Goal: Information Seeking & Learning: Learn about a topic

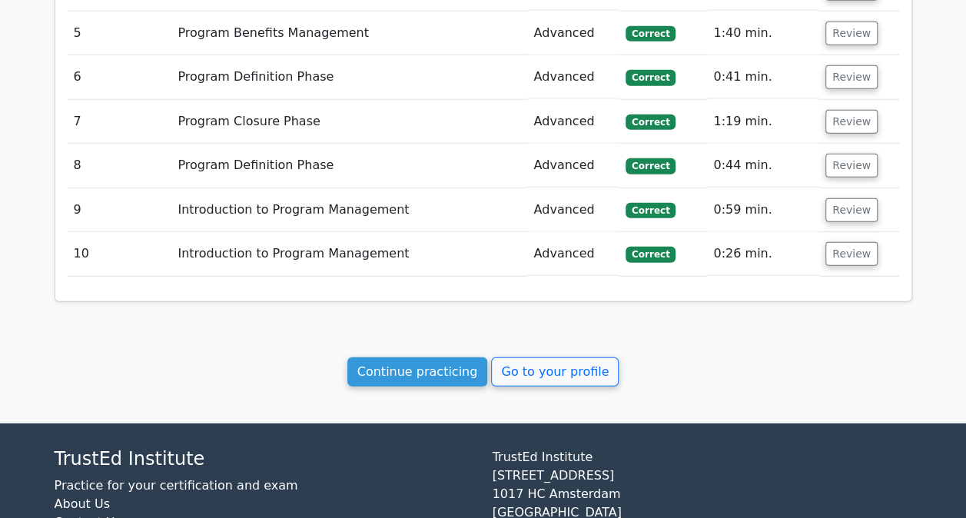
scroll to position [2040, 0]
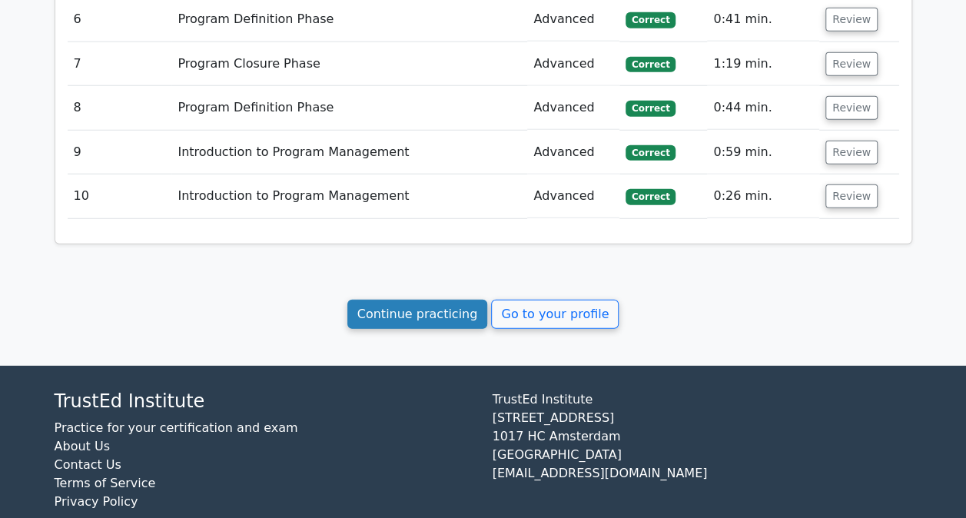
click at [435, 300] on link "Continue practicing" at bounding box center [417, 314] width 141 height 29
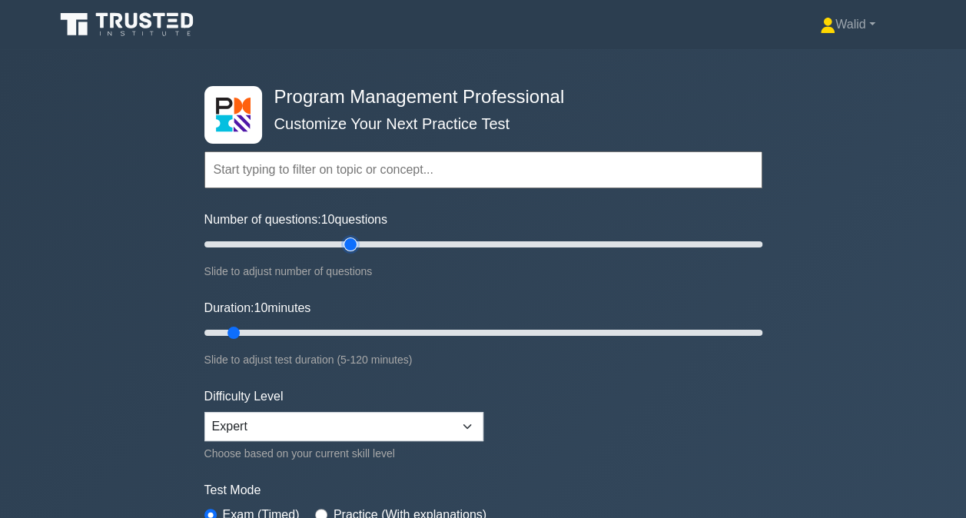
click at [355, 249] on input "Number of questions: 10 questions" at bounding box center [483, 244] width 558 height 18
click at [330, 247] on input "Number of questions: 50 questions" at bounding box center [483, 244] width 558 height 18
click at [315, 247] on input "Number of questions: 45 questions" at bounding box center [483, 244] width 558 height 18
click at [300, 241] on input "Number of questions: 35 questions" at bounding box center [483, 244] width 558 height 18
click at [288, 242] on input "Number of questions: 35 questions" at bounding box center [483, 244] width 558 height 18
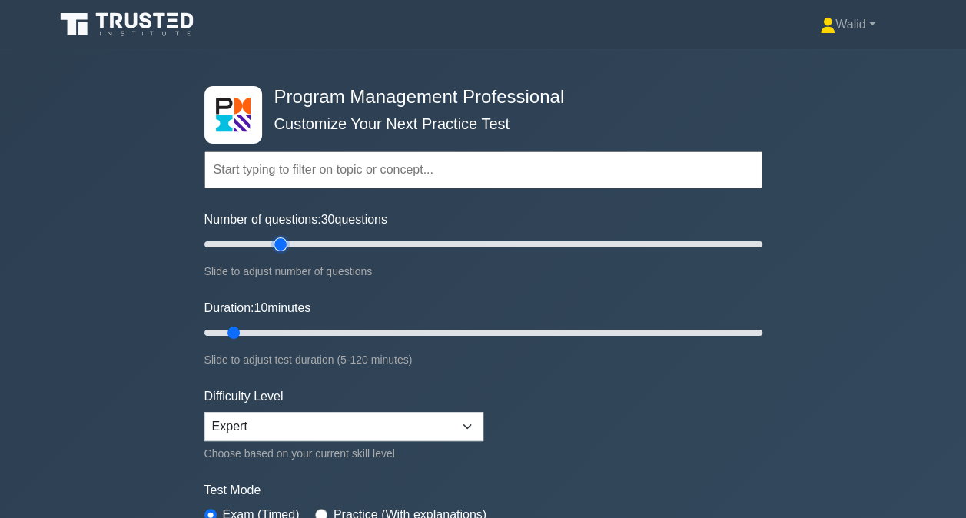
type input "30"
click at [280, 245] on input "Number of questions: 30 questions" at bounding box center [483, 244] width 558 height 18
click at [321, 330] on input "Duration: 30 minutes" at bounding box center [483, 332] width 558 height 18
click at [350, 328] on input "Duration: 35 minutes" at bounding box center [483, 332] width 558 height 18
click at [374, 332] on input "Duration: 40 minutes" at bounding box center [483, 332] width 558 height 18
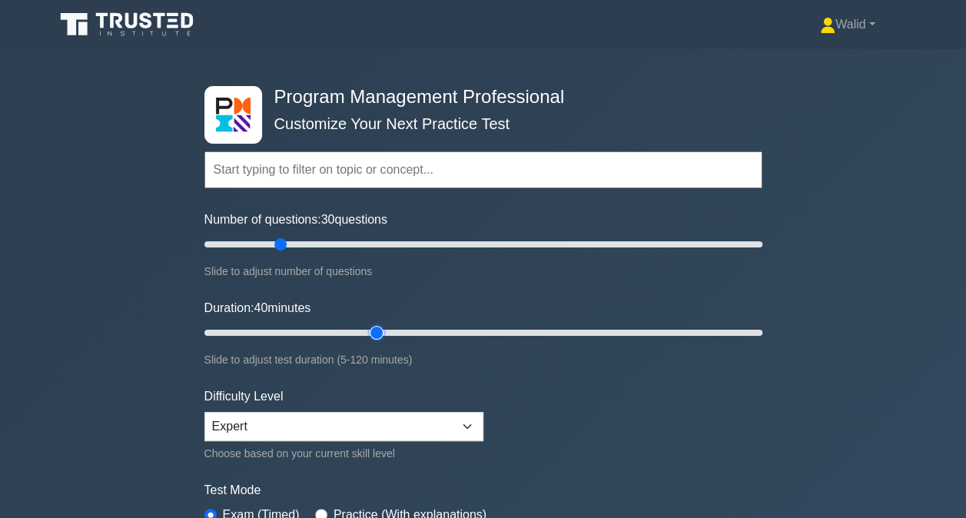
click at [386, 335] on input "Duration: 40 minutes" at bounding box center [483, 332] width 558 height 18
click at [383, 331] on input "Duration: 40 minutes" at bounding box center [483, 332] width 558 height 18
type input "45"
click at [389, 329] on input "Duration: 45 minutes" at bounding box center [483, 332] width 558 height 18
click at [667, 407] on form "Topics Introduction to Program Management Program Management Performance Domain…" at bounding box center [483, 341] width 558 height 475
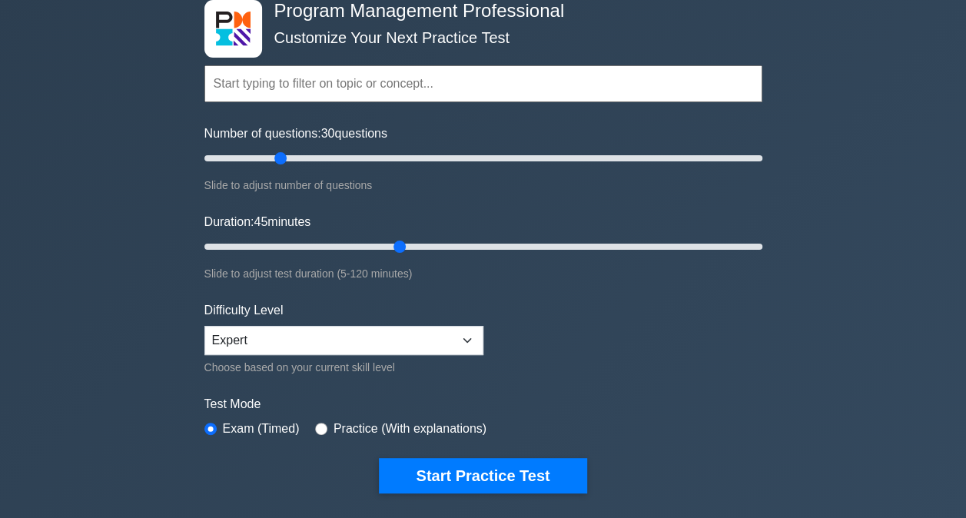
scroll to position [88, 0]
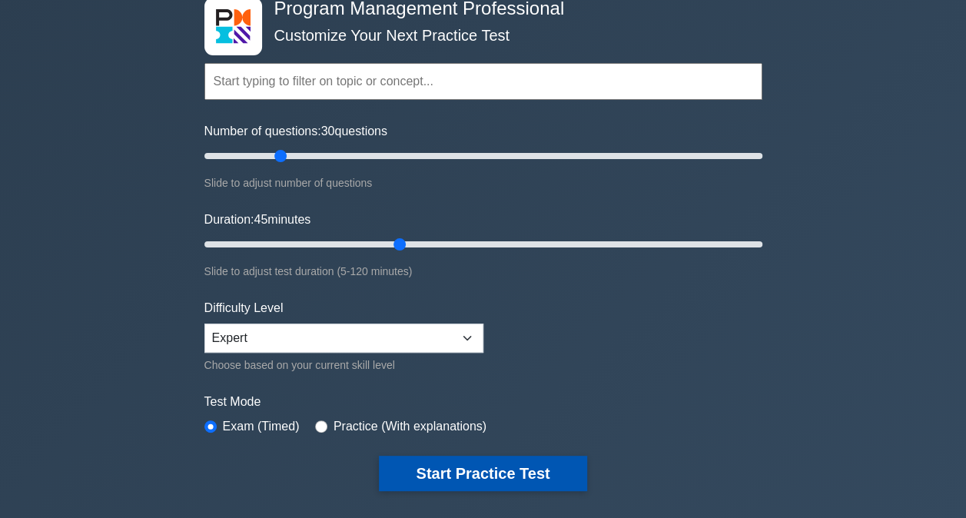
click at [511, 461] on button "Start Practice Test" at bounding box center [482, 473] width 207 height 35
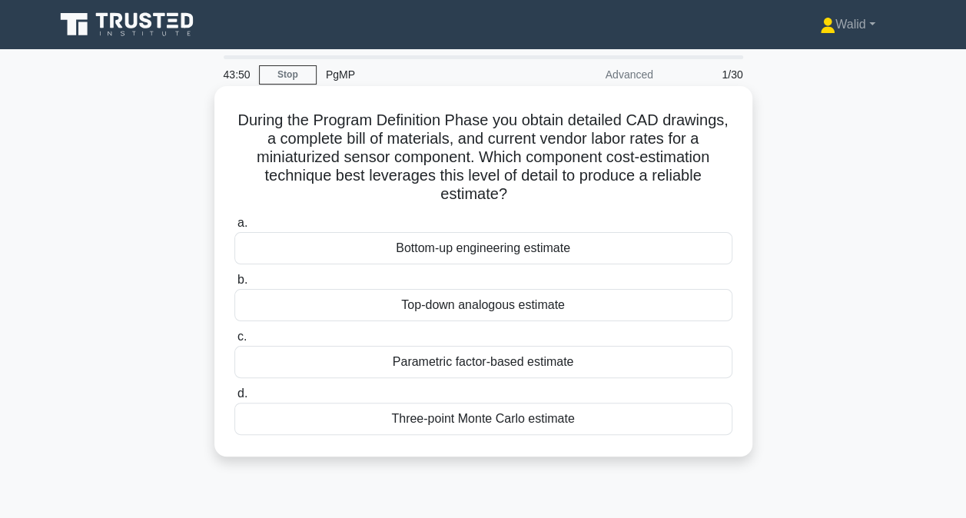
click at [435, 255] on div "Bottom-up engineering estimate" at bounding box center [483, 248] width 498 height 32
click at [234, 228] on input "a. Bottom-up engineering estimate" at bounding box center [234, 223] width 0 height 10
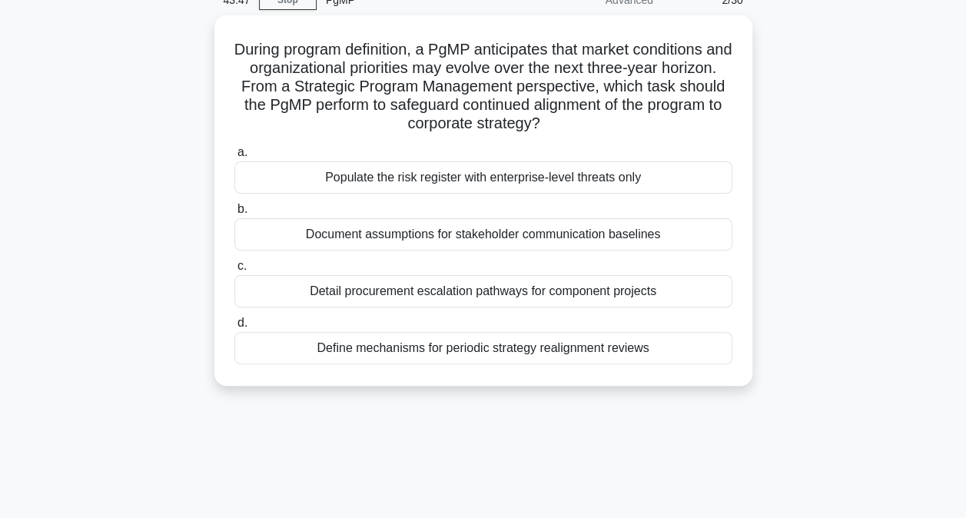
scroll to position [75, 0]
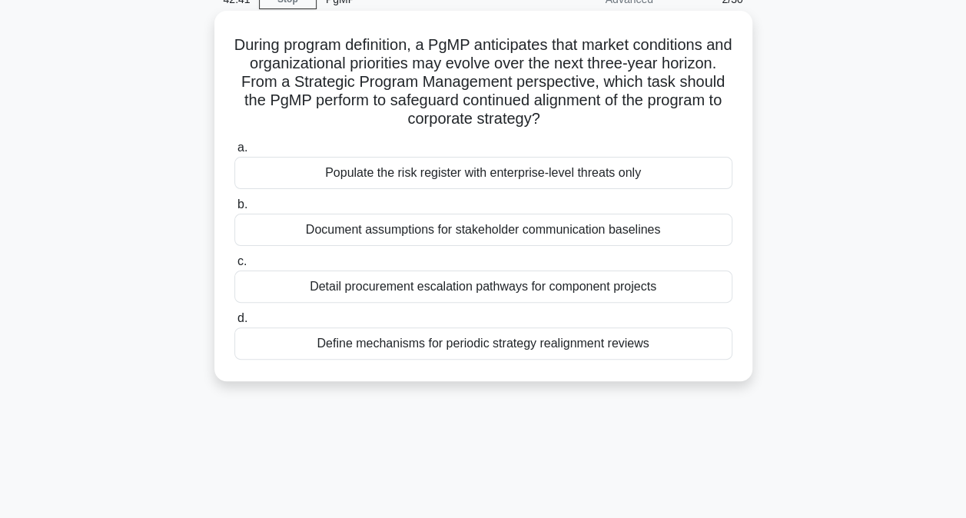
click at [421, 347] on div "Define mechanisms for periodic strategy realignment reviews" at bounding box center [483, 343] width 498 height 32
click at [234, 323] on input "d. Define mechanisms for periodic strategy realignment reviews" at bounding box center [234, 318] width 0 height 10
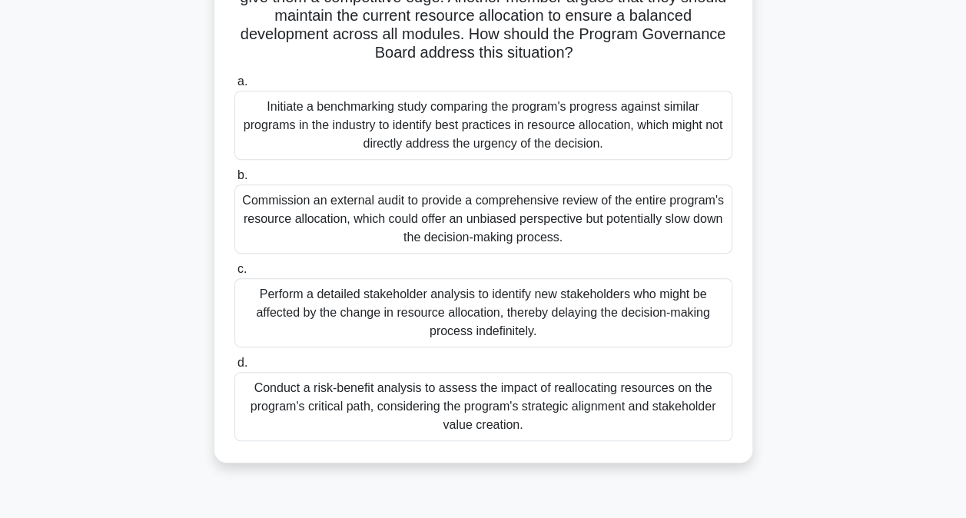
scroll to position [224, 0]
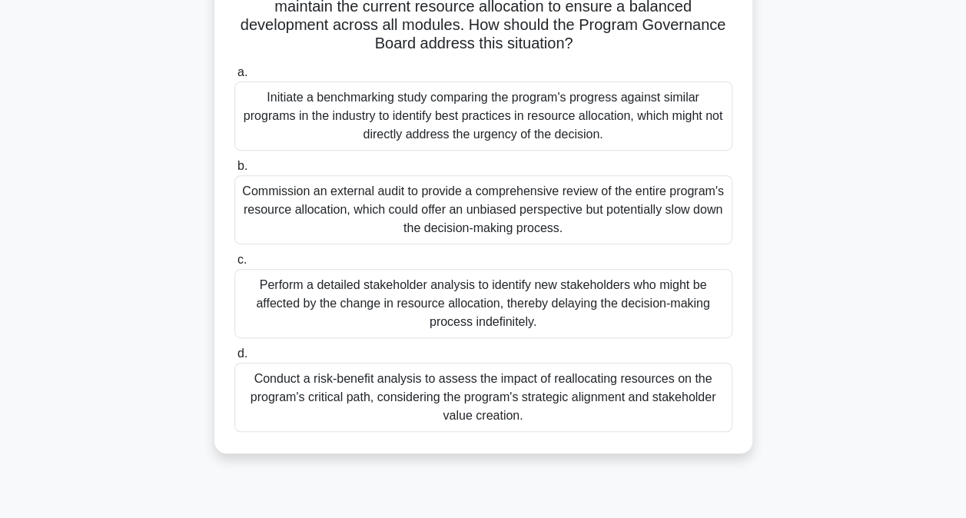
click at [366, 404] on div "Conduct a risk-benefit analysis to assess the impact of reallocating resources …" at bounding box center [483, 397] width 498 height 69
click at [234, 359] on input "d. Conduct a risk-benefit analysis to assess the impact of reallocating resourc…" at bounding box center [234, 354] width 0 height 10
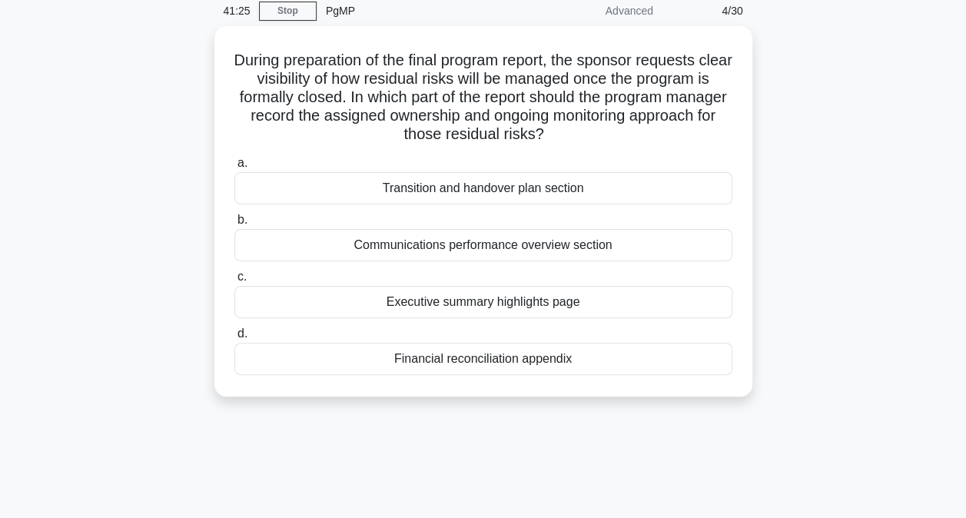
scroll to position [63, 0]
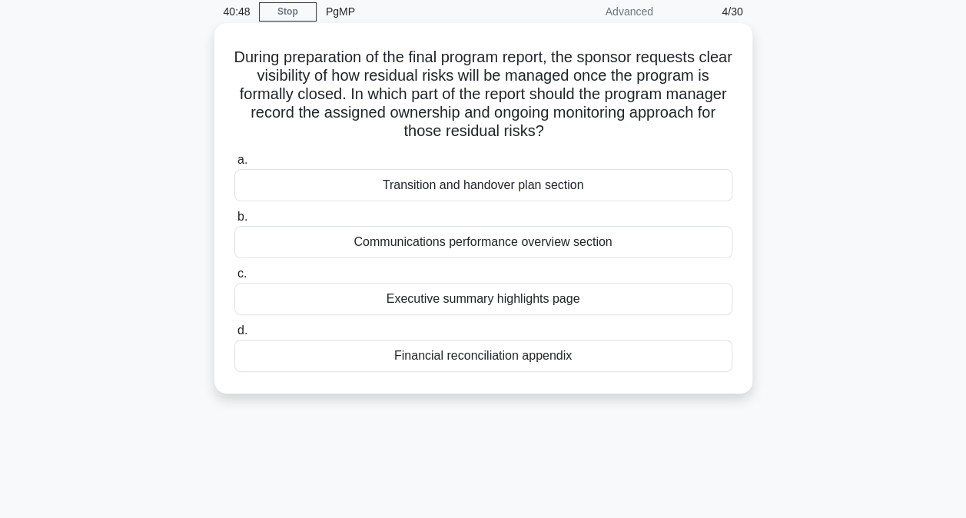
click at [441, 187] on div "Transition and handover plan section" at bounding box center [483, 185] width 498 height 32
click at [234, 165] on input "a. Transition and handover plan section" at bounding box center [234, 160] width 0 height 10
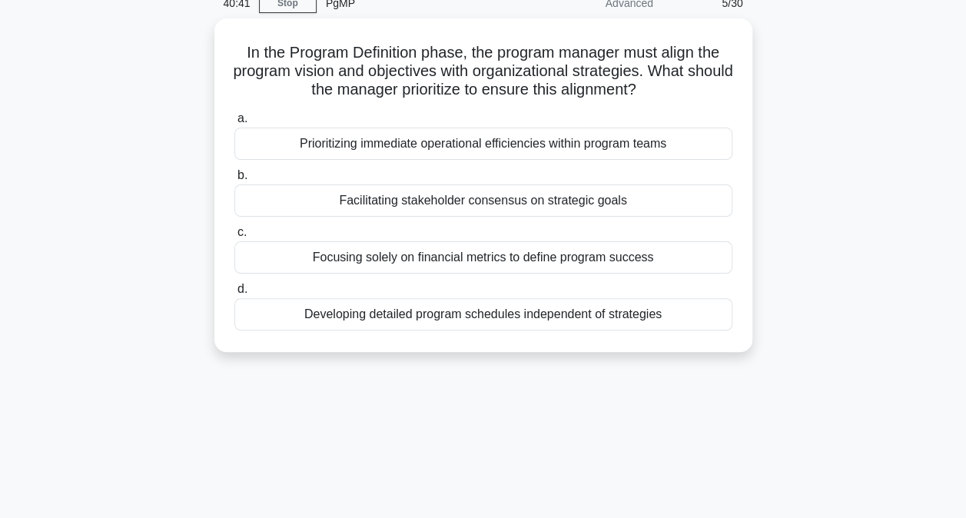
scroll to position [88, 0]
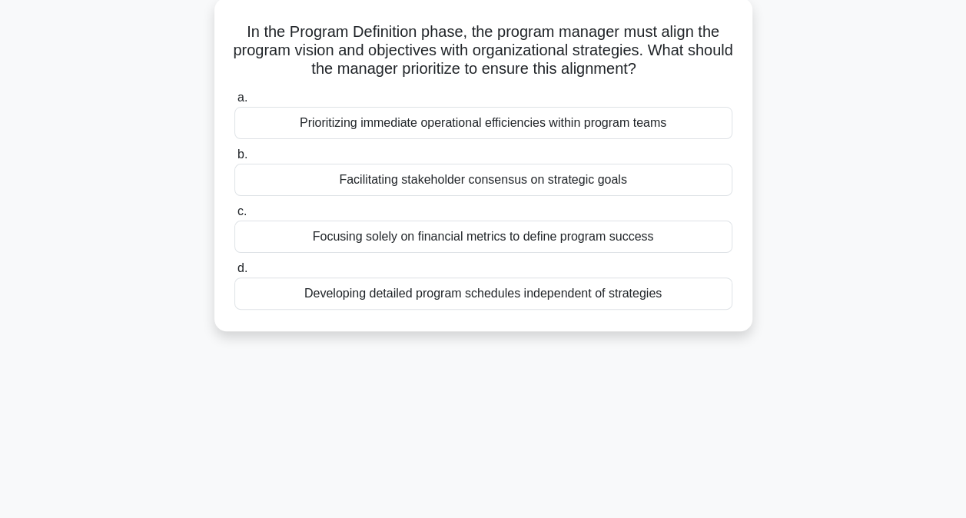
click at [423, 184] on div "Facilitating stakeholder consensus on strategic goals" at bounding box center [483, 180] width 498 height 32
click at [234, 160] on input "b. Facilitating stakeholder consensus on strategic goals" at bounding box center [234, 155] width 0 height 10
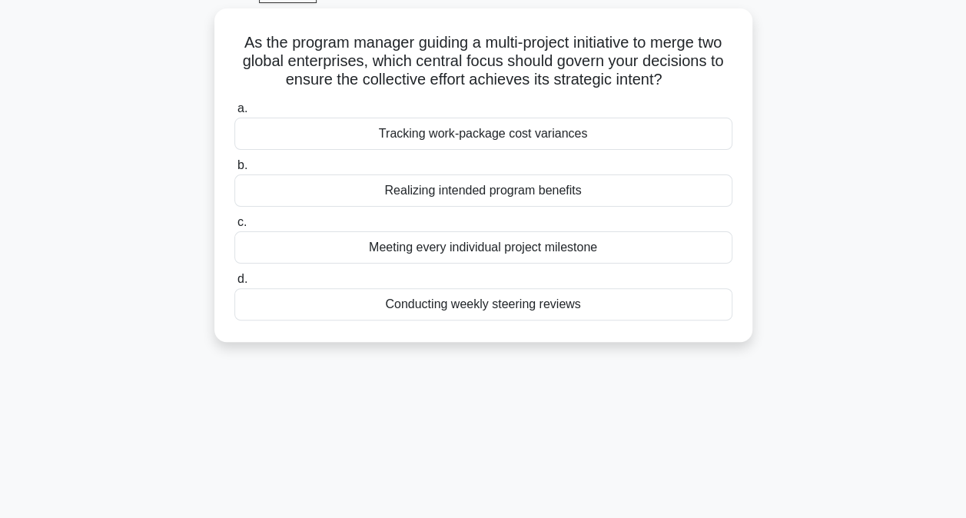
scroll to position [85, 0]
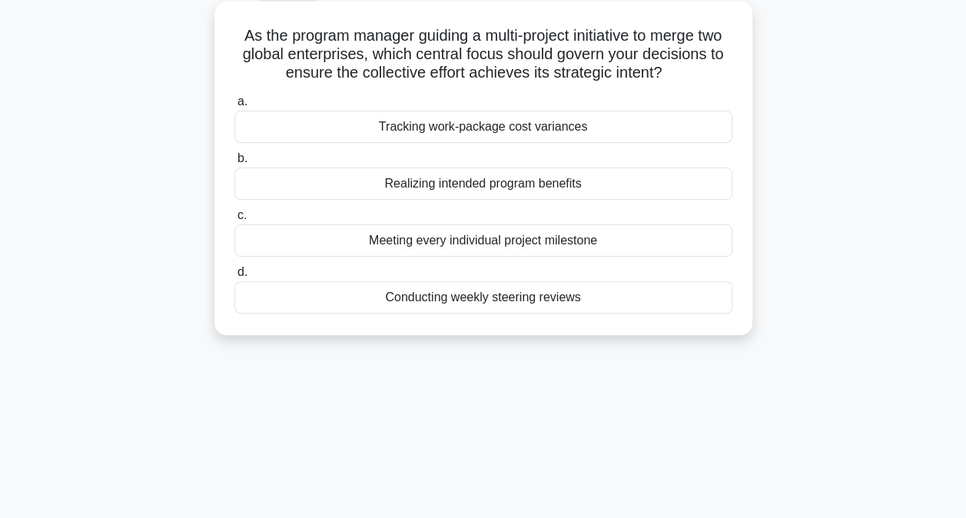
click at [452, 185] on div "Realizing intended program benefits" at bounding box center [483, 183] width 498 height 32
click at [234, 164] on input "b. Realizing intended program benefits" at bounding box center [234, 159] width 0 height 10
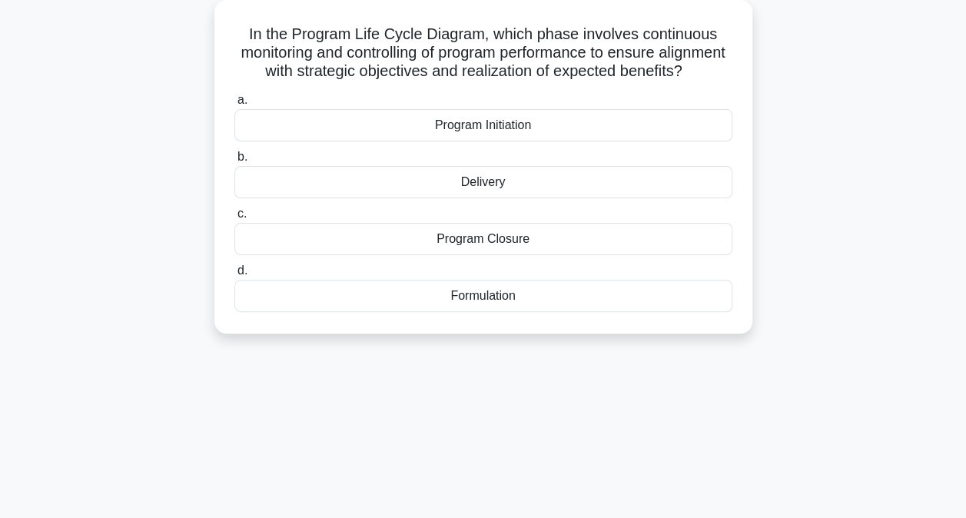
scroll to position [91, 0]
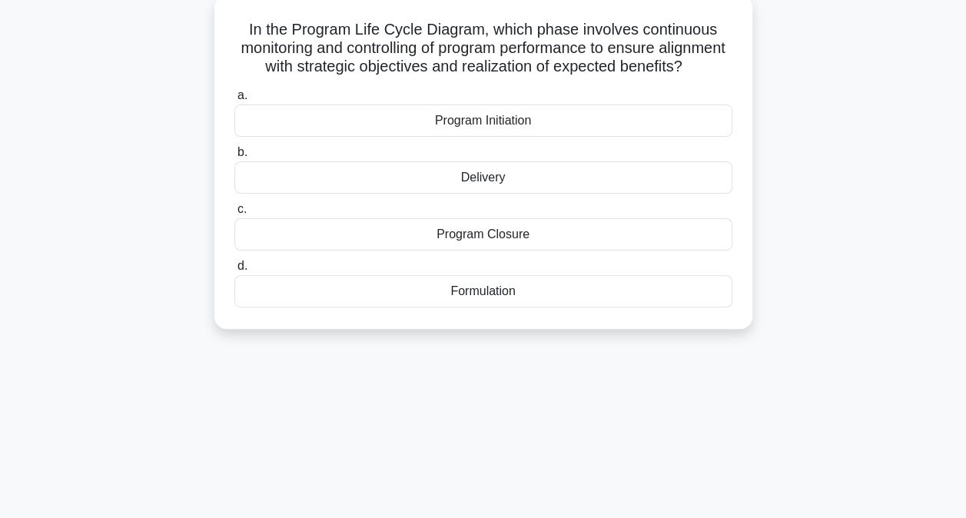
click at [492, 194] on div "Delivery" at bounding box center [483, 177] width 498 height 32
click at [234, 157] on input "b. Delivery" at bounding box center [234, 152] width 0 height 10
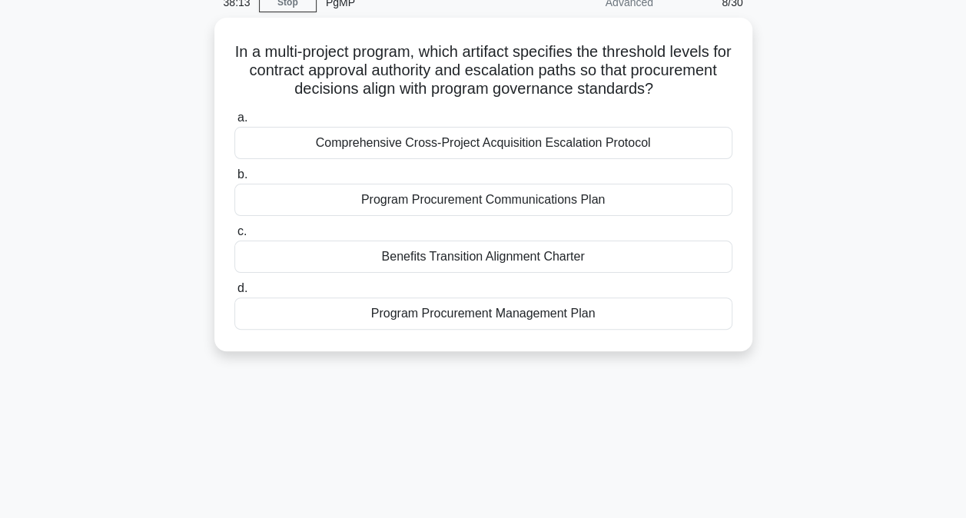
scroll to position [75, 0]
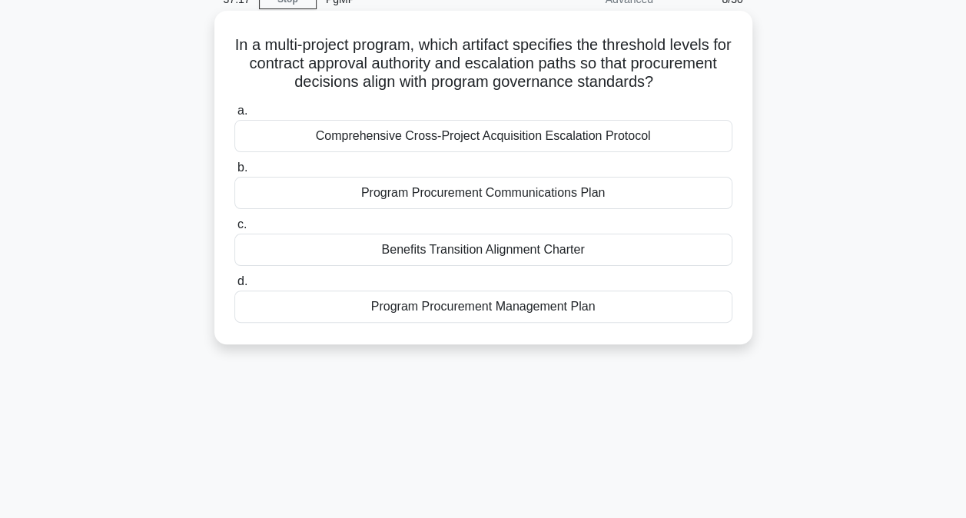
click at [445, 311] on div "Program Procurement Management Plan" at bounding box center [483, 306] width 498 height 32
click at [234, 287] on input "d. Program Procurement Management Plan" at bounding box center [234, 282] width 0 height 10
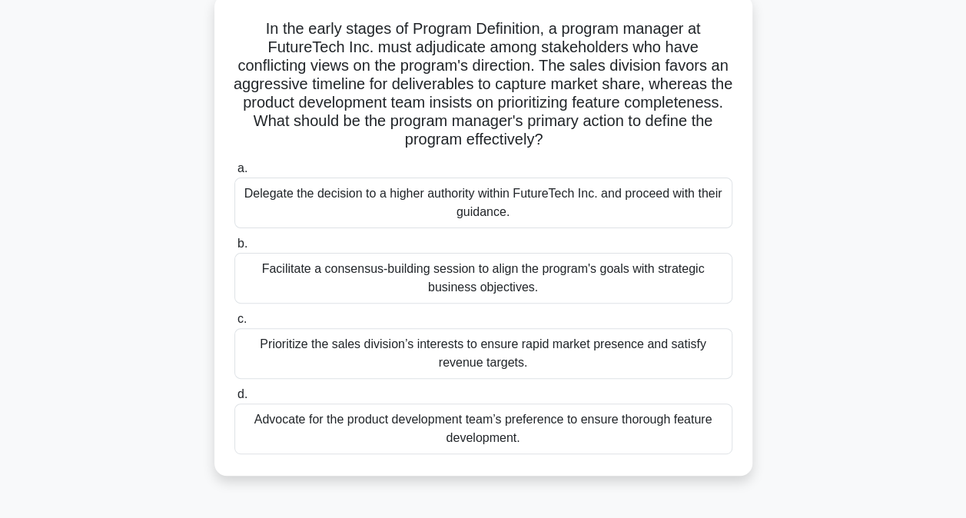
scroll to position [96, 0]
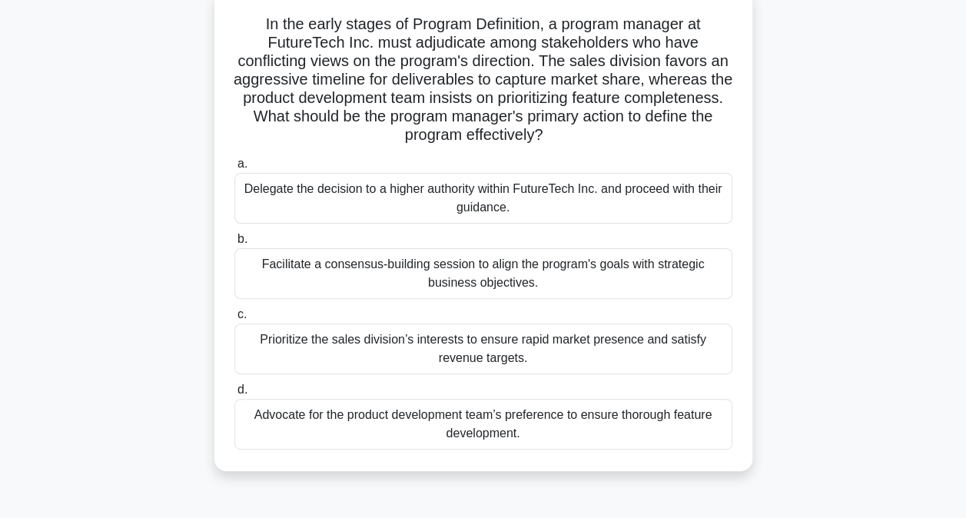
click at [330, 262] on div "Facilitate a consensus-building session to align the program's goals with strat…" at bounding box center [483, 273] width 498 height 51
click at [234, 244] on input "b. Facilitate a consensus-building session to align the program's goals with st…" at bounding box center [234, 239] width 0 height 10
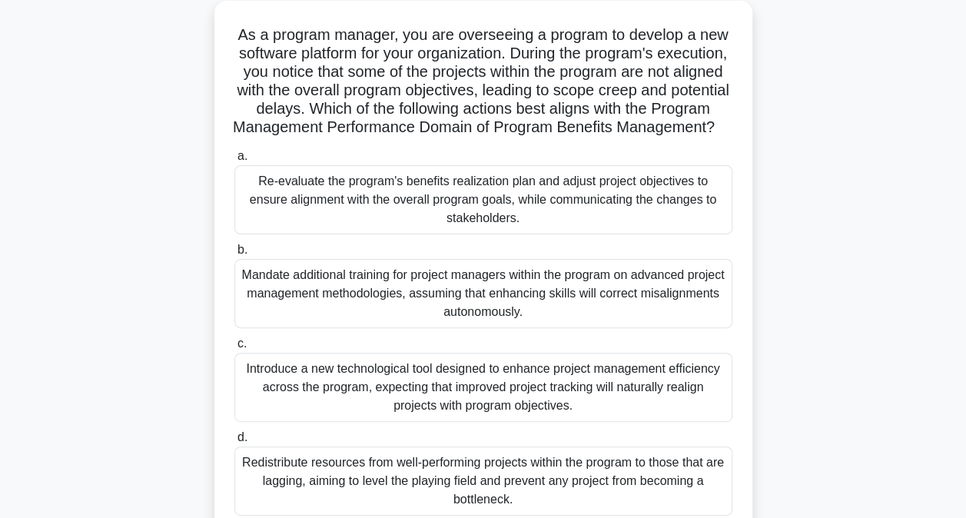
scroll to position [90, 0]
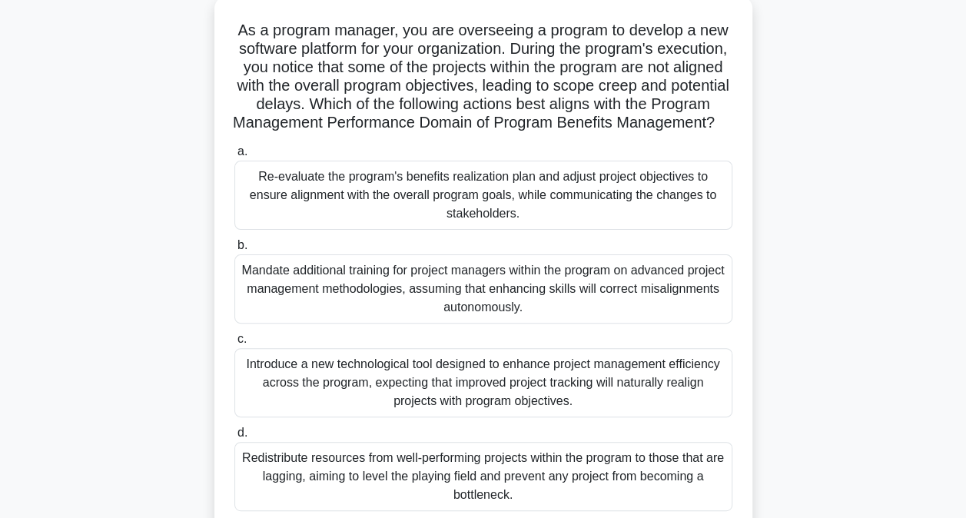
click at [395, 210] on div "Re-evaluate the program's benefits realization plan and adjust project objectiv…" at bounding box center [483, 195] width 498 height 69
click at [234, 157] on input "a. Re-evaluate the program's benefits realization plan and adjust project objec…" at bounding box center [234, 152] width 0 height 10
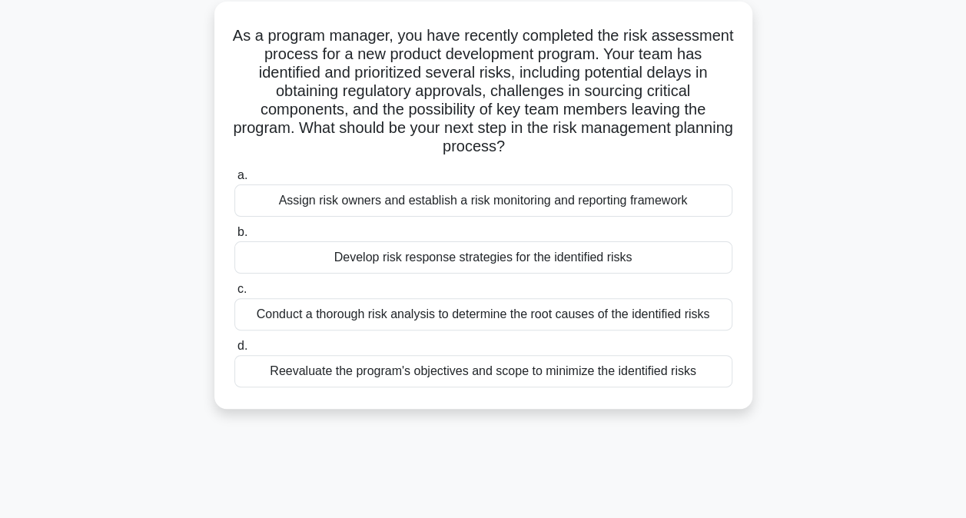
scroll to position [91, 0]
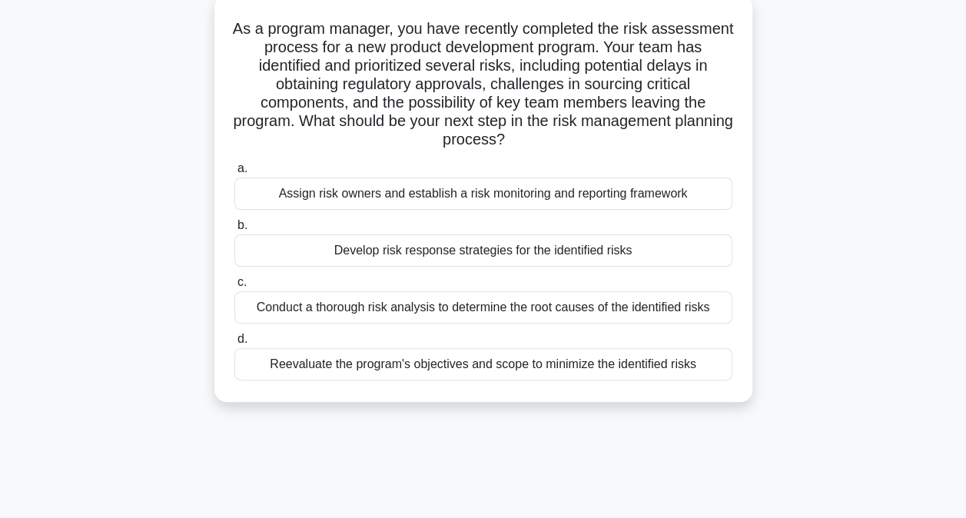
click at [436, 249] on div "Develop risk response strategies for the identified risks" at bounding box center [483, 250] width 498 height 32
click at [234, 230] on input "b. Develop risk response strategies for the identified risks" at bounding box center [234, 225] width 0 height 10
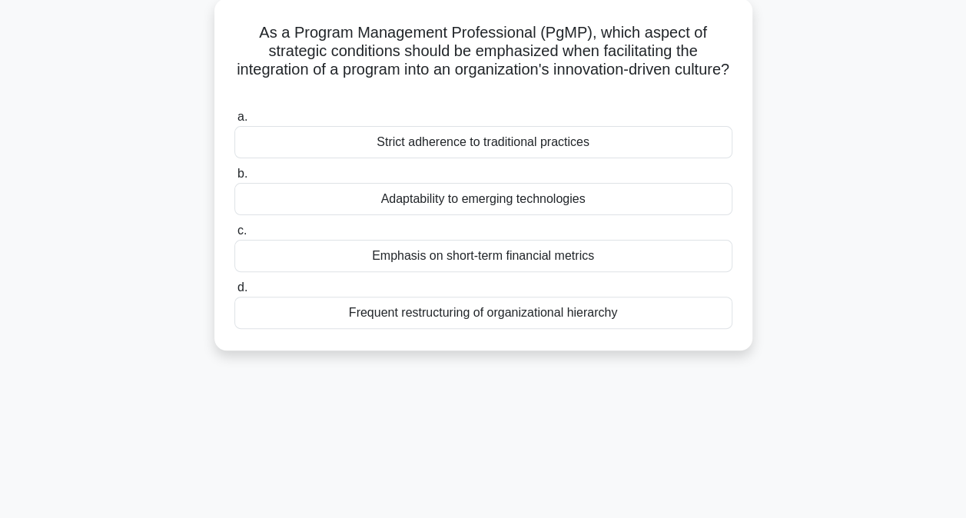
scroll to position [92, 0]
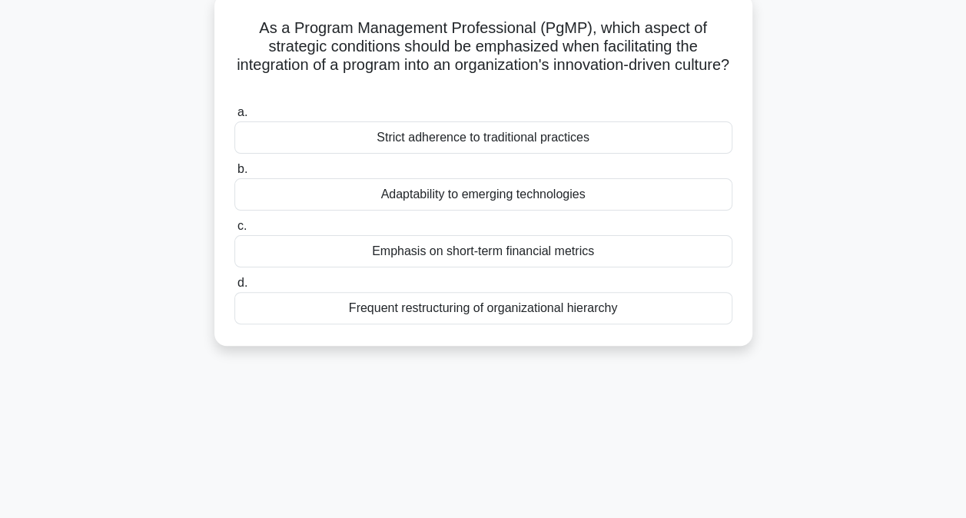
click at [422, 195] on div "Adaptability to emerging technologies" at bounding box center [483, 194] width 498 height 32
click at [234, 174] on input "b. Adaptability to emerging technologies" at bounding box center [234, 169] width 0 height 10
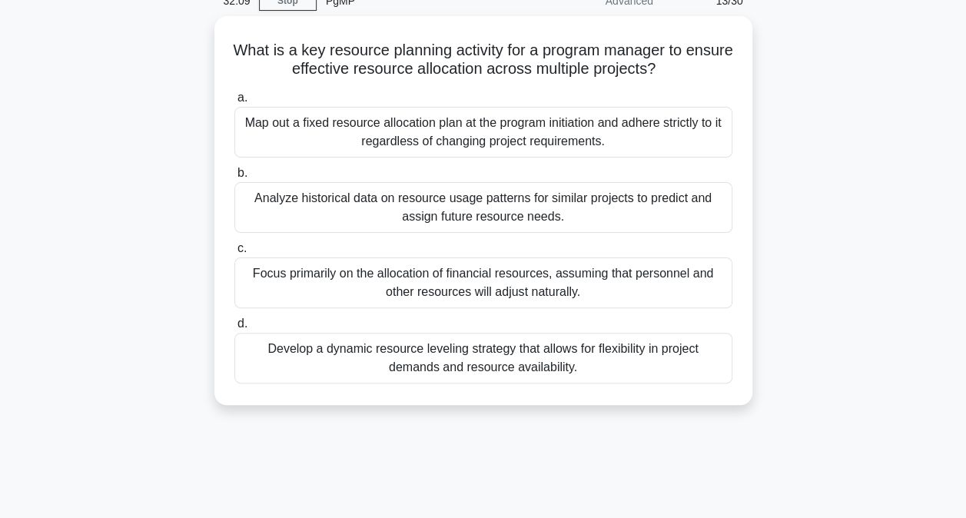
scroll to position [75, 0]
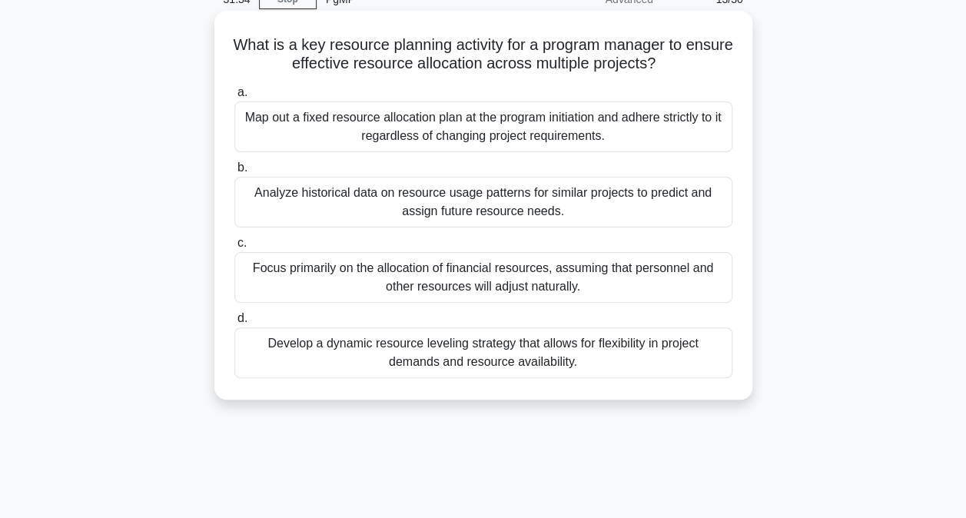
click at [423, 362] on div "Develop a dynamic resource leveling strategy that allows for flexibility in pro…" at bounding box center [483, 352] width 498 height 51
click at [234, 323] on input "d. Develop a dynamic resource leveling strategy that allows for flexibility in …" at bounding box center [234, 318] width 0 height 10
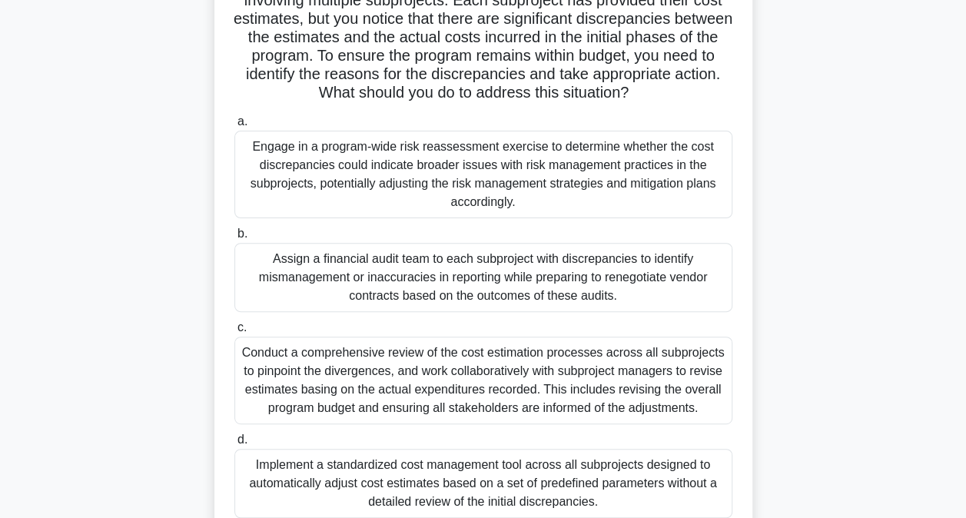
scroll to position [143, 0]
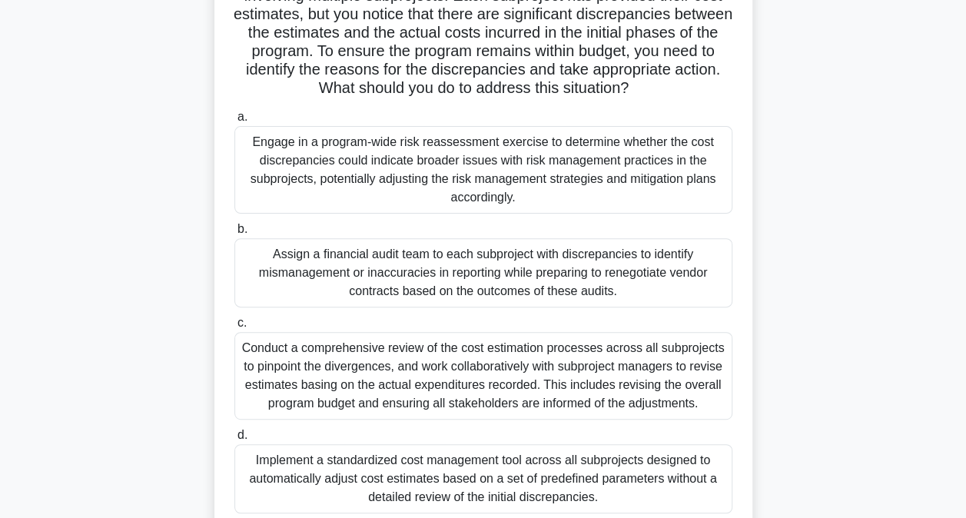
click at [283, 372] on div "Conduct a comprehensive review of the cost estimation processes across all subp…" at bounding box center [483, 376] width 498 height 88
click at [234, 328] on input "c. Conduct a comprehensive review of the cost estimation processes across all s…" at bounding box center [234, 323] width 0 height 10
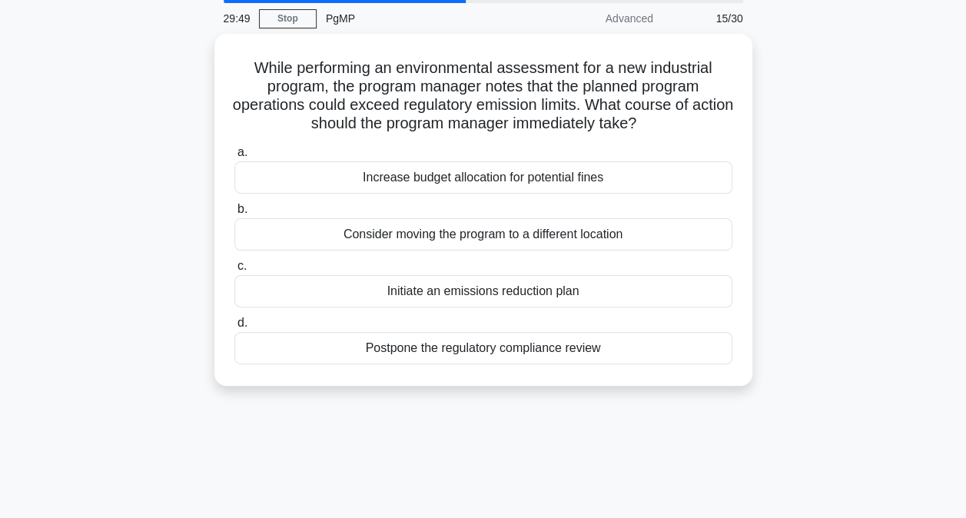
scroll to position [60, 0]
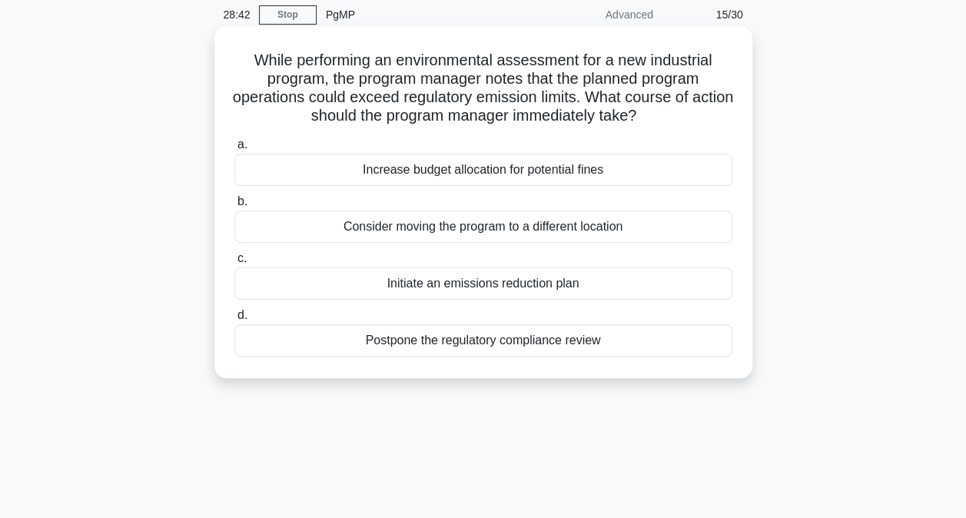
click at [449, 289] on div "Initiate an emissions reduction plan" at bounding box center [483, 283] width 498 height 32
click at [234, 263] on input "c. Initiate an emissions reduction plan" at bounding box center [234, 259] width 0 height 10
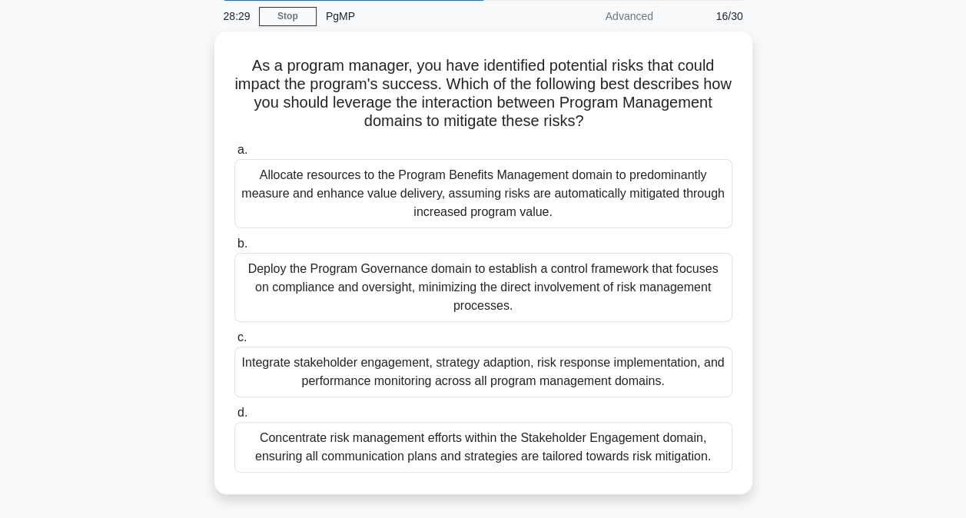
scroll to position [61, 0]
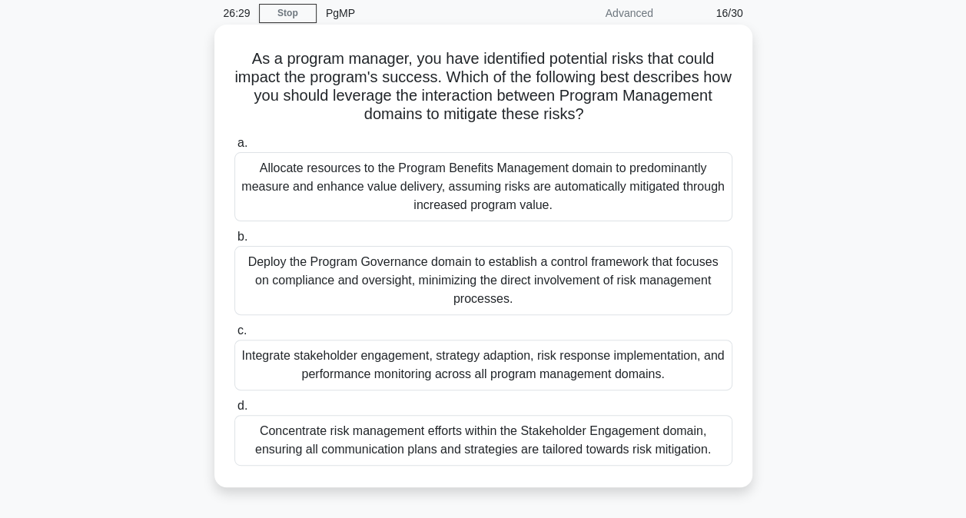
click at [353, 445] on div "Concentrate risk management efforts within the Stakeholder Engagement domain, e…" at bounding box center [483, 440] width 498 height 51
click at [234, 411] on input "d. Concentrate risk management efforts within the Stakeholder Engagement domain…" at bounding box center [234, 406] width 0 height 10
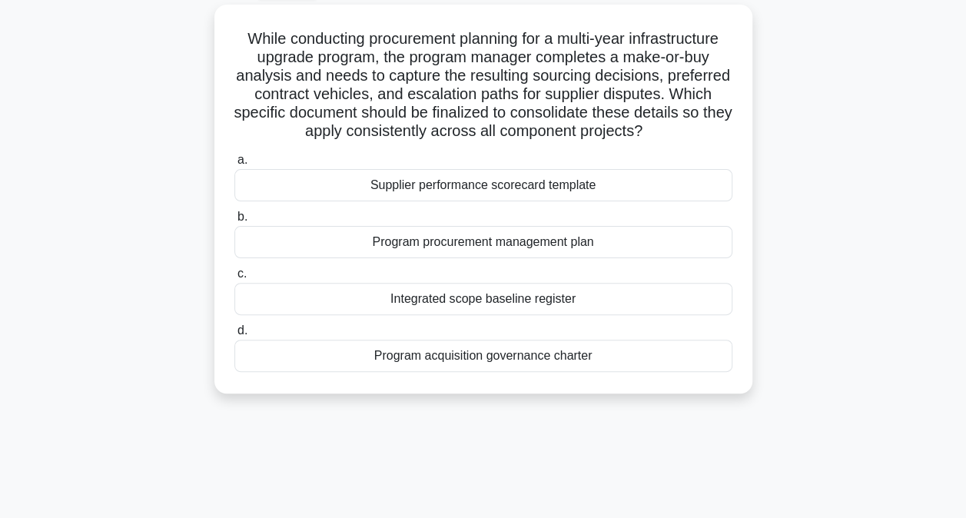
scroll to position [86, 0]
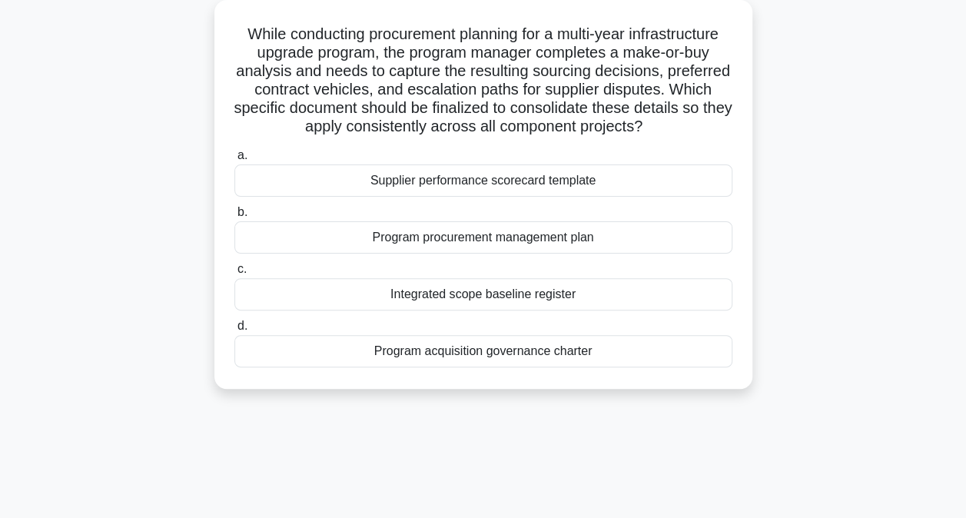
click at [441, 238] on div "Program procurement management plan" at bounding box center [483, 237] width 498 height 32
click at [234, 217] on input "b. Program procurement management plan" at bounding box center [234, 212] width 0 height 10
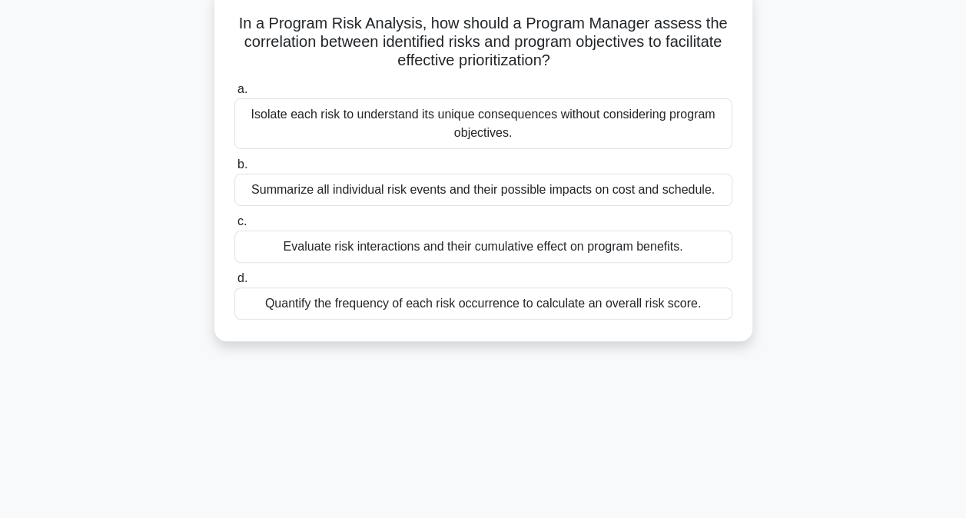
scroll to position [101, 0]
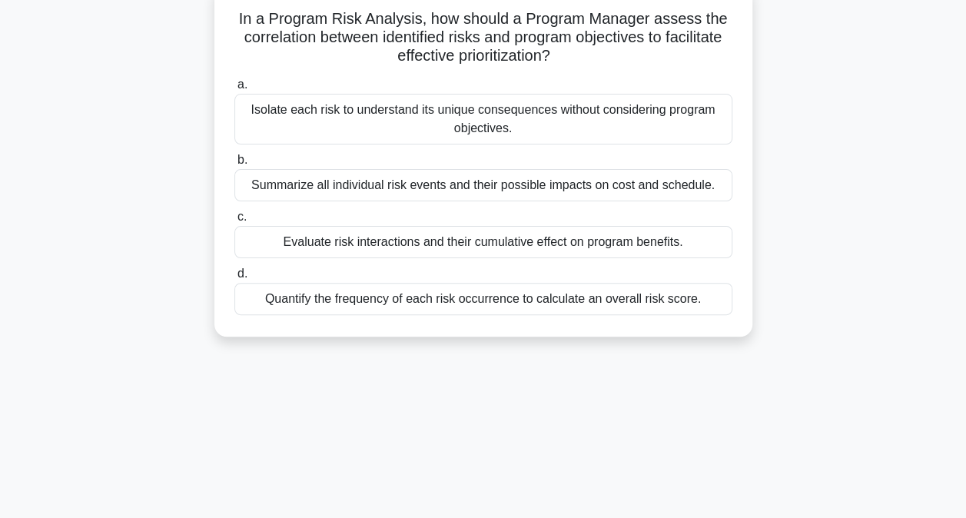
click at [408, 242] on div "Evaluate risk interactions and their cumulative effect on program benefits." at bounding box center [483, 242] width 498 height 32
click at [234, 222] on input "c. Evaluate risk interactions and their cumulative effect on program benefits." at bounding box center [234, 217] width 0 height 10
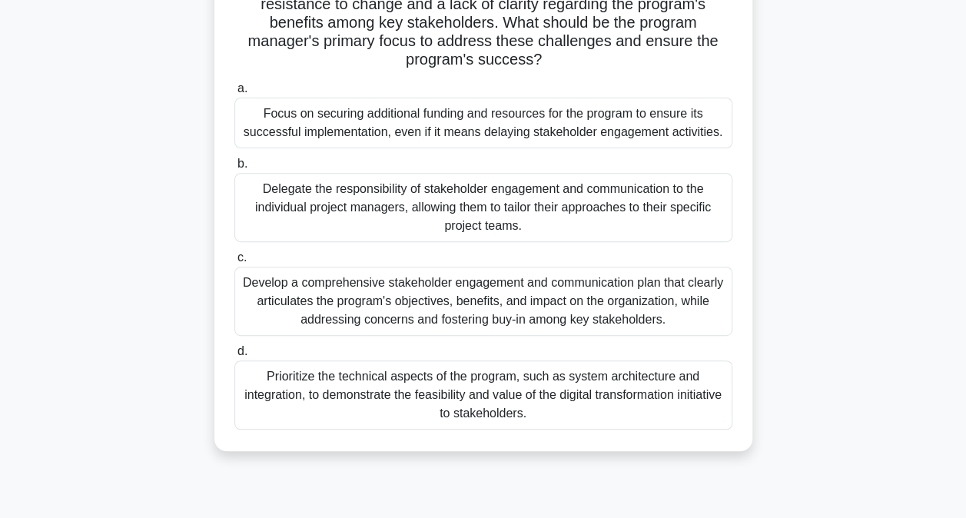
scroll to position [214, 0]
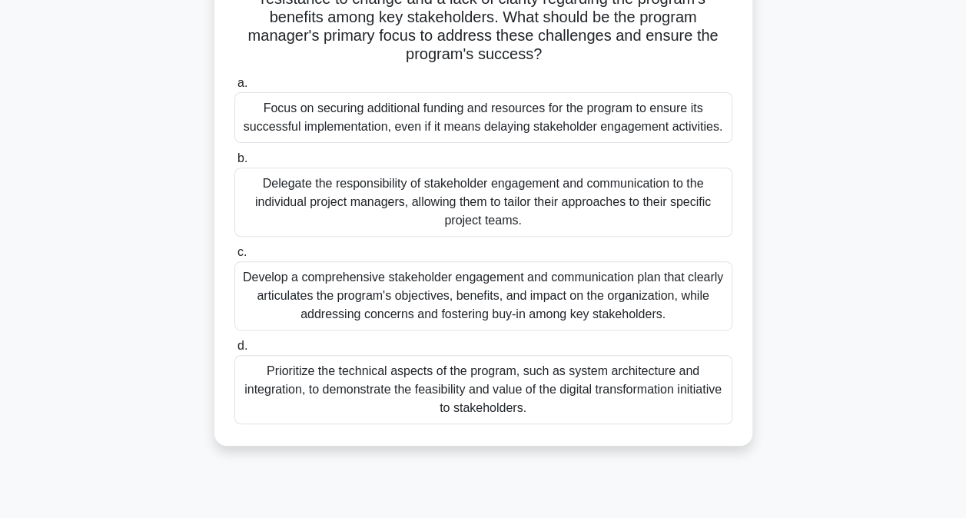
click at [364, 305] on div "Develop a comprehensive stakeholder engagement and communication plan that clea…" at bounding box center [483, 295] width 498 height 69
click at [234, 257] on input "c. Develop a comprehensive stakeholder engagement and communication plan that c…" at bounding box center [234, 252] width 0 height 10
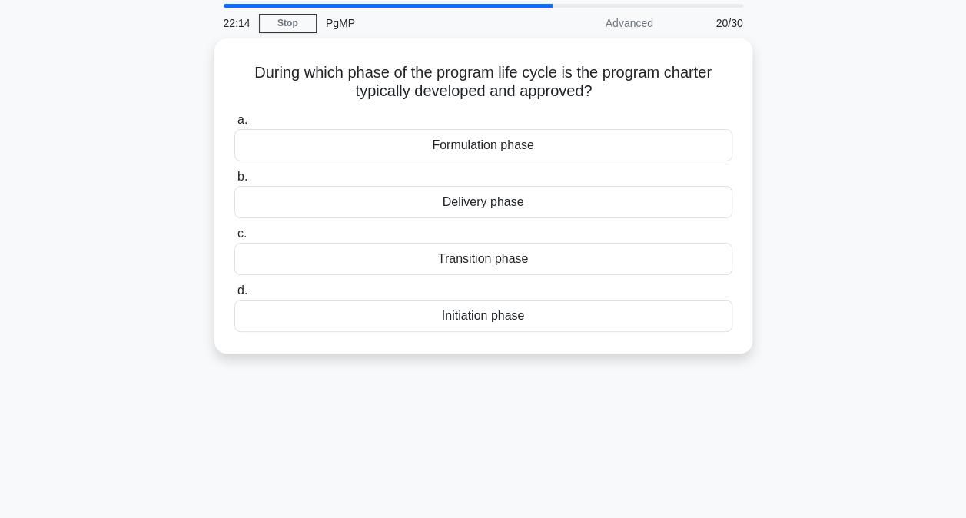
scroll to position [52, 0]
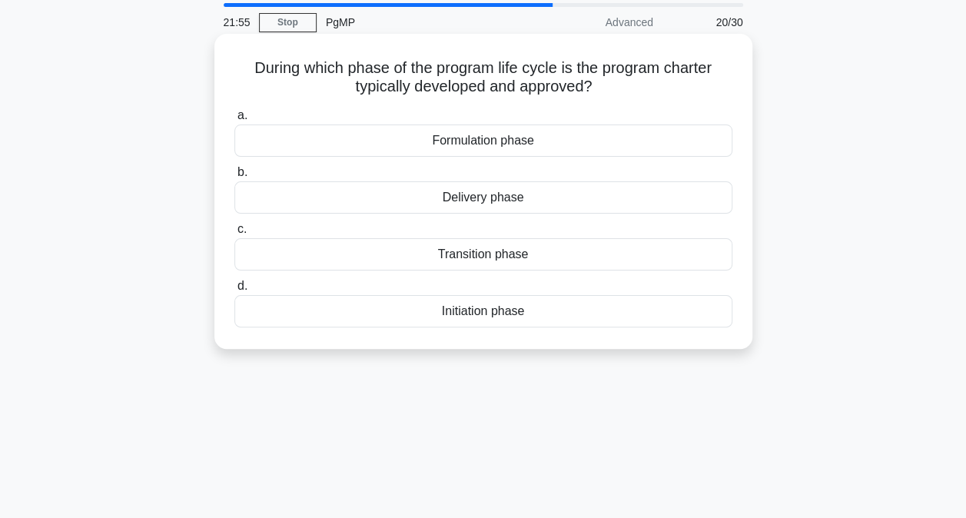
click at [485, 144] on div "Formulation phase" at bounding box center [483, 140] width 498 height 32
click at [234, 121] on input "a. Formulation phase" at bounding box center [234, 116] width 0 height 10
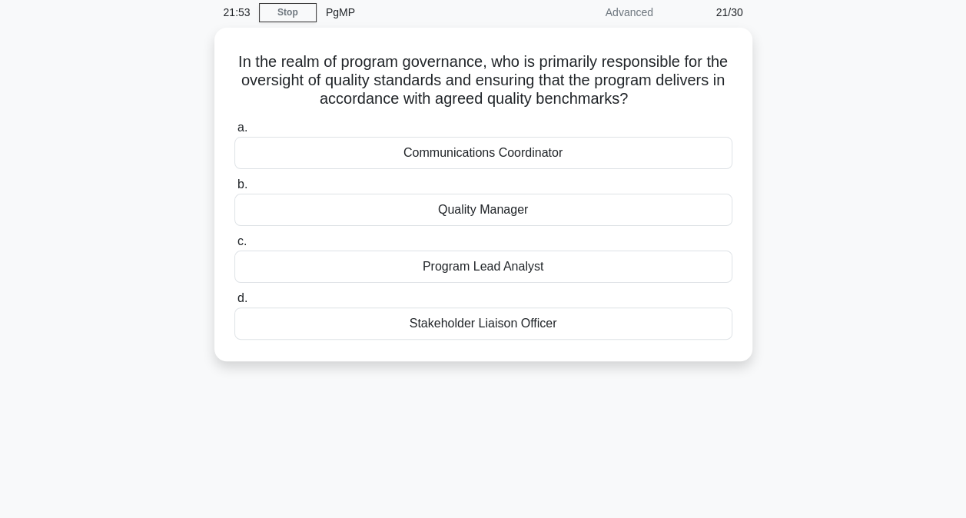
scroll to position [63, 0]
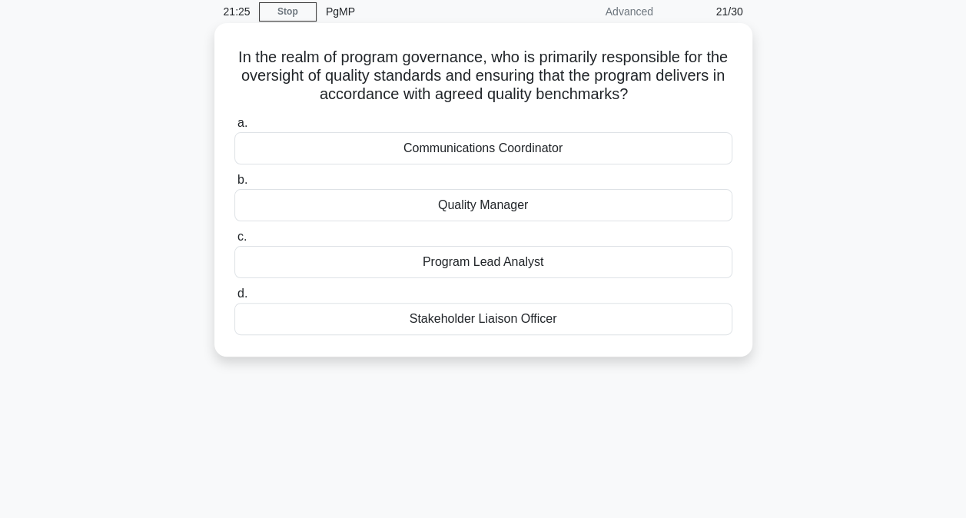
click at [505, 207] on div "Quality Manager" at bounding box center [483, 205] width 498 height 32
click at [234, 185] on input "b. Quality Manager" at bounding box center [234, 180] width 0 height 10
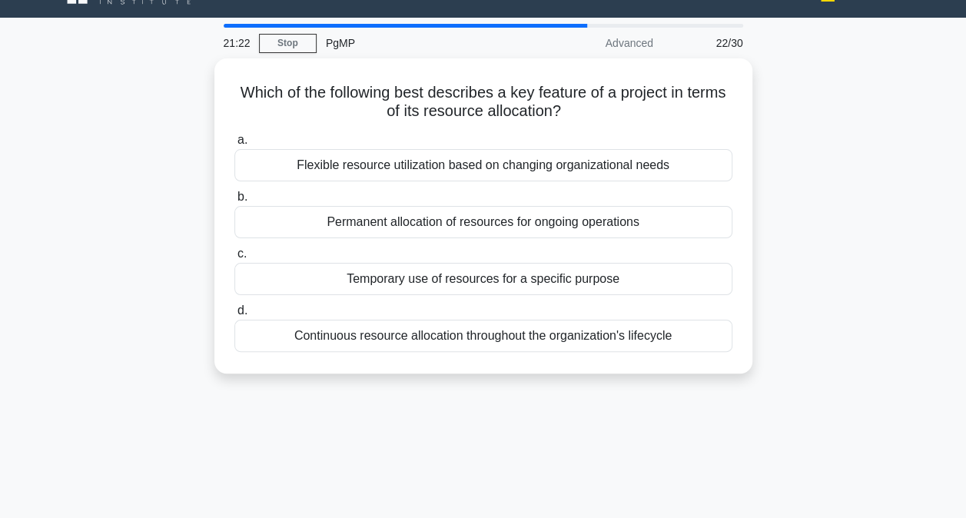
scroll to position [32, 0]
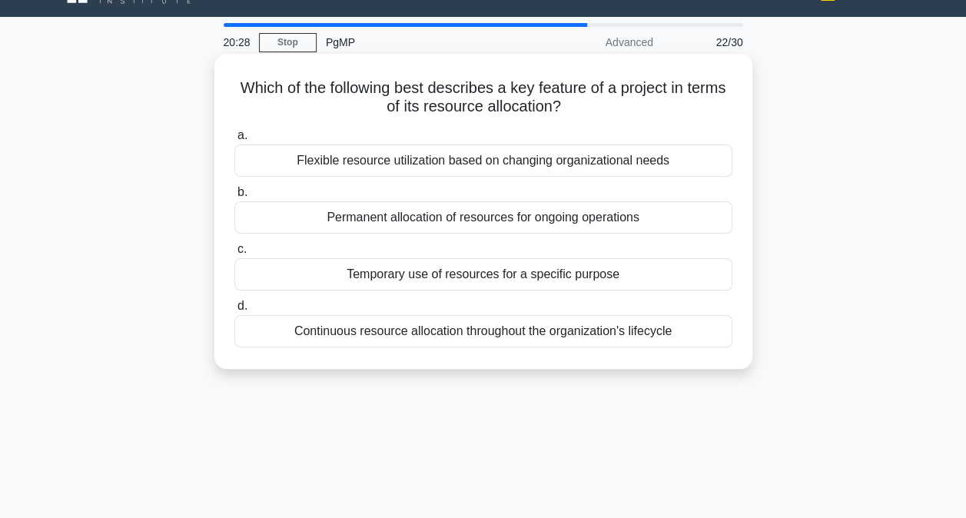
click at [469, 277] on div "Temporary use of resources for a specific purpose" at bounding box center [483, 274] width 498 height 32
click at [234, 254] on input "c. Temporary use of resources for a specific purpose" at bounding box center [234, 249] width 0 height 10
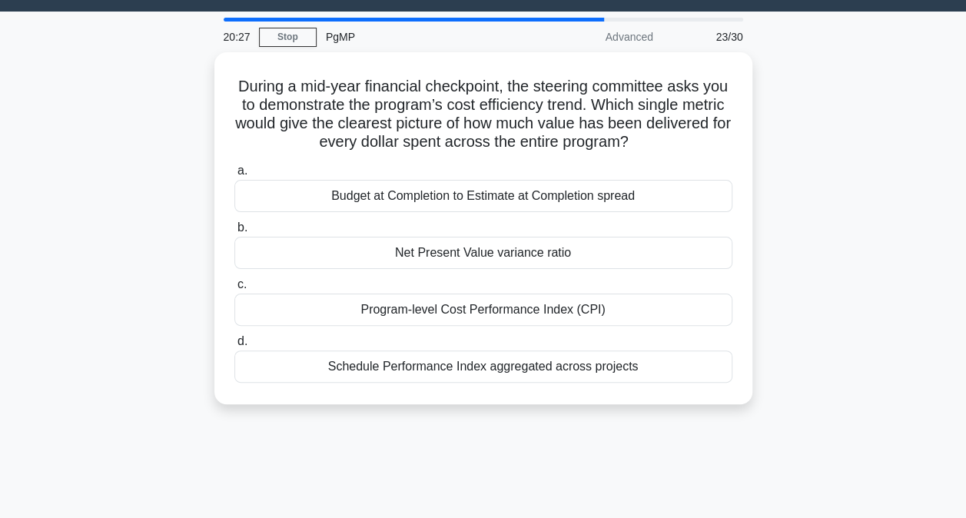
scroll to position [38, 0]
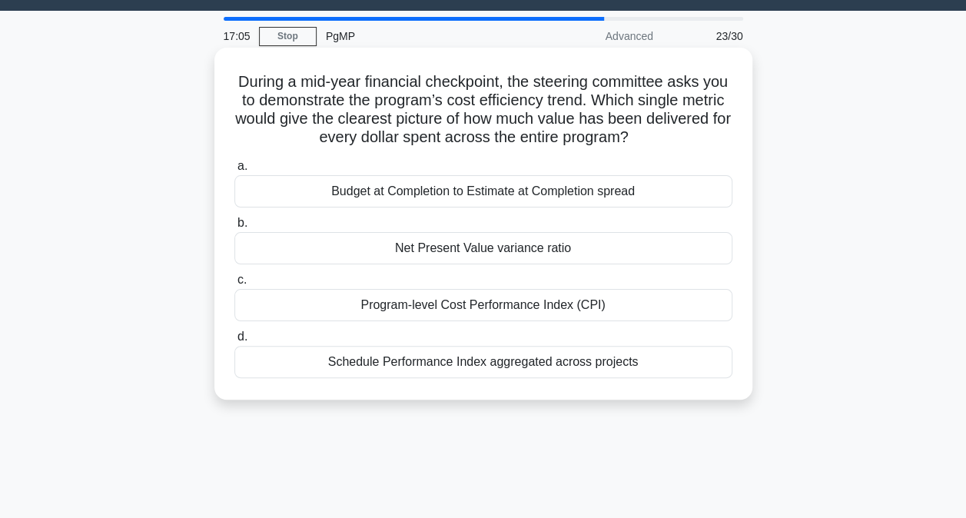
click at [429, 303] on div "Program-level Cost Performance Index (CPI)" at bounding box center [483, 305] width 498 height 32
click at [234, 285] on input "c. Program-level Cost Performance Index (CPI)" at bounding box center [234, 280] width 0 height 10
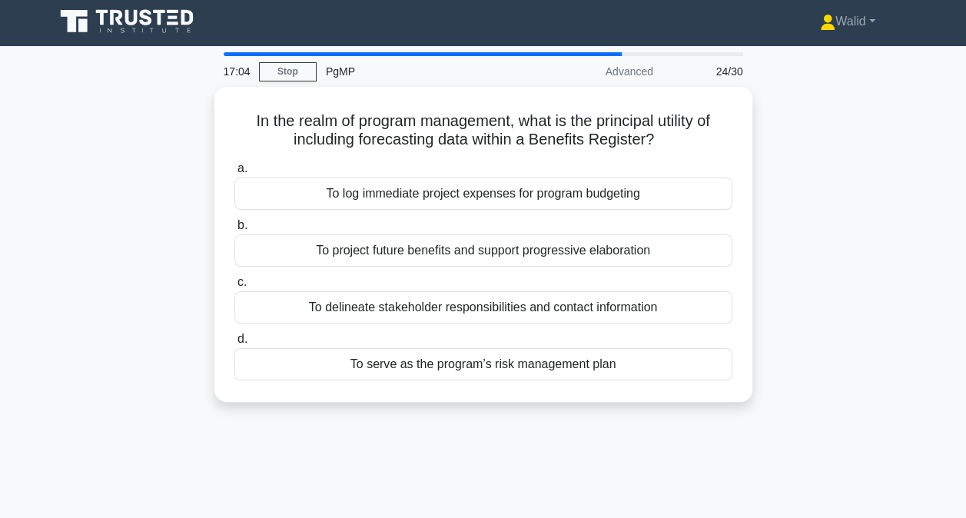
scroll to position [0, 0]
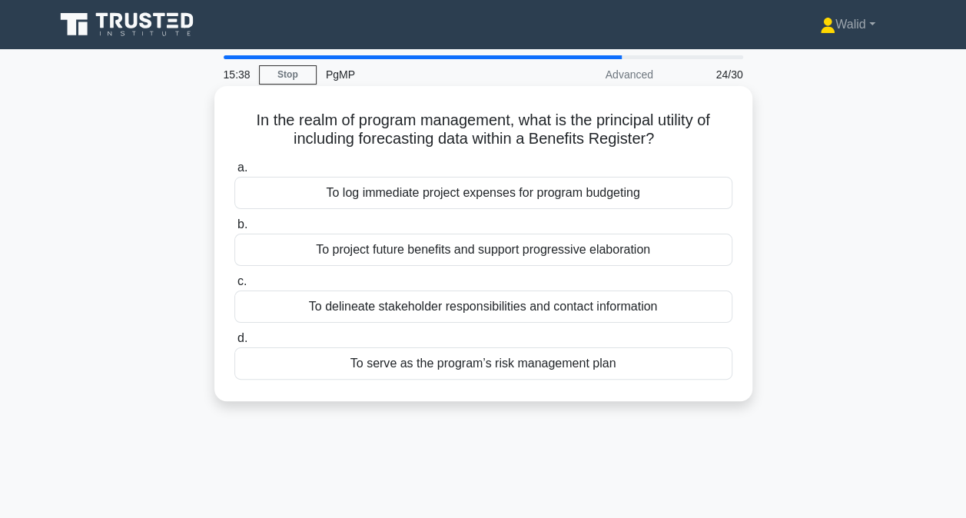
click at [374, 254] on div "To project future benefits and support progressive elaboration" at bounding box center [483, 250] width 498 height 32
click at [234, 230] on input "b. To project future benefits and support progressive elaboration" at bounding box center [234, 225] width 0 height 10
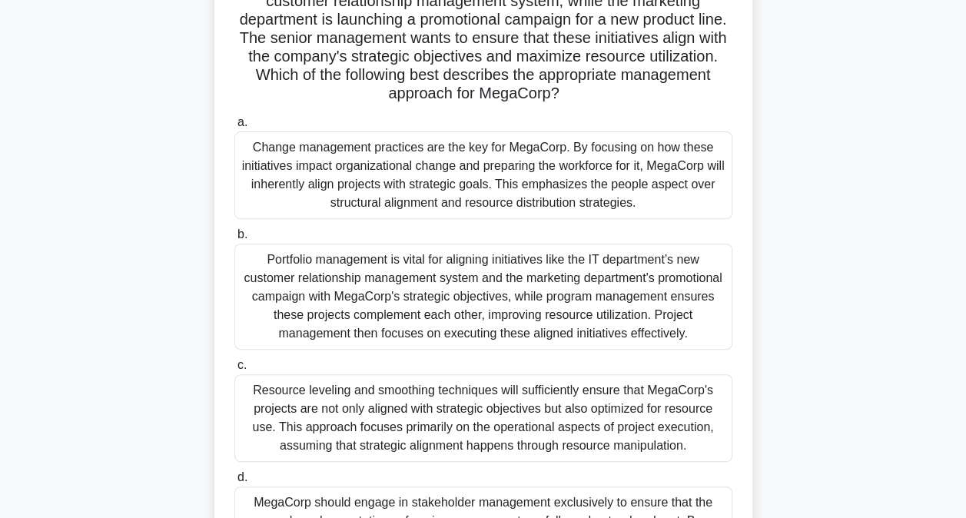
scroll to position [173, 0]
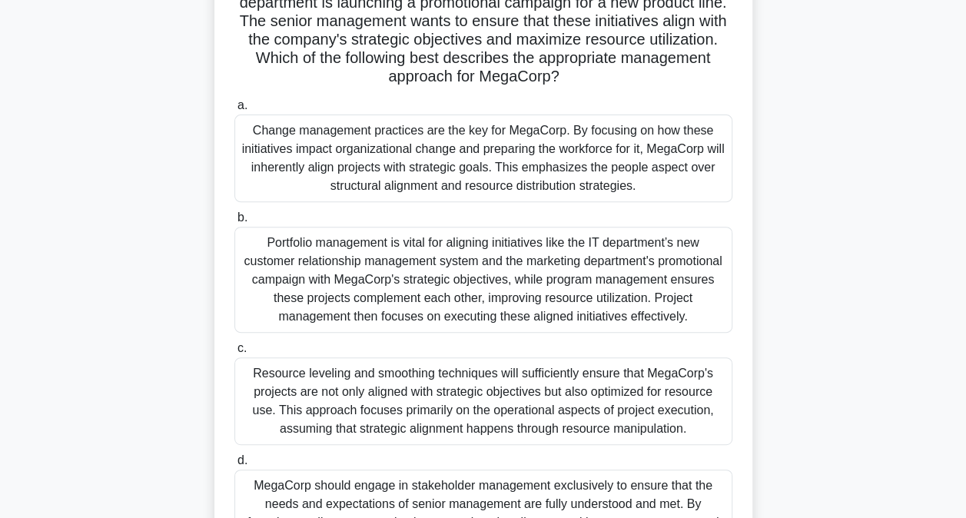
click at [356, 262] on div "Portfolio management is vital for aligning initiatives like the IT department’s…" at bounding box center [483, 280] width 498 height 106
click at [234, 223] on input "b. Portfolio management is vital for aligning initiatives like the IT departmen…" at bounding box center [234, 218] width 0 height 10
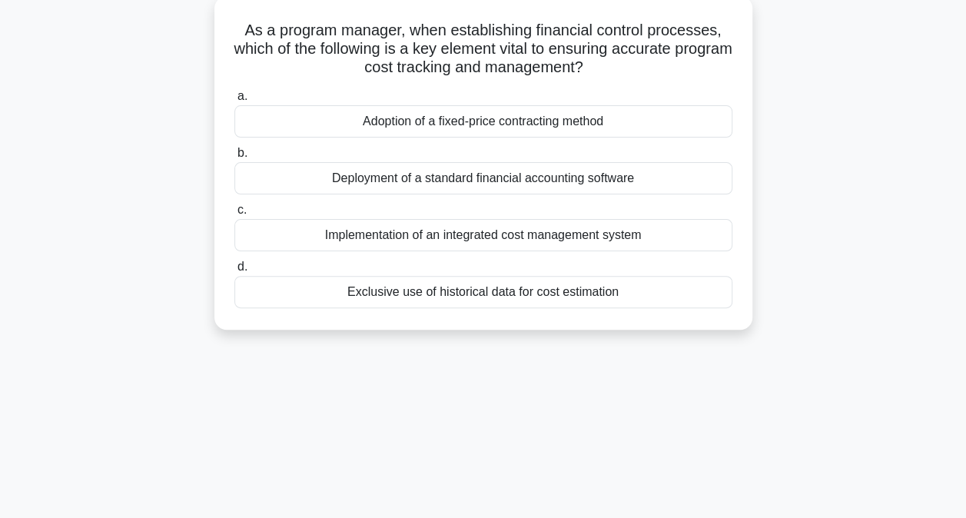
scroll to position [94, 0]
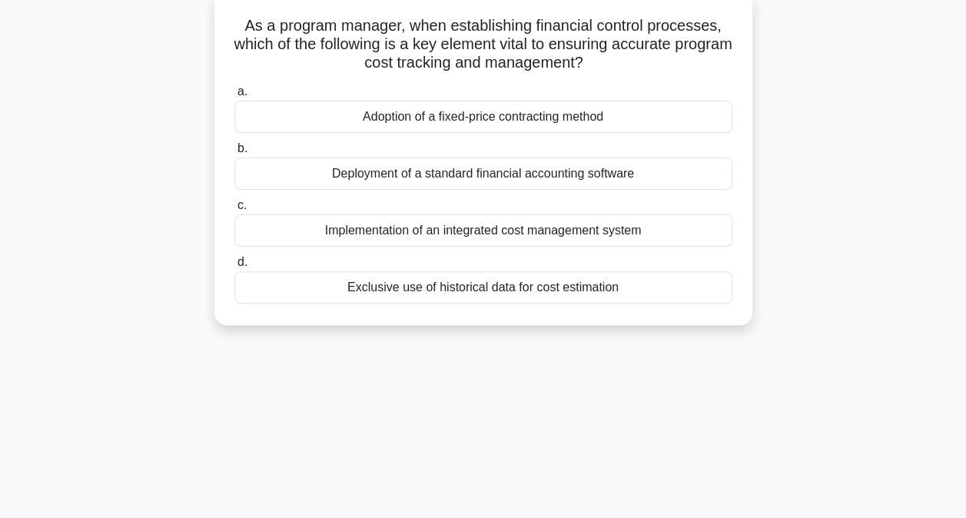
click at [389, 229] on div "Implementation of an integrated cost management system" at bounding box center [483, 230] width 498 height 32
click at [234, 210] on input "c. Implementation of an integrated cost management system" at bounding box center [234, 205] width 0 height 10
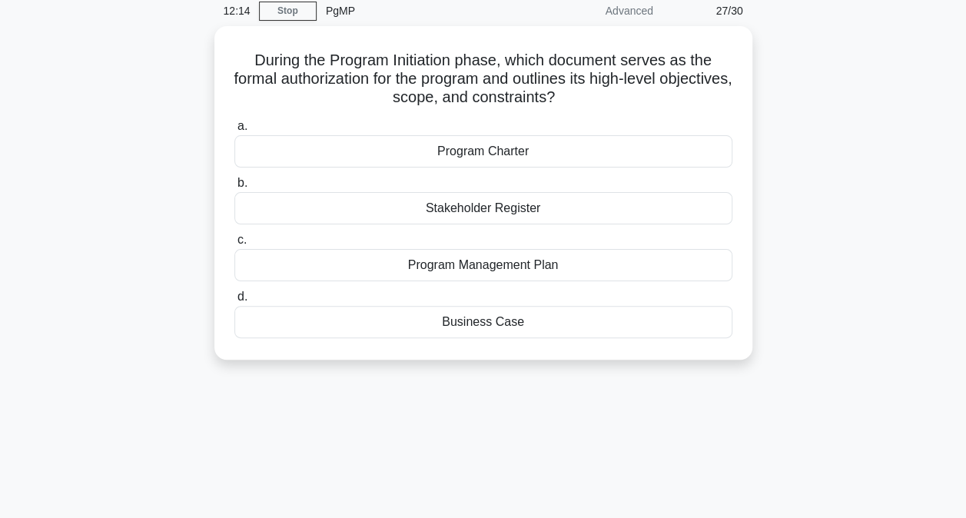
scroll to position [65, 0]
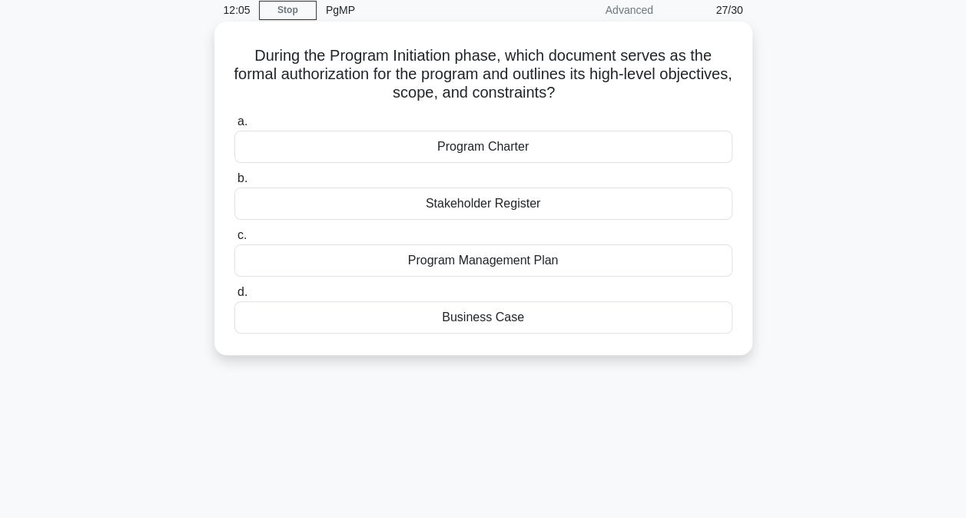
click at [452, 147] on div "Program Charter" at bounding box center [483, 147] width 498 height 32
click at [234, 127] on input "a. Program Charter" at bounding box center [234, 122] width 0 height 10
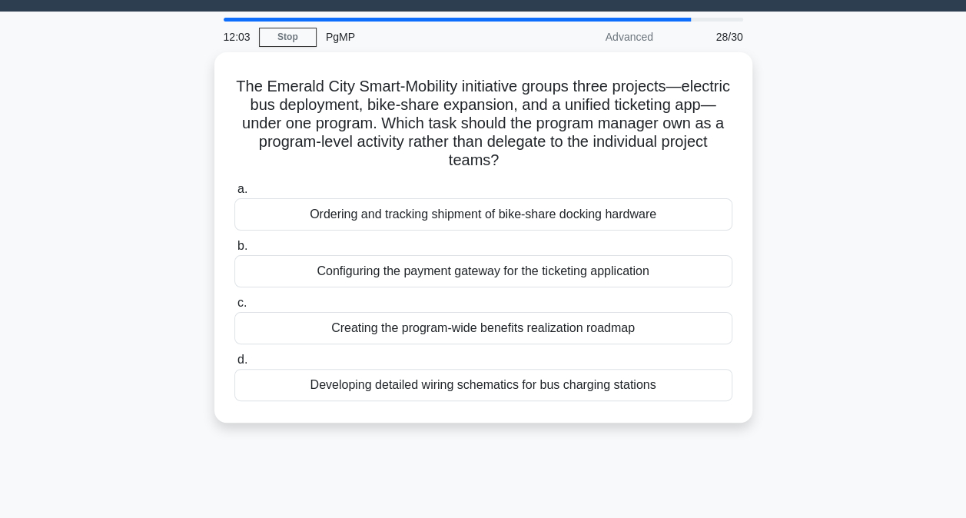
scroll to position [40, 0]
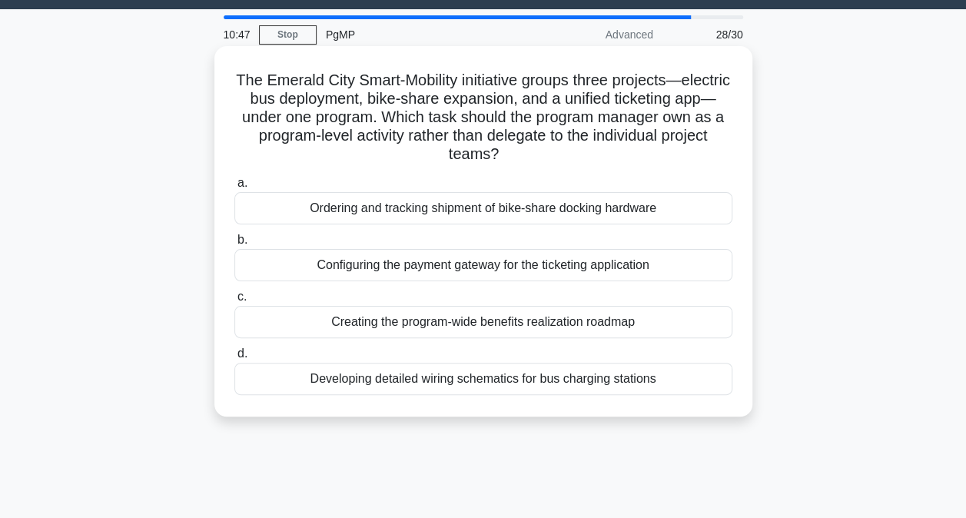
click at [385, 324] on div "Creating the program-wide benefits realization roadmap" at bounding box center [483, 322] width 498 height 32
click at [234, 302] on input "c. Creating the program-wide benefits realization roadmap" at bounding box center [234, 297] width 0 height 10
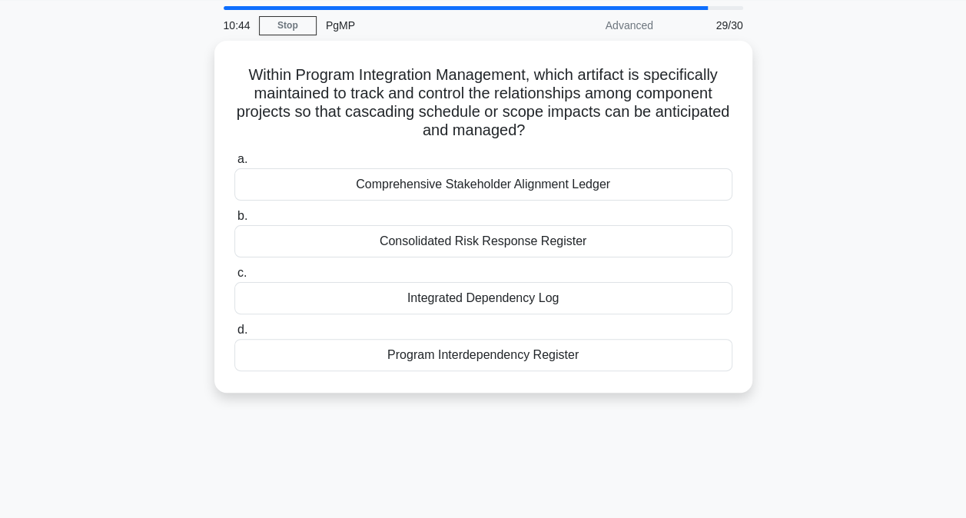
scroll to position [50, 0]
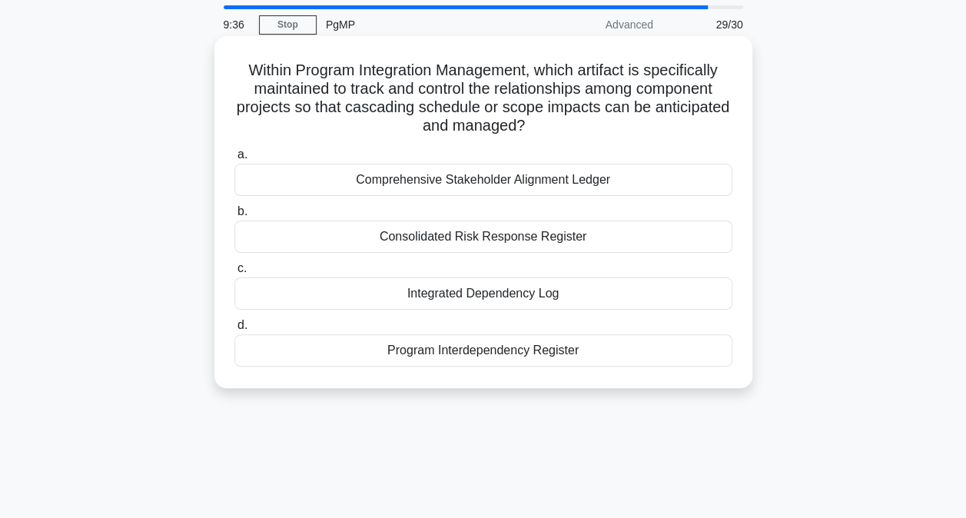
click at [457, 349] on div "Program Interdependency Register" at bounding box center [483, 350] width 498 height 32
click at [234, 330] on input "d. Program Interdependency Register" at bounding box center [234, 325] width 0 height 10
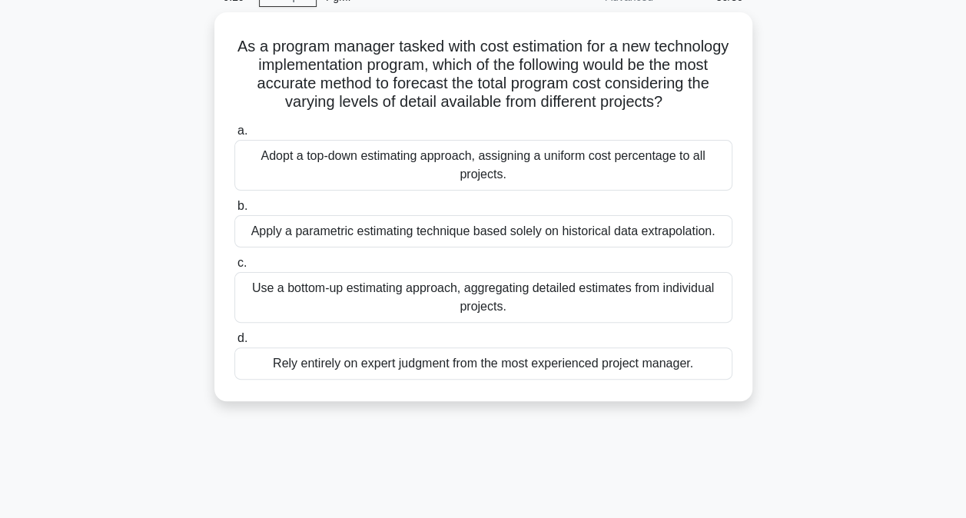
scroll to position [78, 0]
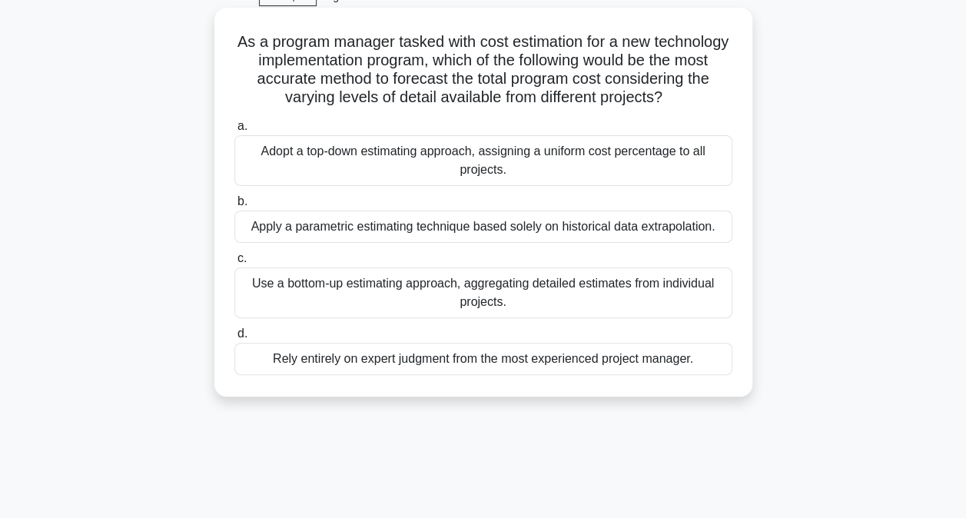
click at [380, 243] on div "Apply a parametric estimating technique based solely on historical data extrapo…" at bounding box center [483, 226] width 498 height 32
click at [234, 207] on input "b. Apply a parametric estimating technique based solely on historical data extr…" at bounding box center [234, 202] width 0 height 10
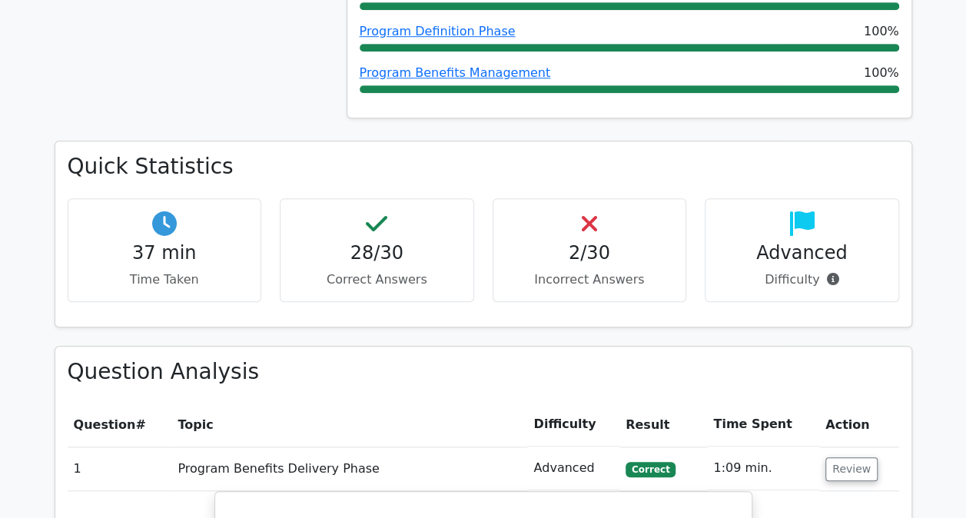
scroll to position [686, 0]
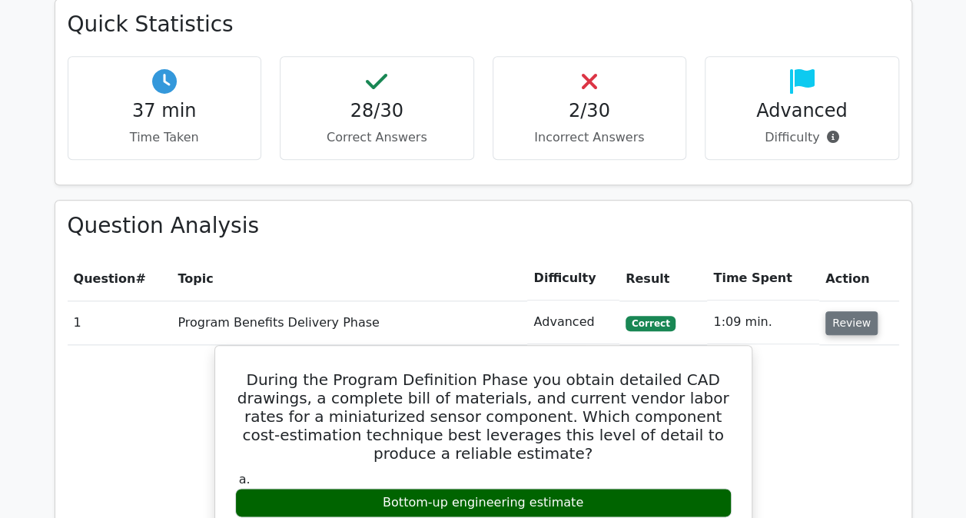
click at [831, 327] on button "Review" at bounding box center [851, 323] width 52 height 24
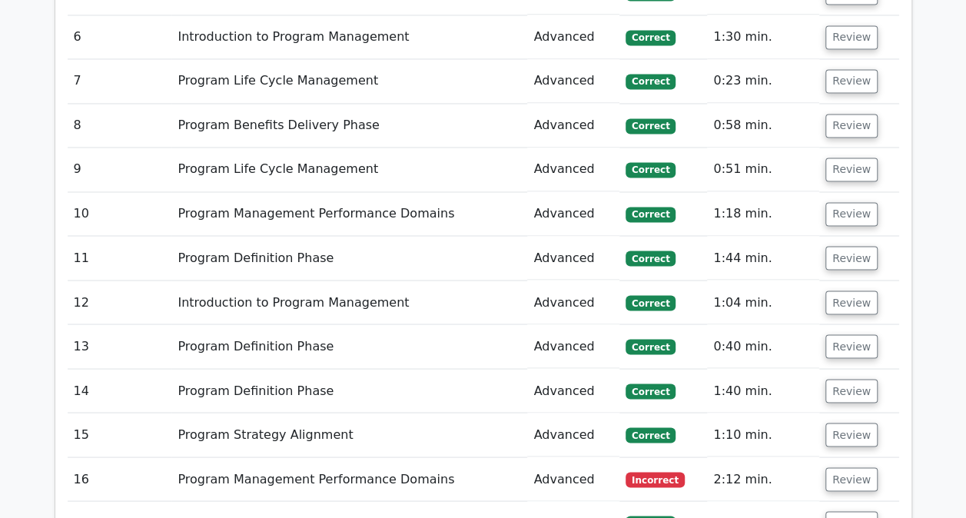
scroll to position [1397, 0]
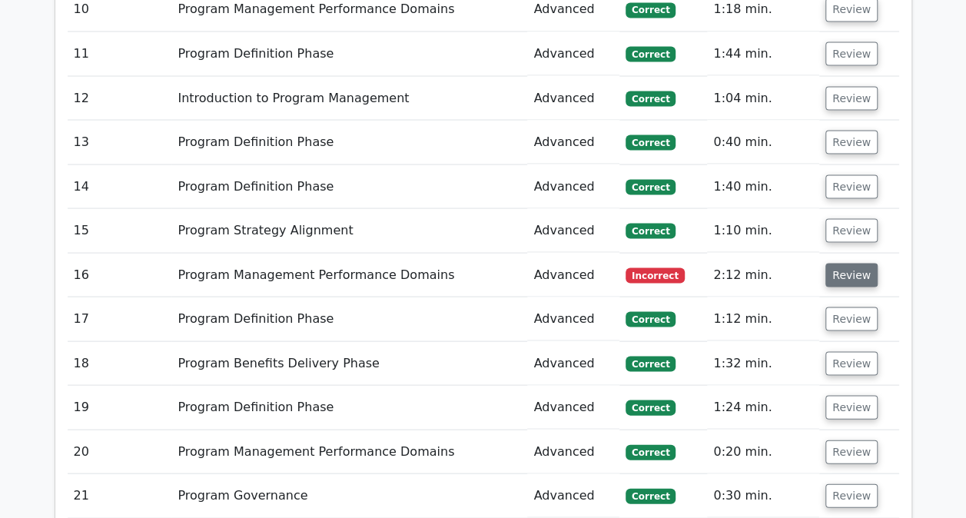
click at [848, 269] on button "Review" at bounding box center [851, 275] width 52 height 24
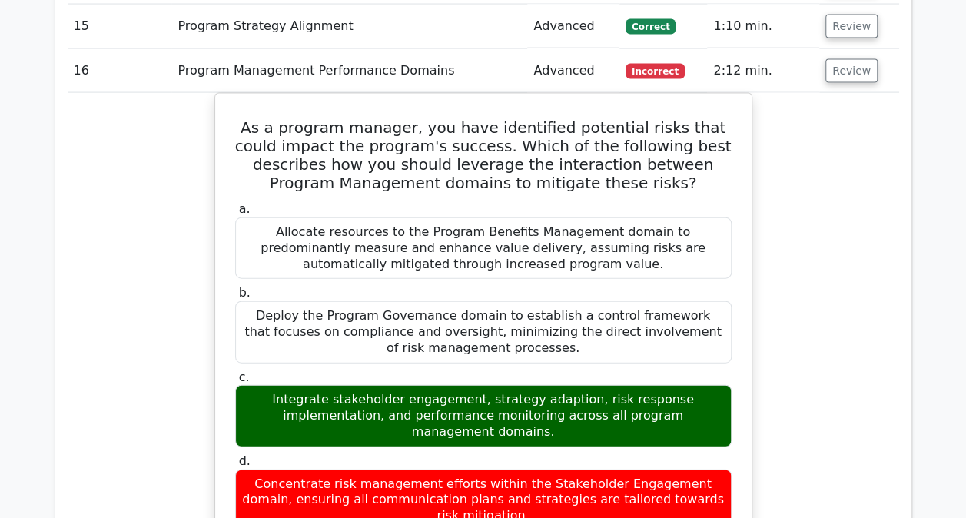
scroll to position [1601, 0]
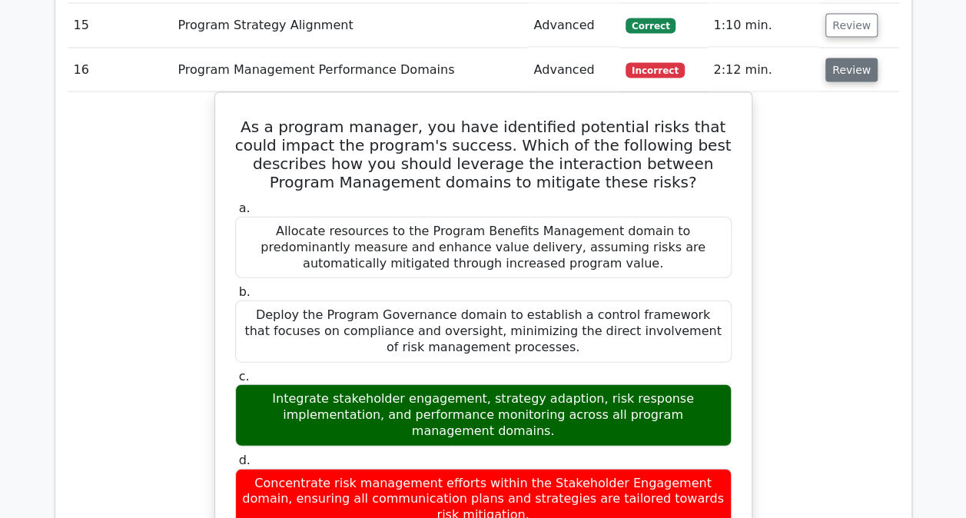
click at [853, 69] on button "Review" at bounding box center [851, 70] width 52 height 24
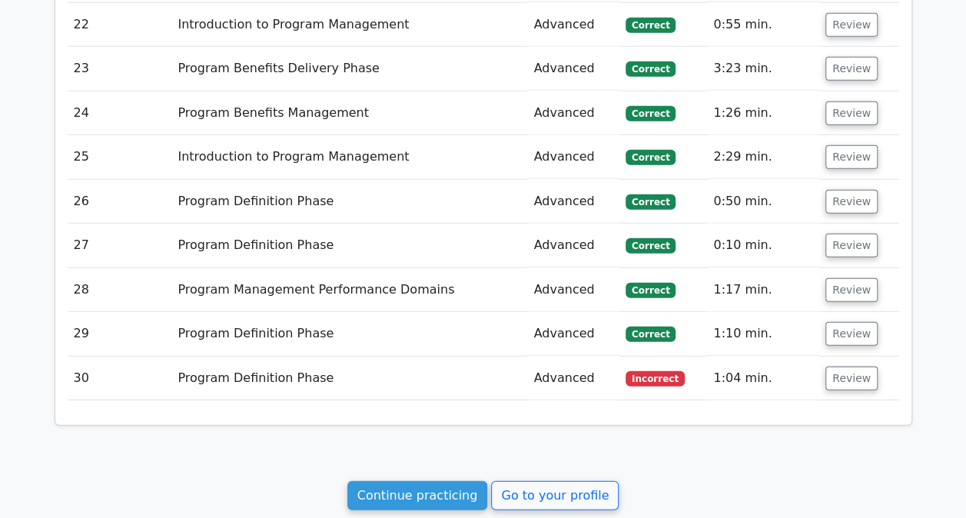
scroll to position [1916, 0]
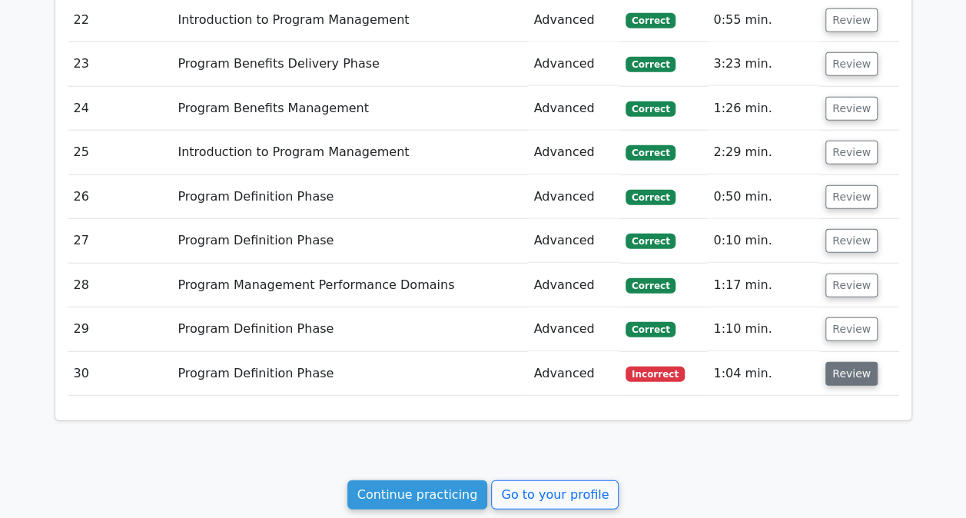
click at [842, 363] on button "Review" at bounding box center [851, 374] width 52 height 24
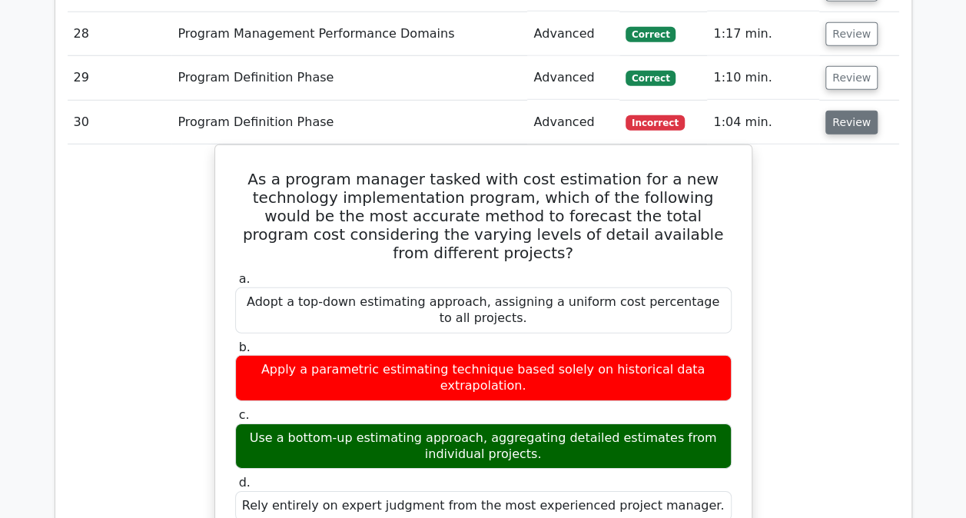
scroll to position [2166, 0]
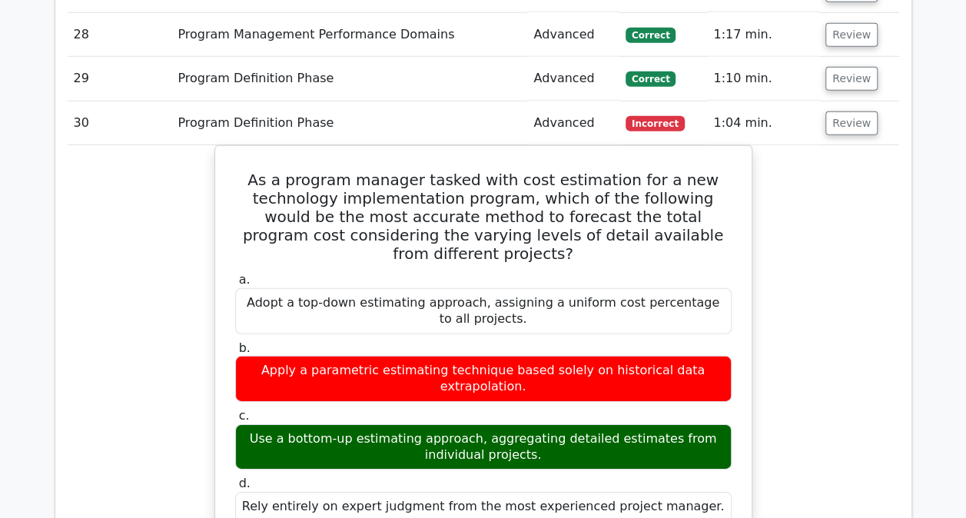
click at [848, 122] on button "Review" at bounding box center [851, 123] width 52 height 24
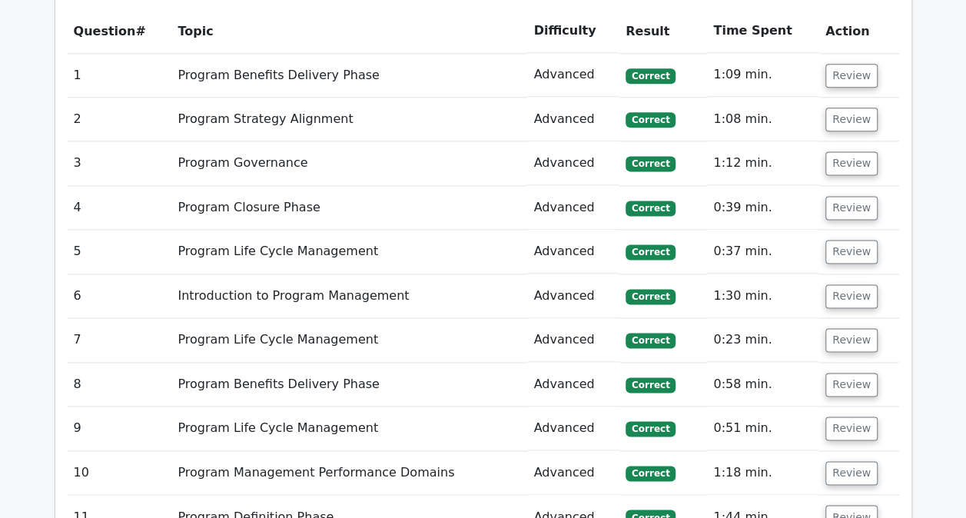
scroll to position [939, 0]
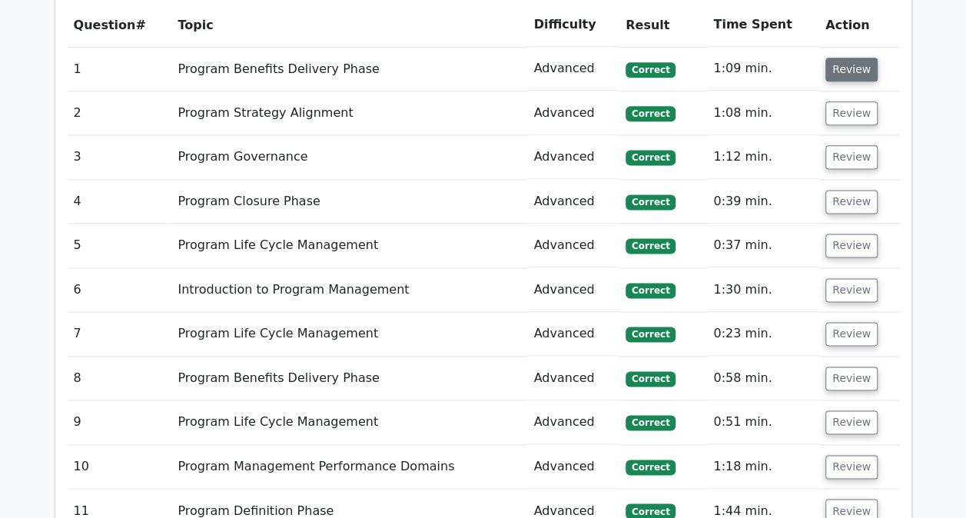
click at [845, 68] on button "Review" at bounding box center [851, 70] width 52 height 24
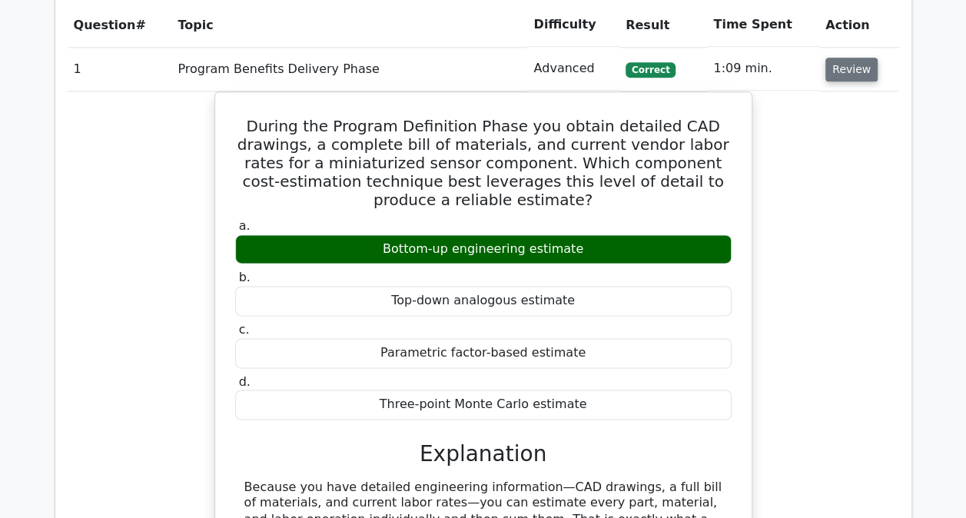
click at [845, 68] on button "Review" at bounding box center [851, 70] width 52 height 24
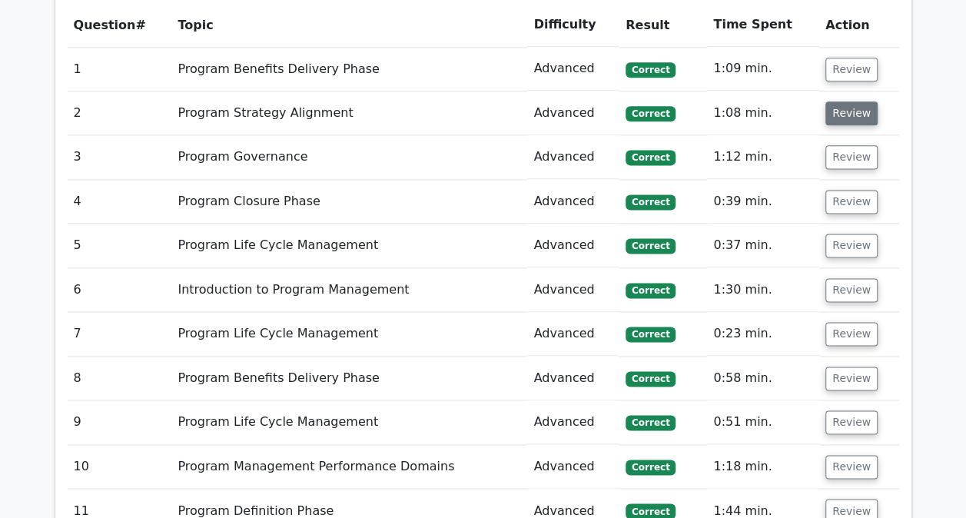
click at [840, 118] on button "Review" at bounding box center [851, 113] width 52 height 24
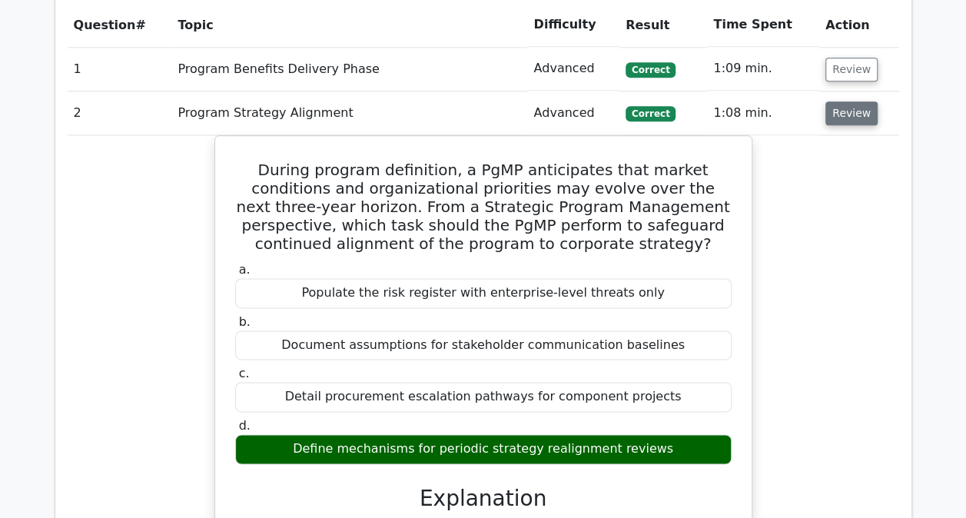
click at [842, 114] on button "Review" at bounding box center [851, 113] width 52 height 24
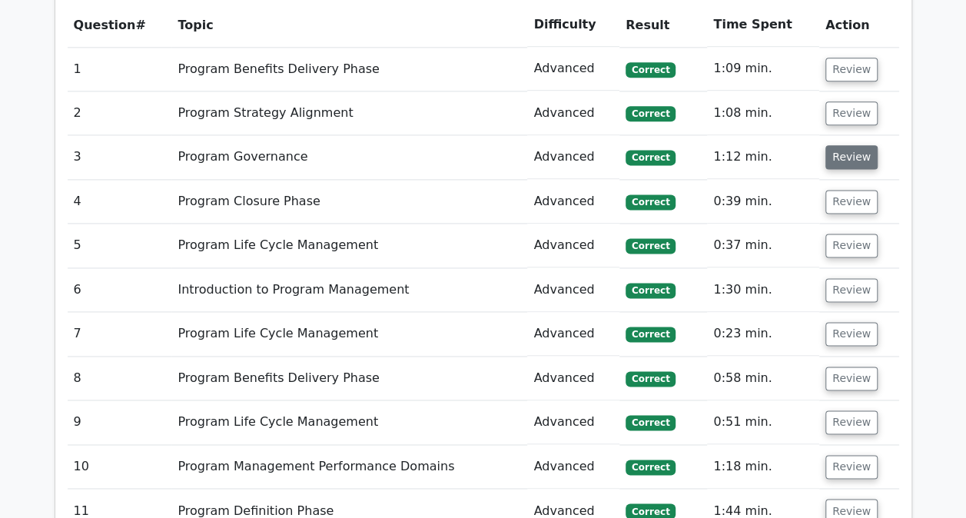
click at [840, 163] on button "Review" at bounding box center [851, 157] width 52 height 24
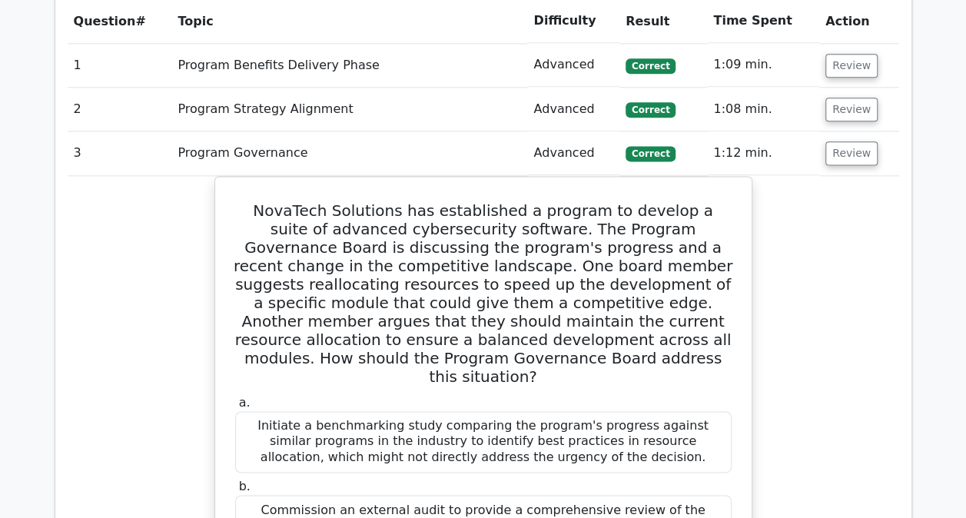
scroll to position [945, 0]
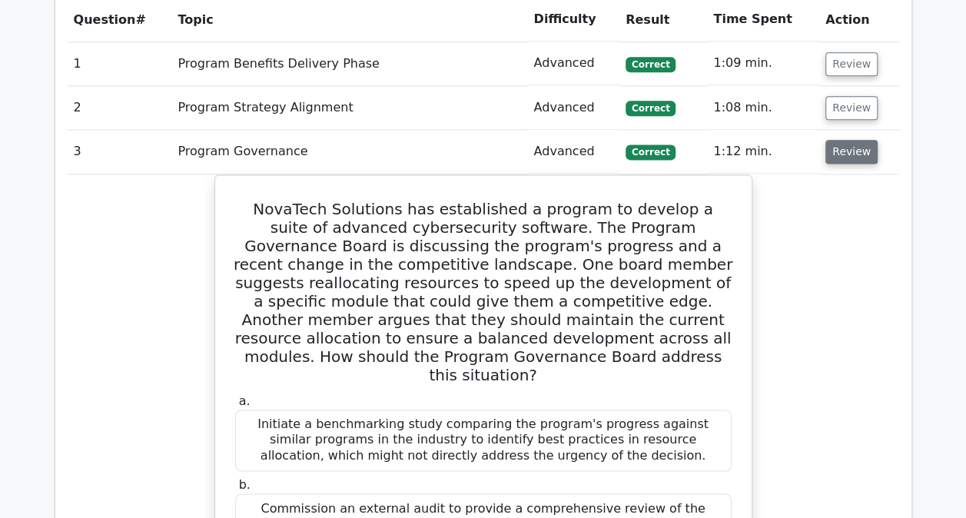
click at [843, 143] on button "Review" at bounding box center [851, 152] width 52 height 24
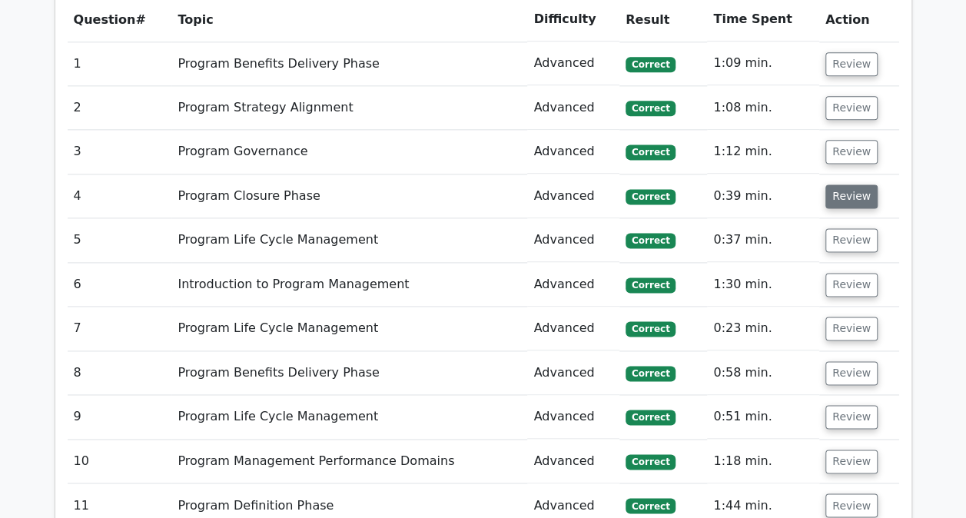
click at [838, 189] on button "Review" at bounding box center [851, 196] width 52 height 24
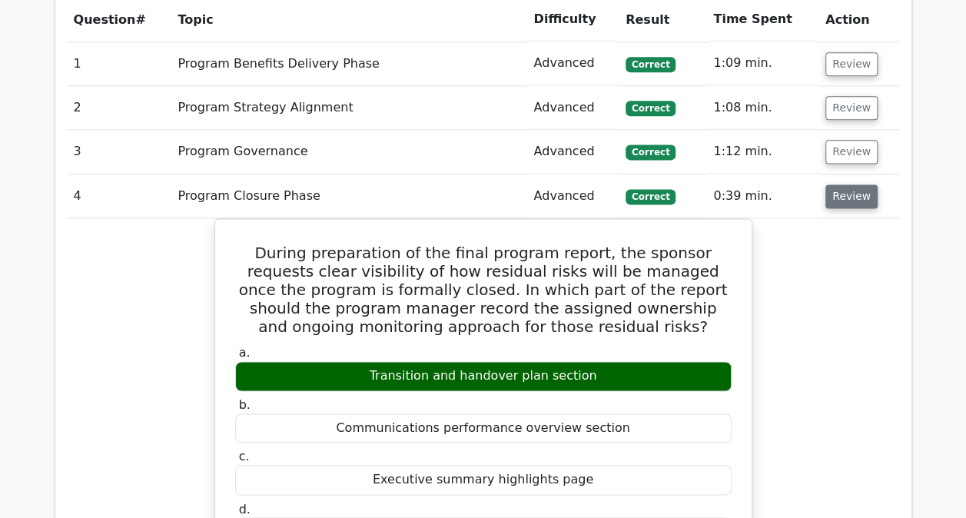
click at [838, 189] on button "Review" at bounding box center [851, 196] width 52 height 24
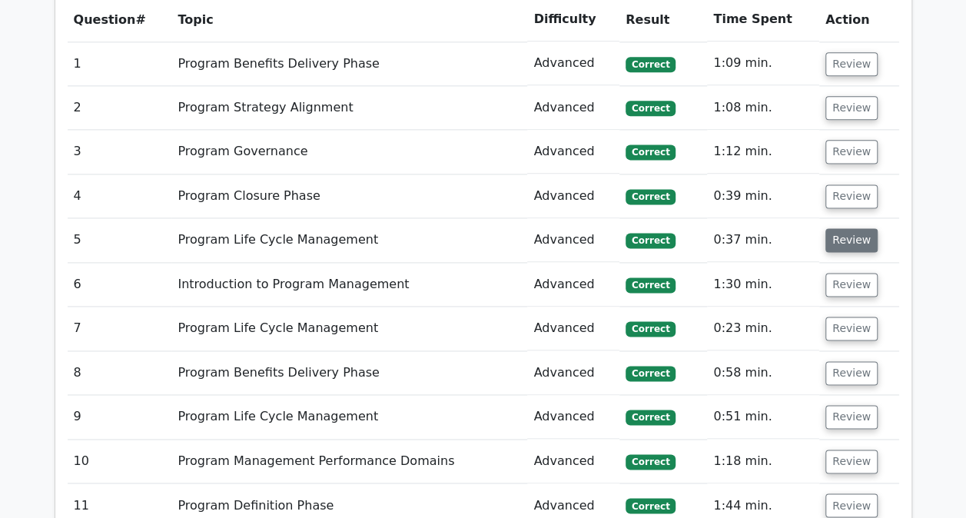
click at [837, 240] on button "Review" at bounding box center [851, 240] width 52 height 24
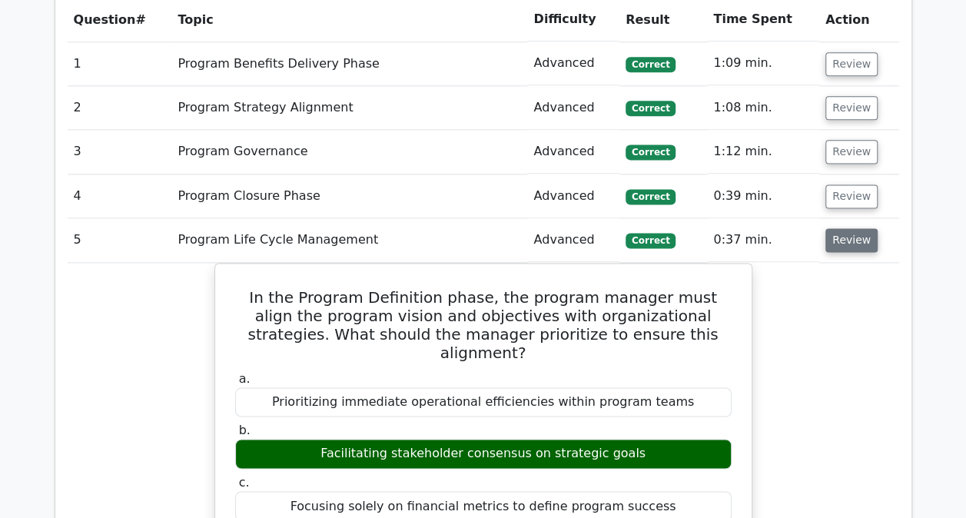
click at [842, 241] on button "Review" at bounding box center [851, 240] width 52 height 24
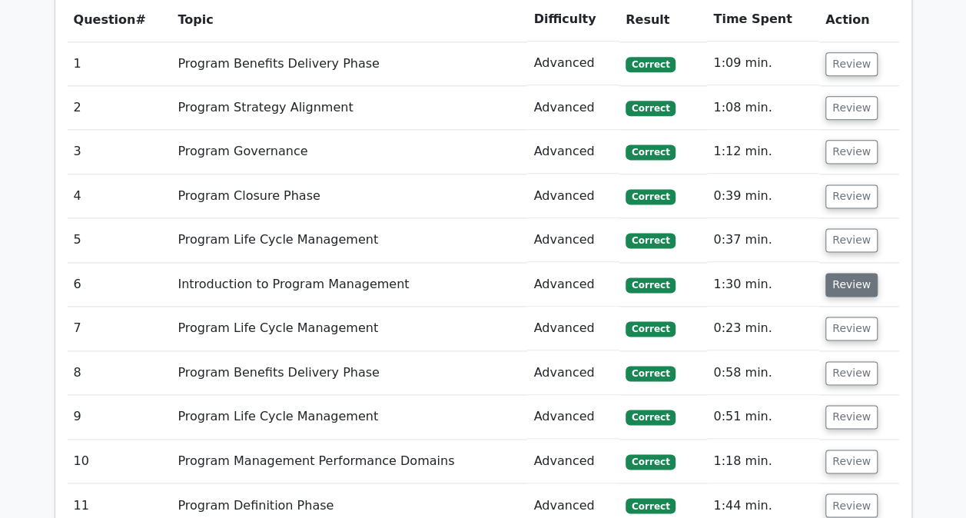
click at [840, 284] on button "Review" at bounding box center [851, 285] width 52 height 24
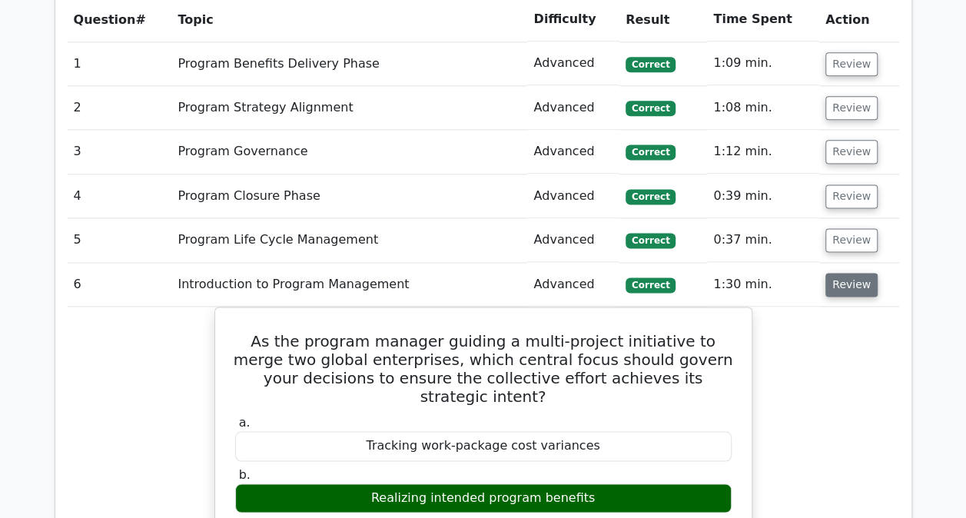
click at [840, 284] on button "Review" at bounding box center [851, 285] width 52 height 24
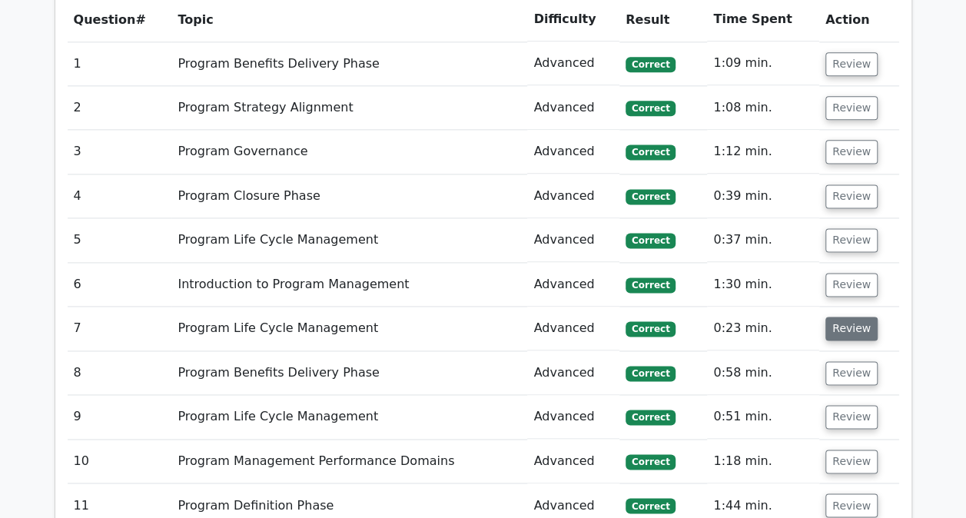
click at [840, 328] on button "Review" at bounding box center [851, 328] width 52 height 24
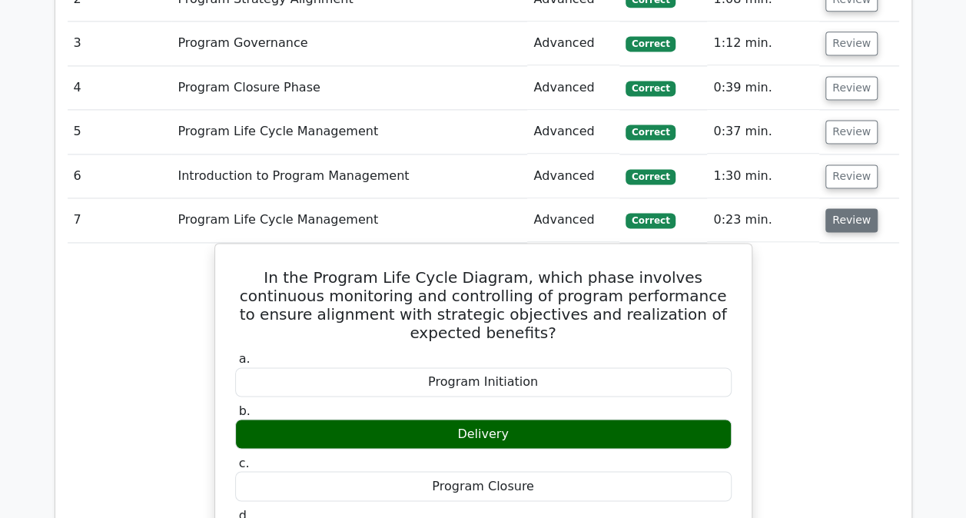
scroll to position [1052, 0]
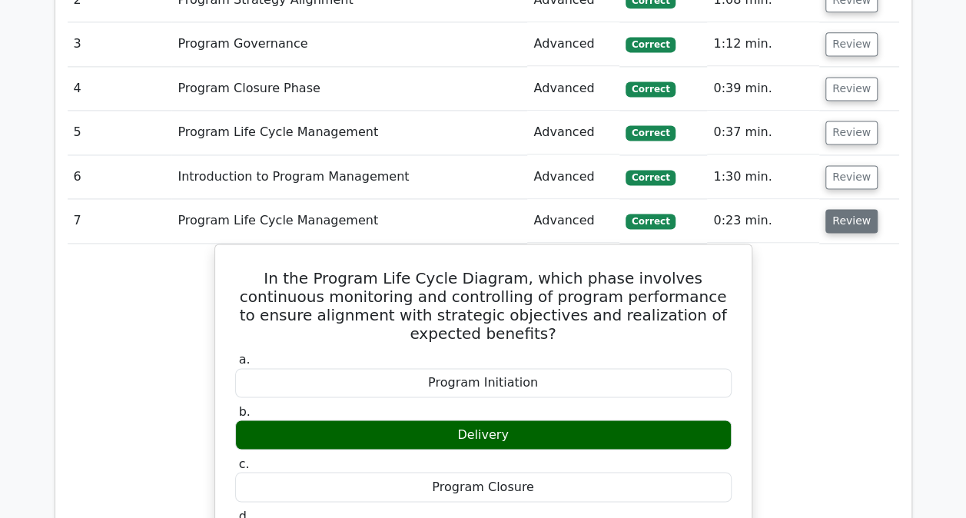
click at [842, 220] on button "Review" at bounding box center [851, 221] width 52 height 24
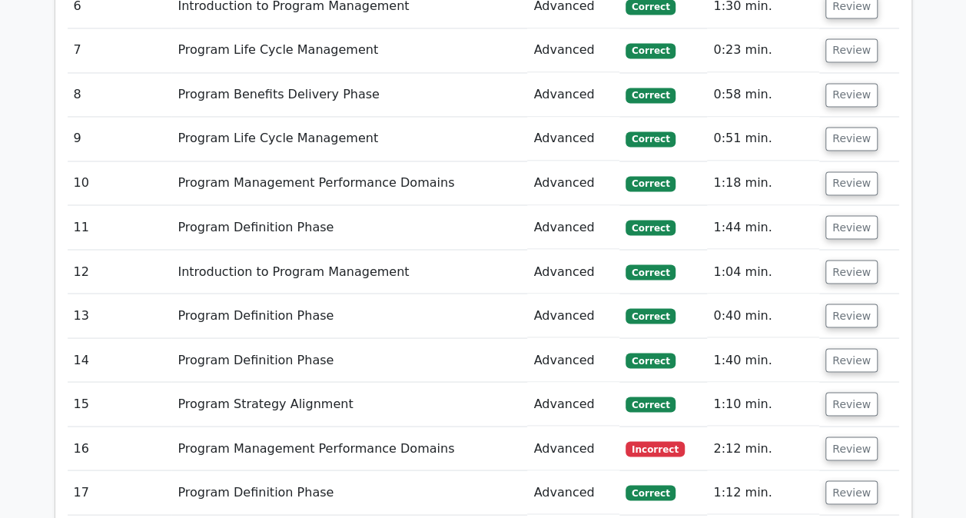
scroll to position [1224, 0]
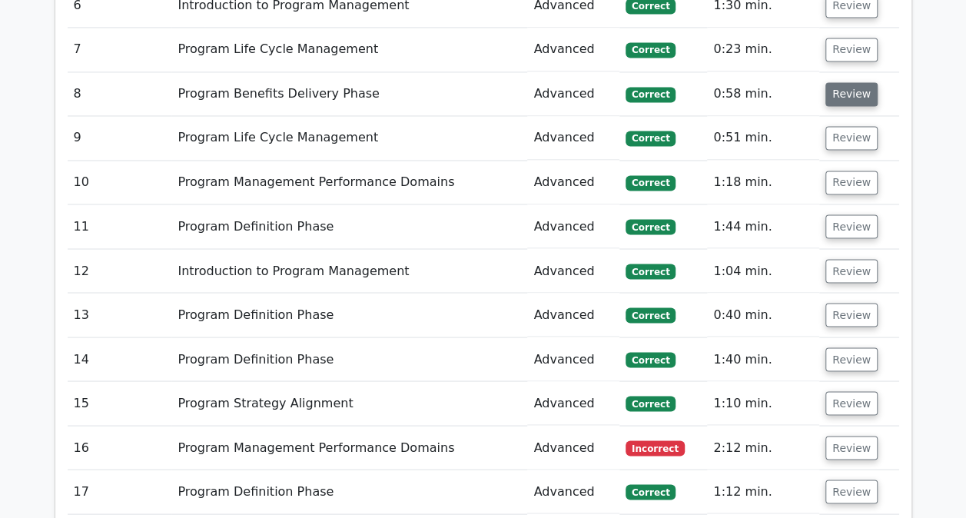
click at [840, 91] on button "Review" at bounding box center [851, 94] width 52 height 24
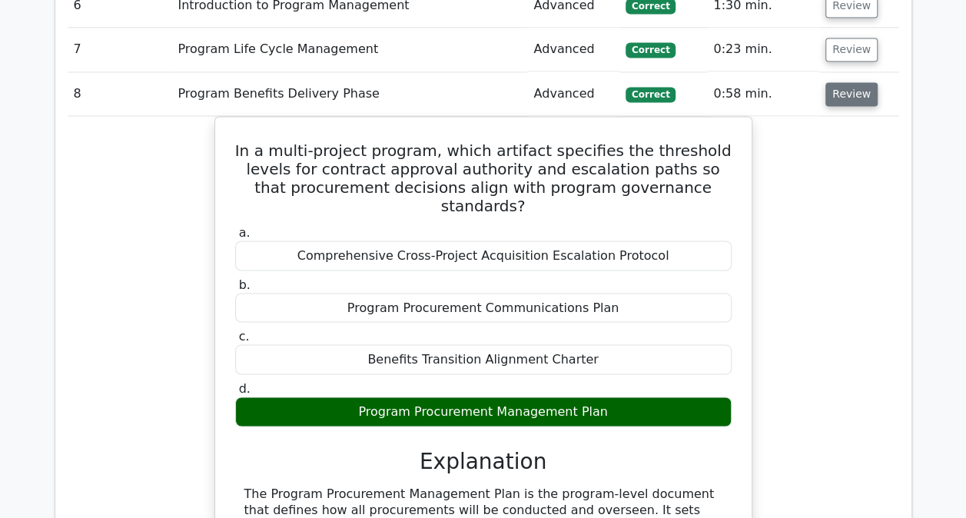
click at [840, 91] on button "Review" at bounding box center [851, 94] width 52 height 24
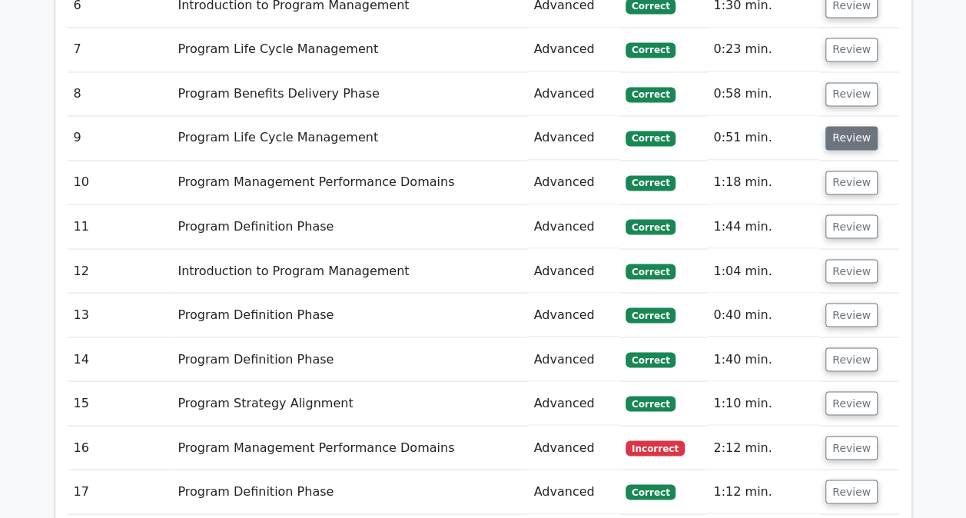
click at [840, 134] on button "Review" at bounding box center [851, 138] width 52 height 24
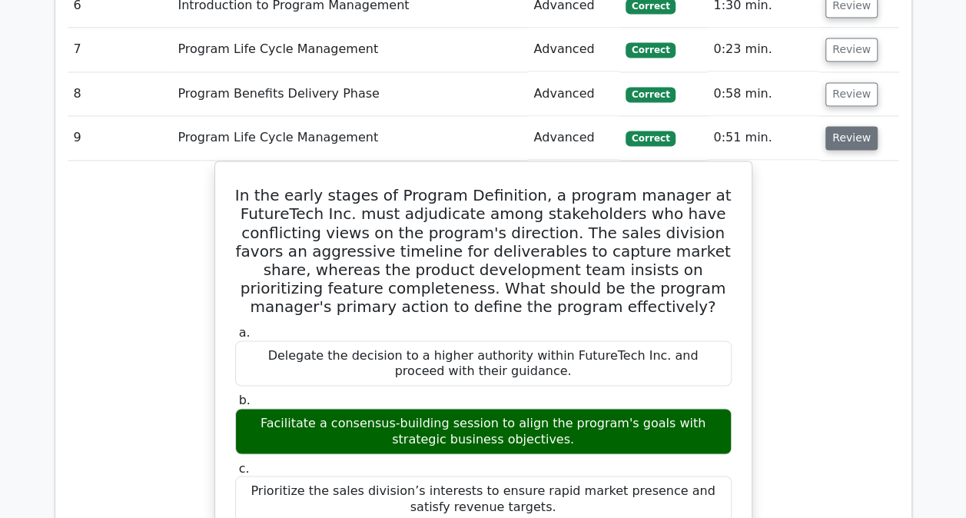
click at [840, 134] on button "Review" at bounding box center [851, 138] width 52 height 24
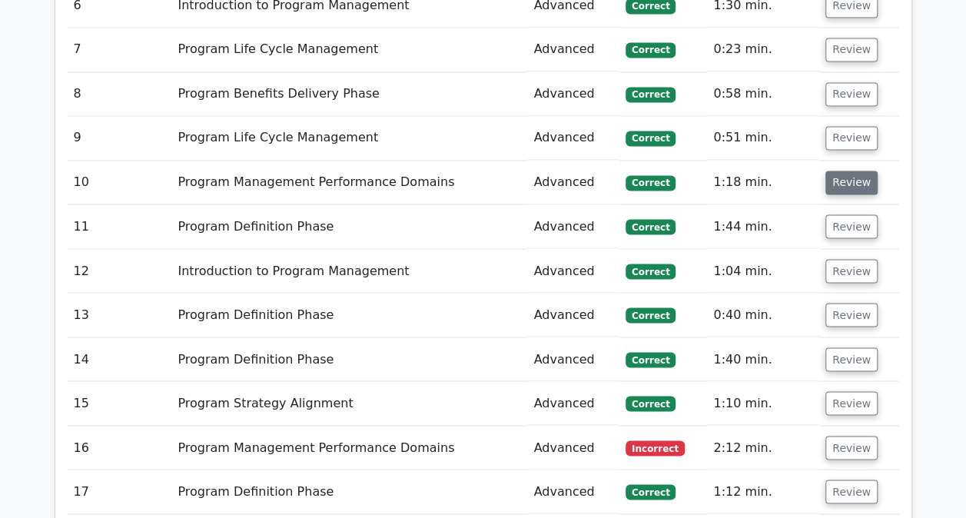
click at [837, 180] on button "Review" at bounding box center [851, 183] width 52 height 24
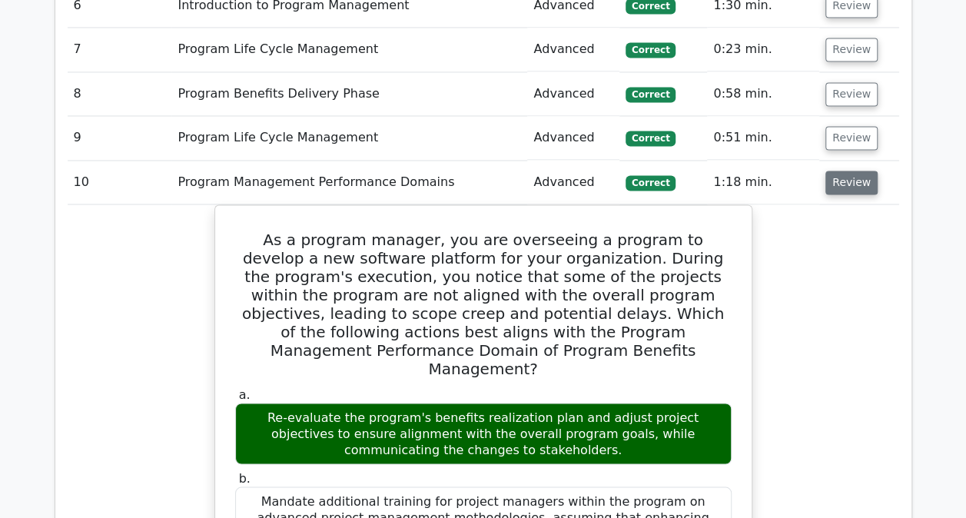
click at [842, 184] on button "Review" at bounding box center [851, 183] width 52 height 24
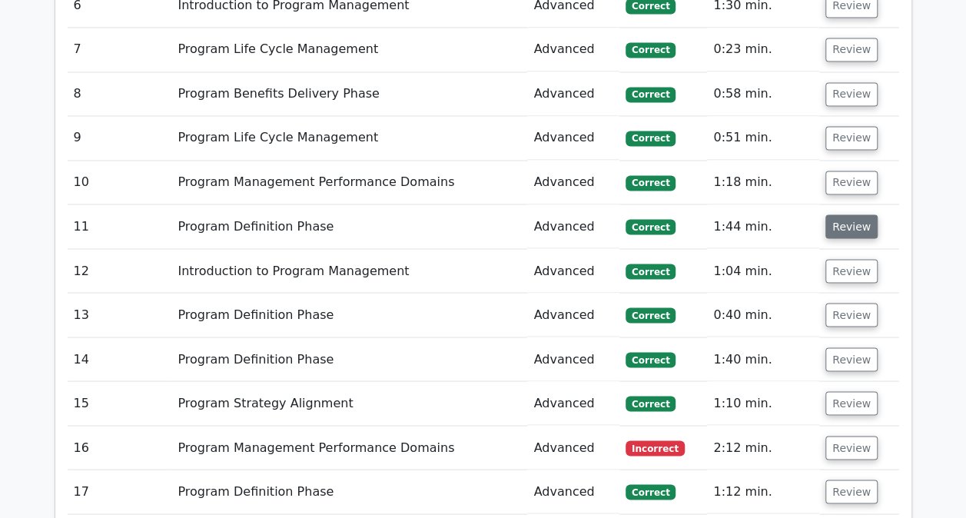
click at [840, 220] on button "Review" at bounding box center [851, 226] width 52 height 24
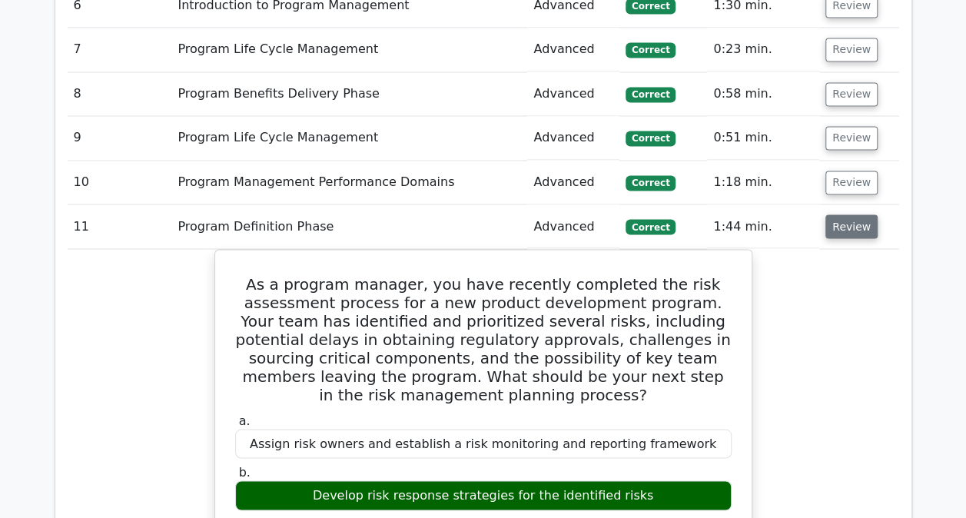
click at [840, 223] on button "Review" at bounding box center [851, 226] width 52 height 24
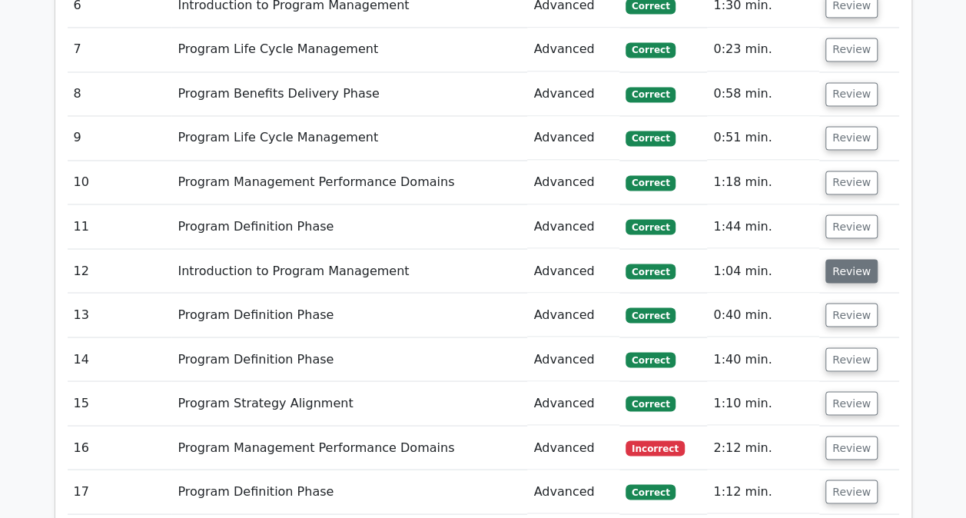
click at [840, 264] on button "Review" at bounding box center [851, 271] width 52 height 24
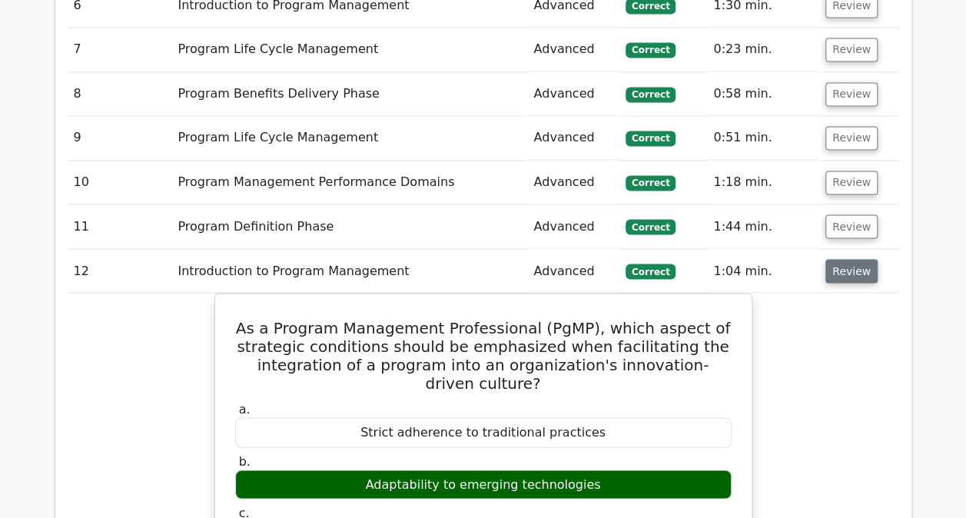
click at [840, 264] on button "Review" at bounding box center [851, 271] width 52 height 24
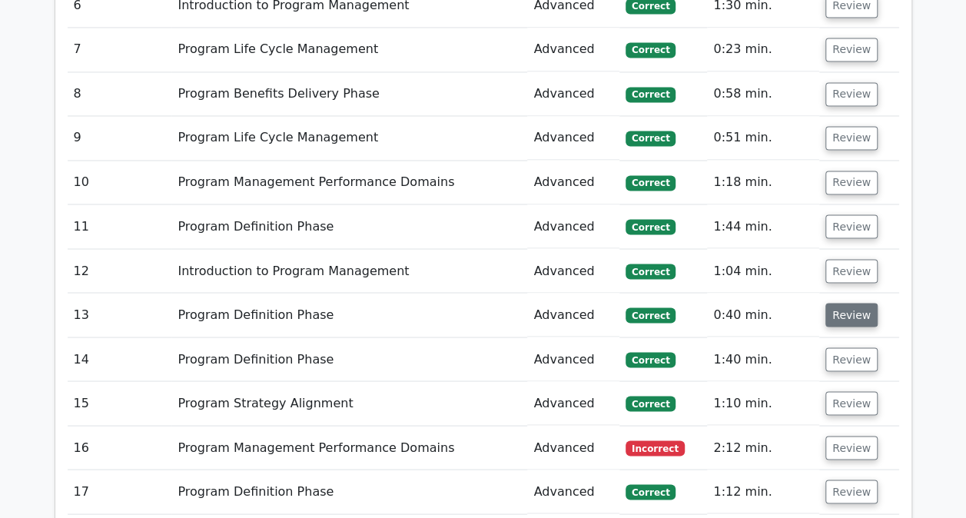
click at [836, 306] on button "Review" at bounding box center [851, 315] width 52 height 24
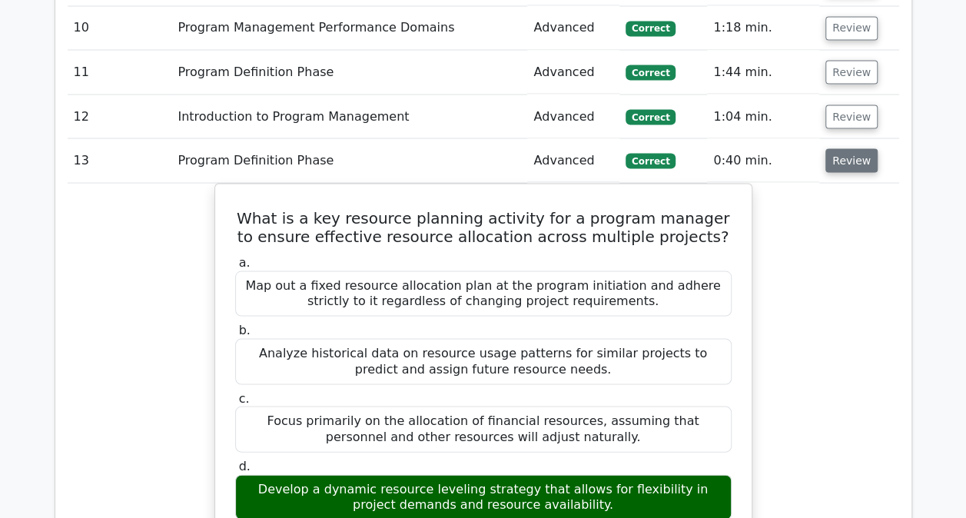
scroll to position [1380, 0]
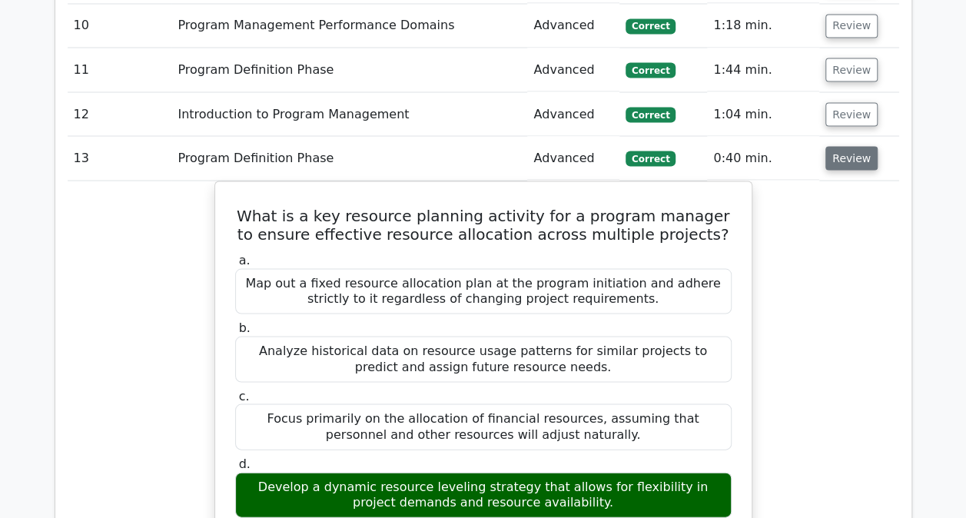
click at [841, 154] on button "Review" at bounding box center [851, 158] width 52 height 24
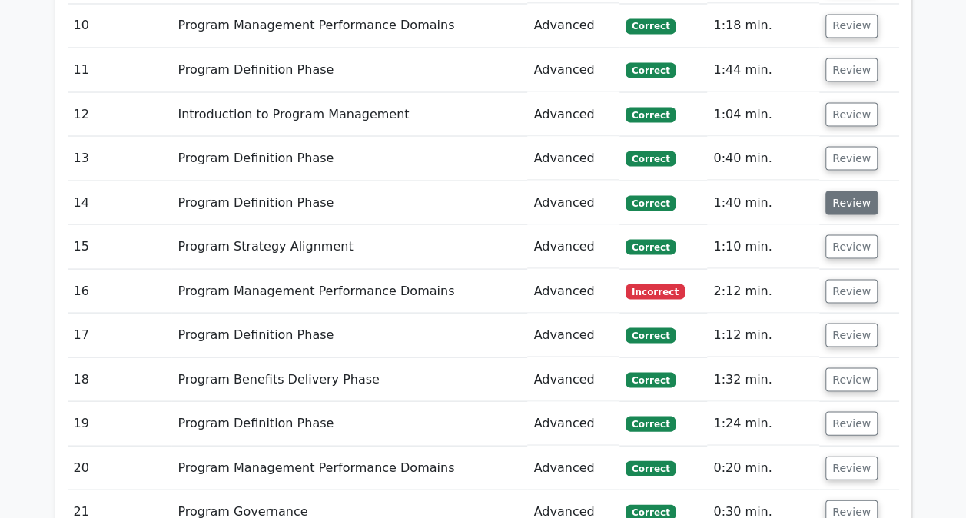
click at [837, 192] on button "Review" at bounding box center [851, 203] width 52 height 24
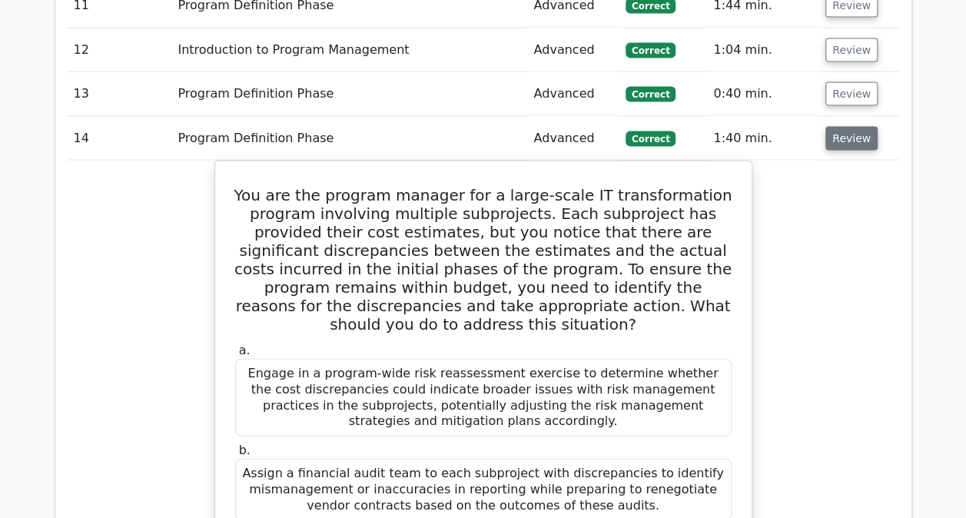
scroll to position [1444, 0]
click at [845, 140] on button "Review" at bounding box center [851, 139] width 52 height 24
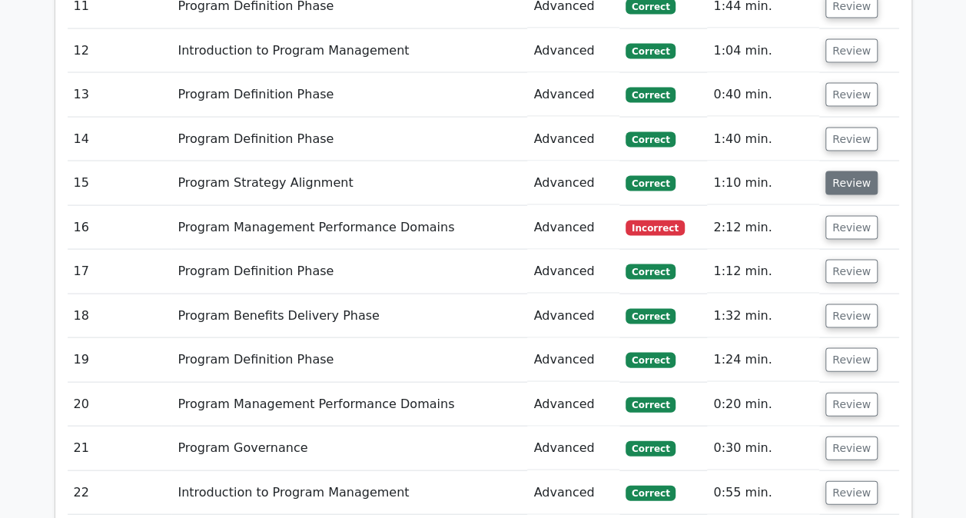
click at [840, 180] on button "Review" at bounding box center [851, 183] width 52 height 24
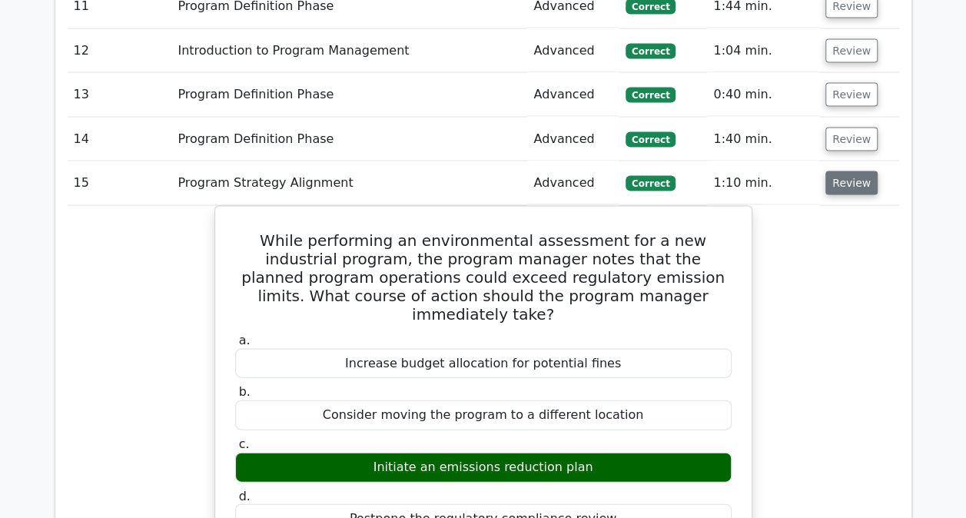
click at [840, 180] on button "Review" at bounding box center [851, 183] width 52 height 24
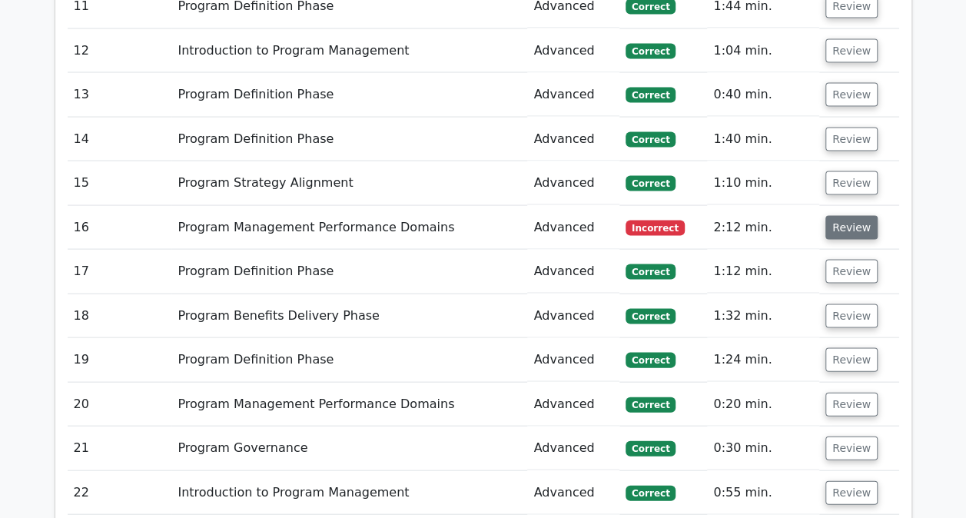
click at [837, 227] on button "Review" at bounding box center [851, 227] width 52 height 24
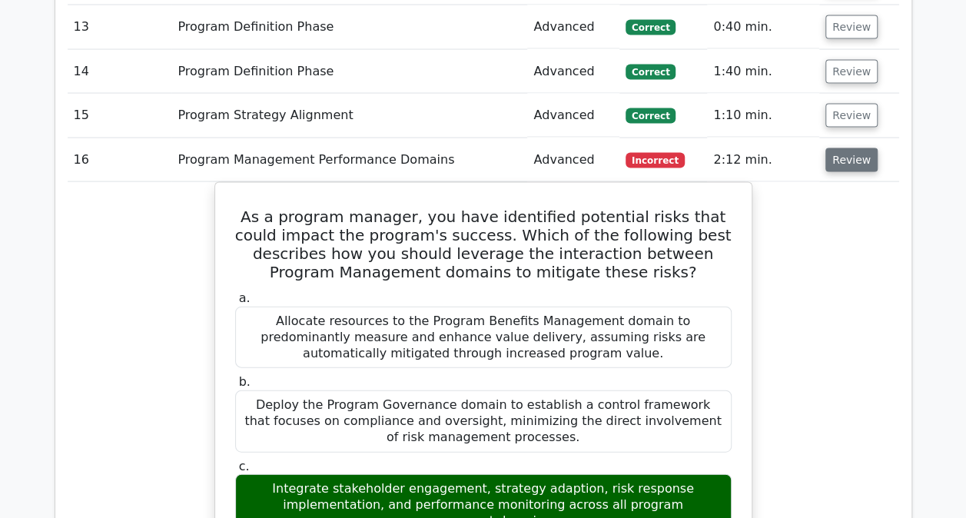
scroll to position [1509, 0]
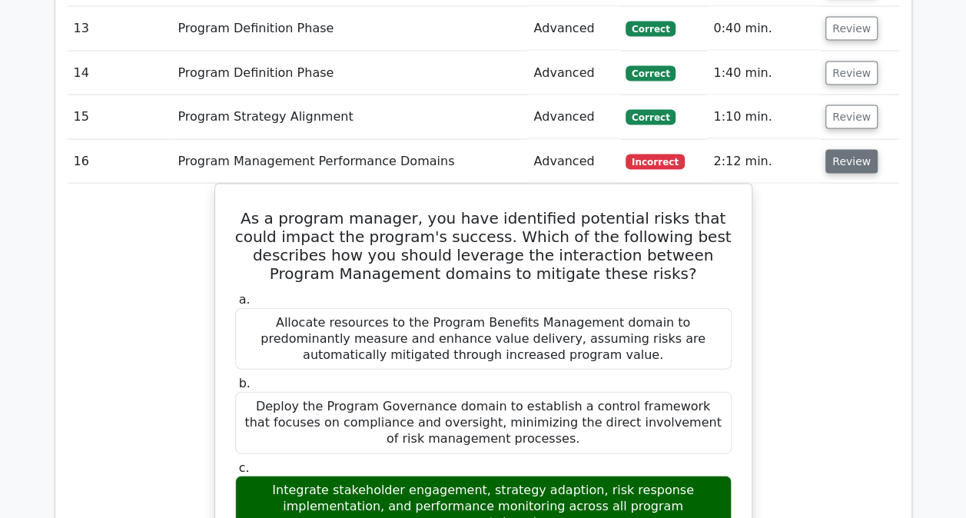
click at [841, 162] on button "Review" at bounding box center [851, 162] width 52 height 24
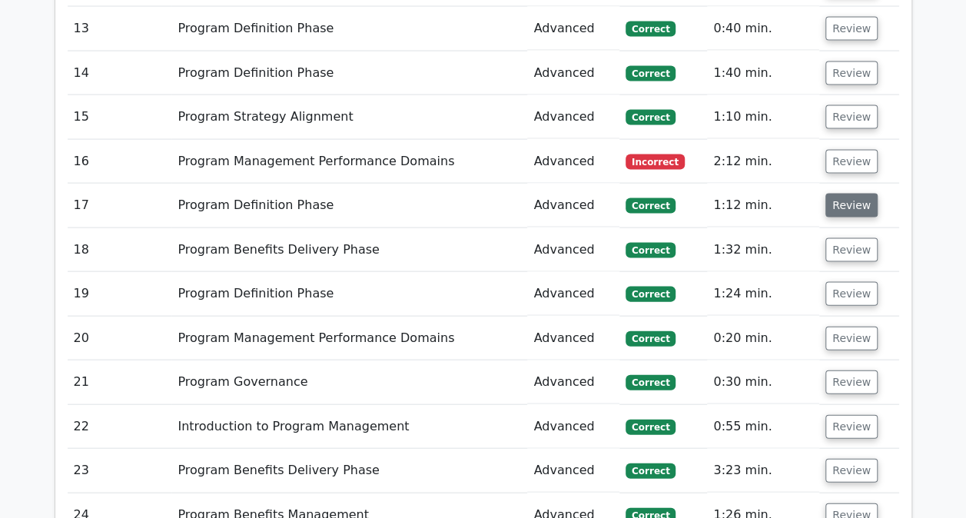
click at [833, 207] on button "Review" at bounding box center [851, 206] width 52 height 24
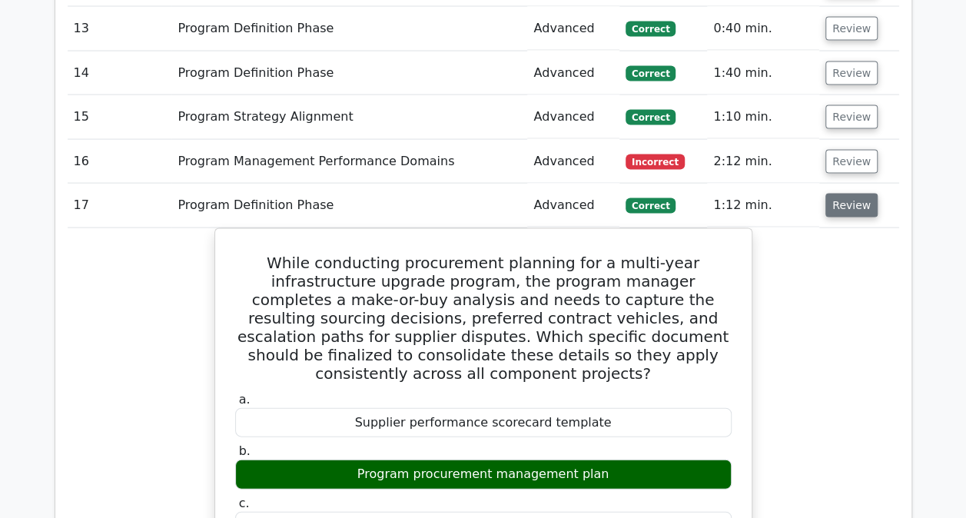
click at [840, 200] on button "Review" at bounding box center [851, 206] width 52 height 24
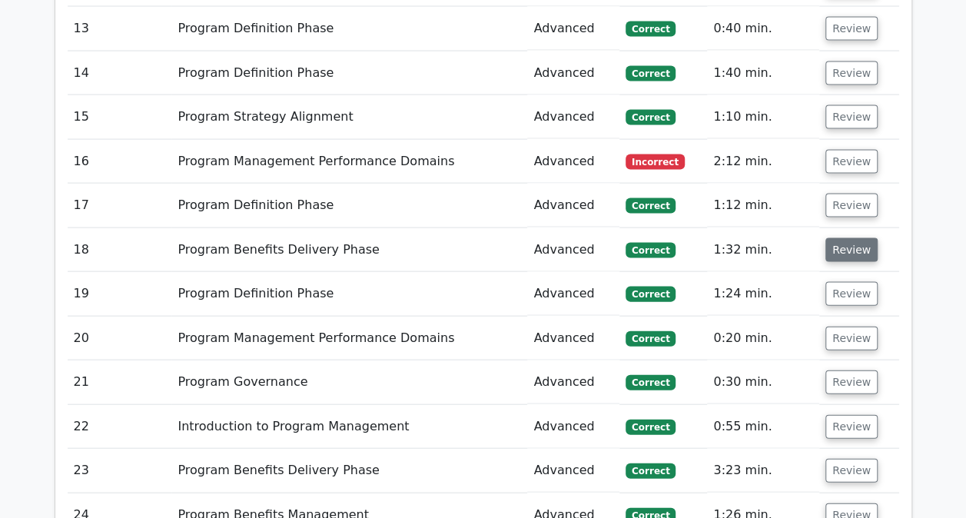
click at [839, 238] on button "Review" at bounding box center [851, 250] width 52 height 24
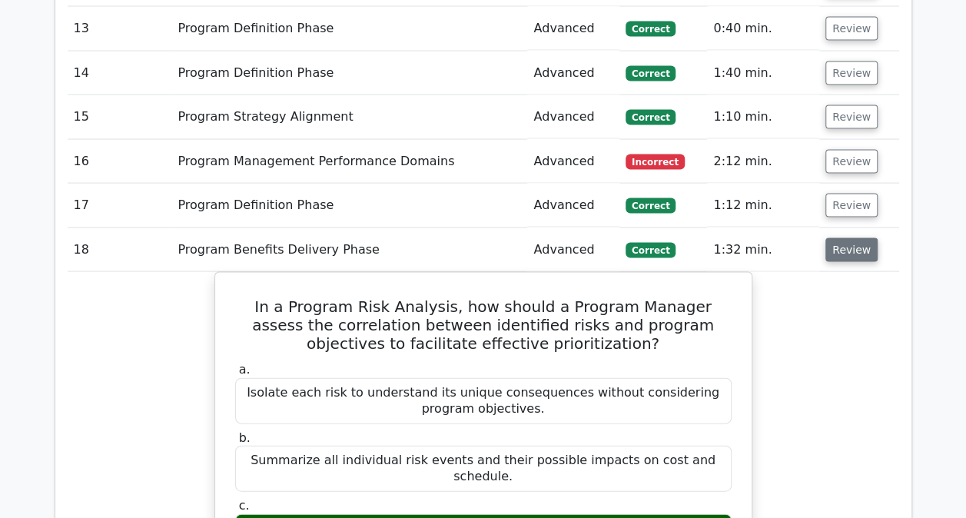
click at [839, 238] on button "Review" at bounding box center [851, 250] width 52 height 24
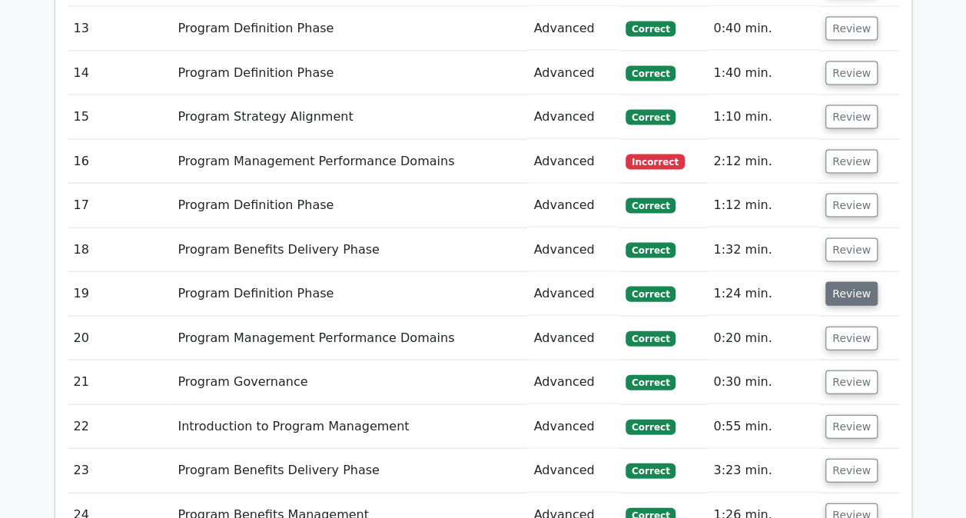
click at [833, 282] on button "Review" at bounding box center [851, 294] width 52 height 24
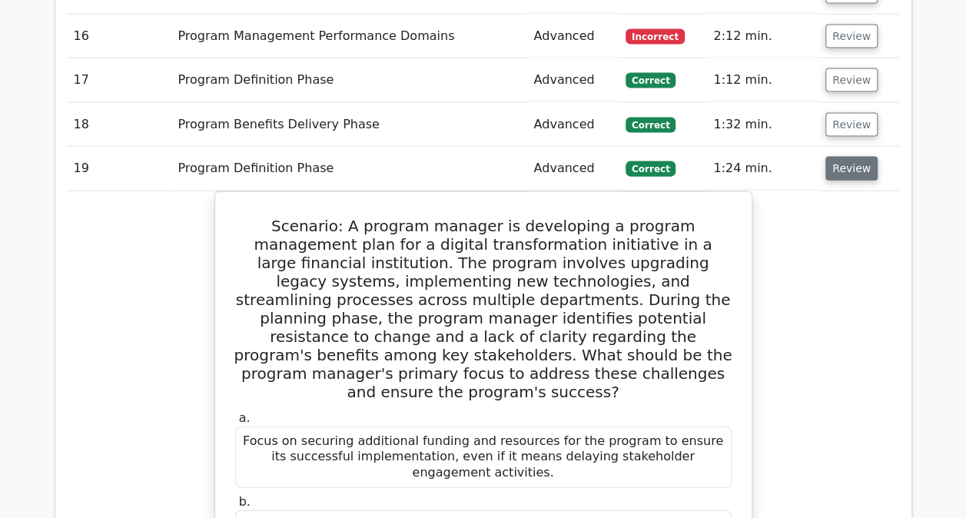
scroll to position [1572, 0]
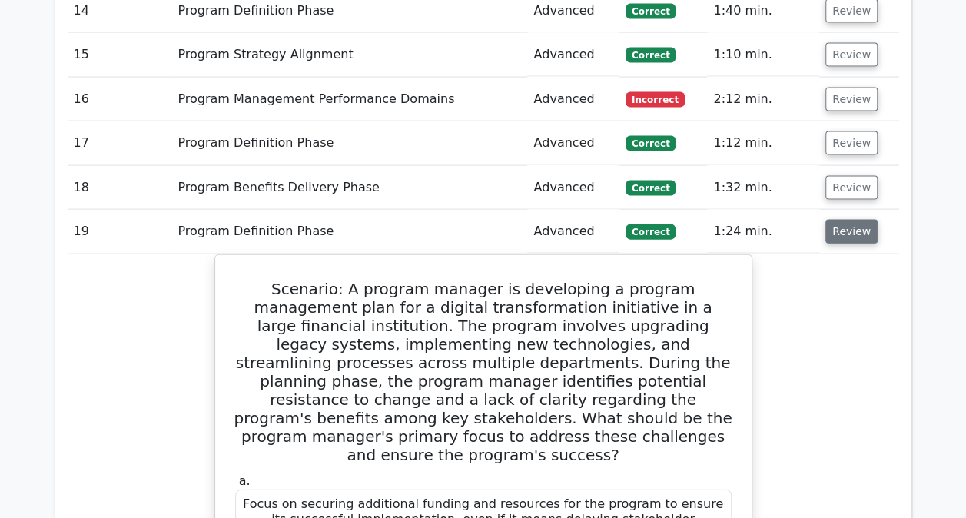
click at [839, 229] on button "Review" at bounding box center [851, 232] width 52 height 24
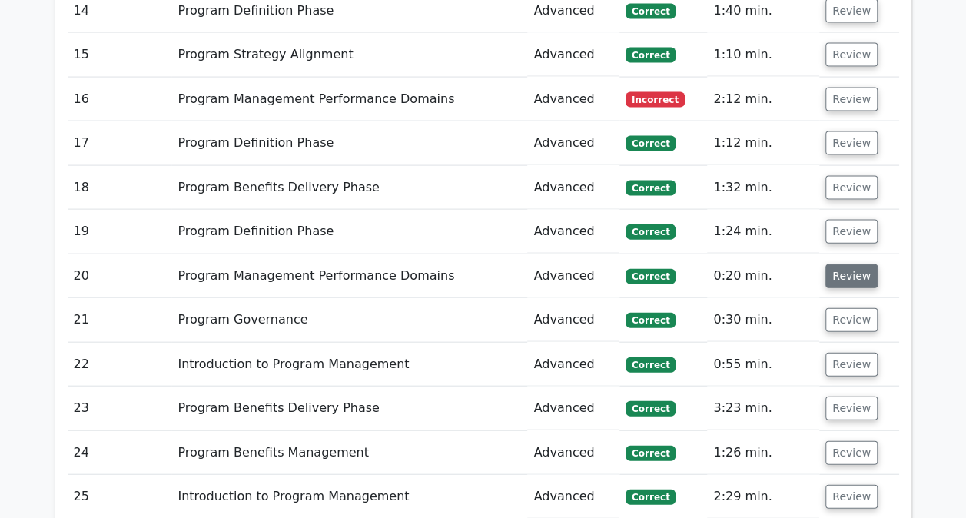
click at [834, 268] on button "Review" at bounding box center [851, 276] width 52 height 24
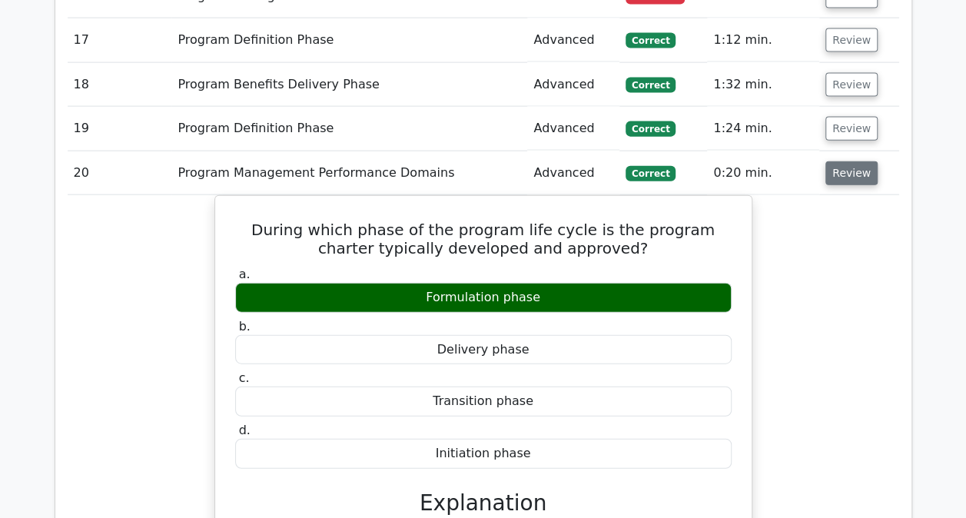
scroll to position [1628, 0]
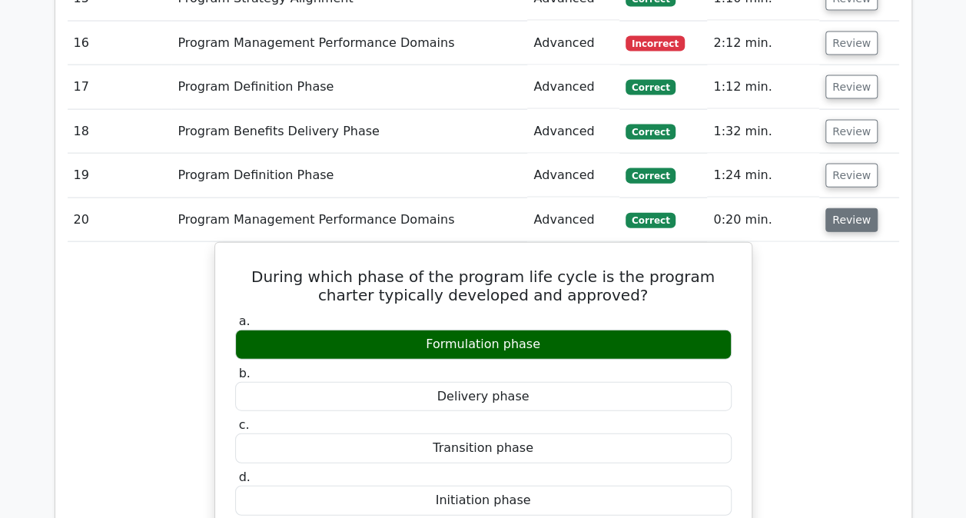
click at [842, 220] on button "Review" at bounding box center [851, 220] width 52 height 24
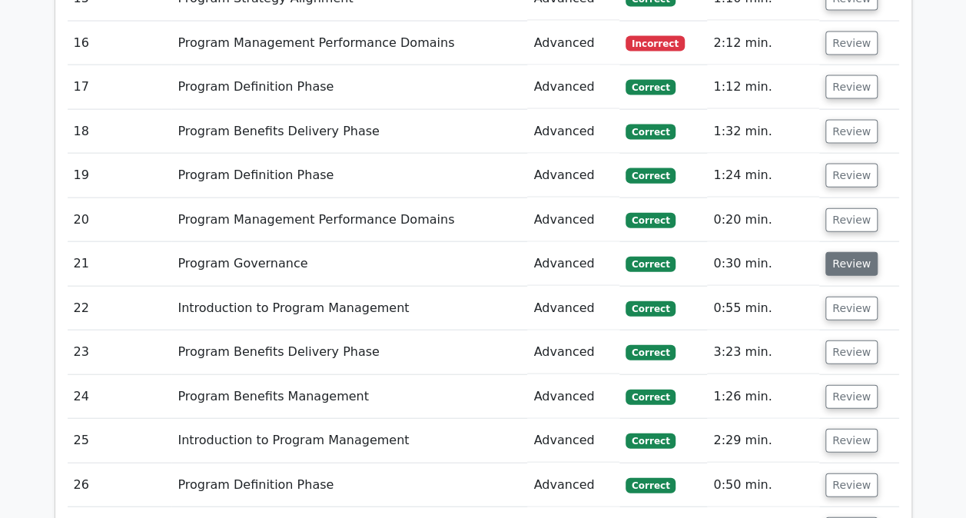
click at [836, 265] on button "Review" at bounding box center [851, 264] width 52 height 24
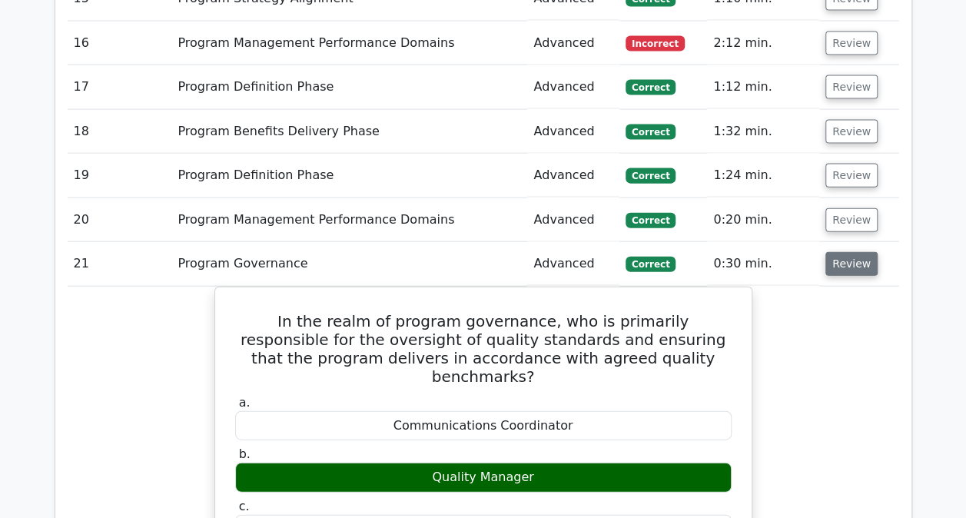
click at [836, 265] on button "Review" at bounding box center [851, 264] width 52 height 24
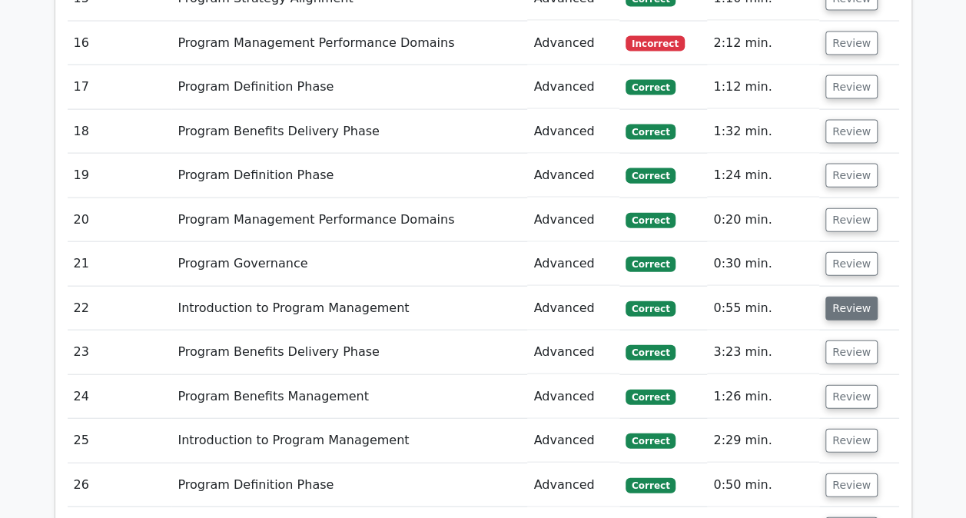
click at [837, 297] on button "Review" at bounding box center [851, 309] width 52 height 24
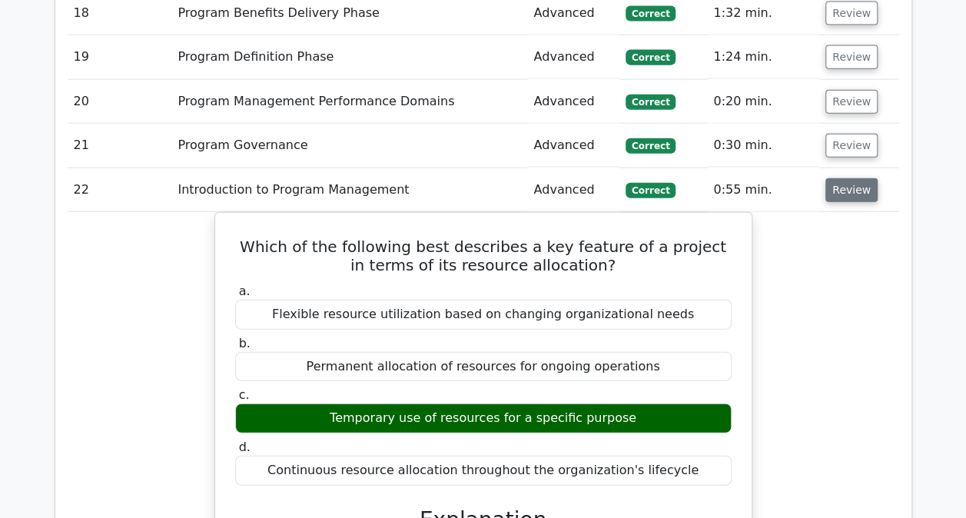
scroll to position [1748, 0]
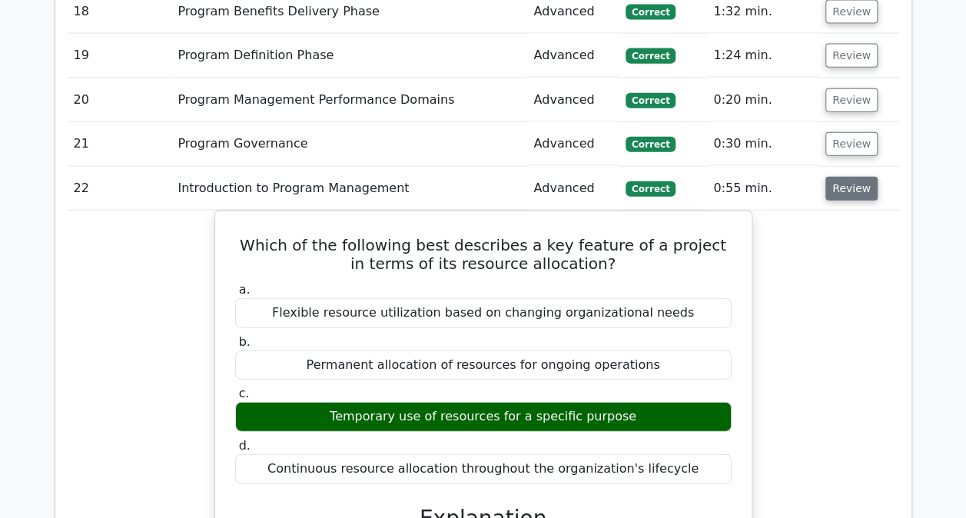
click at [842, 177] on button "Review" at bounding box center [851, 189] width 52 height 24
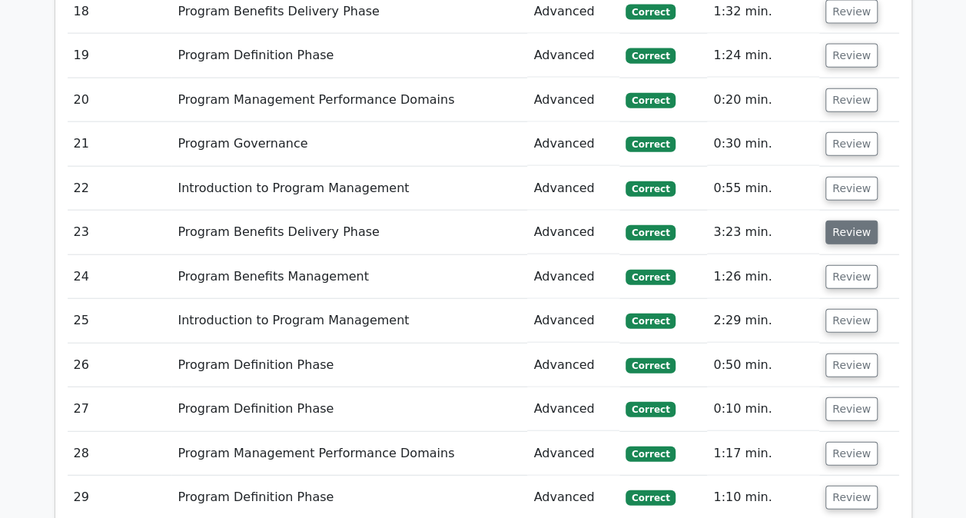
click at [841, 220] on button "Review" at bounding box center [851, 232] width 52 height 24
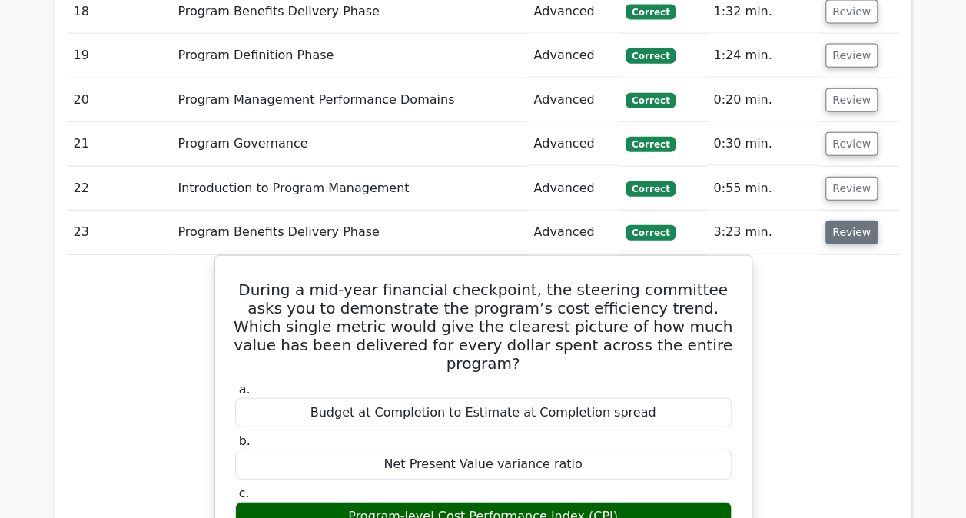
click at [841, 220] on button "Review" at bounding box center [851, 232] width 52 height 24
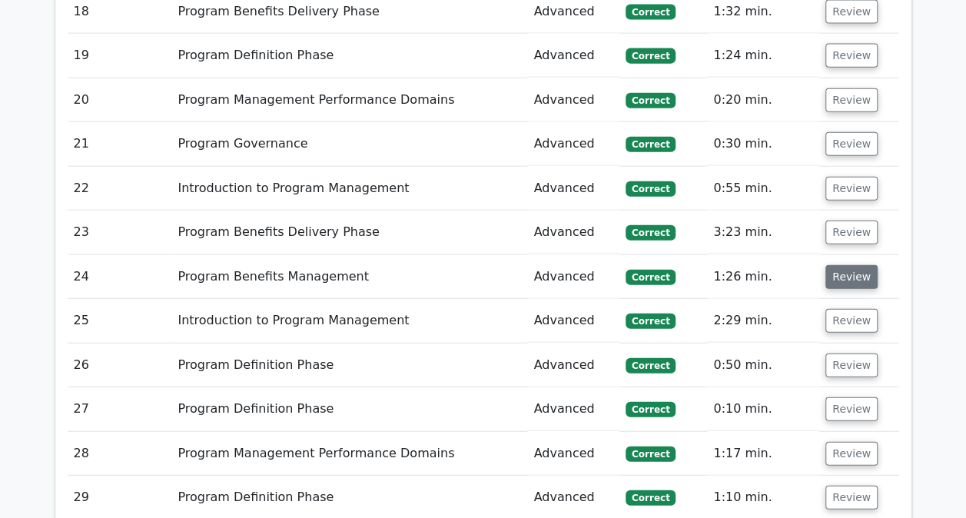
click at [840, 265] on button "Review" at bounding box center [851, 277] width 52 height 24
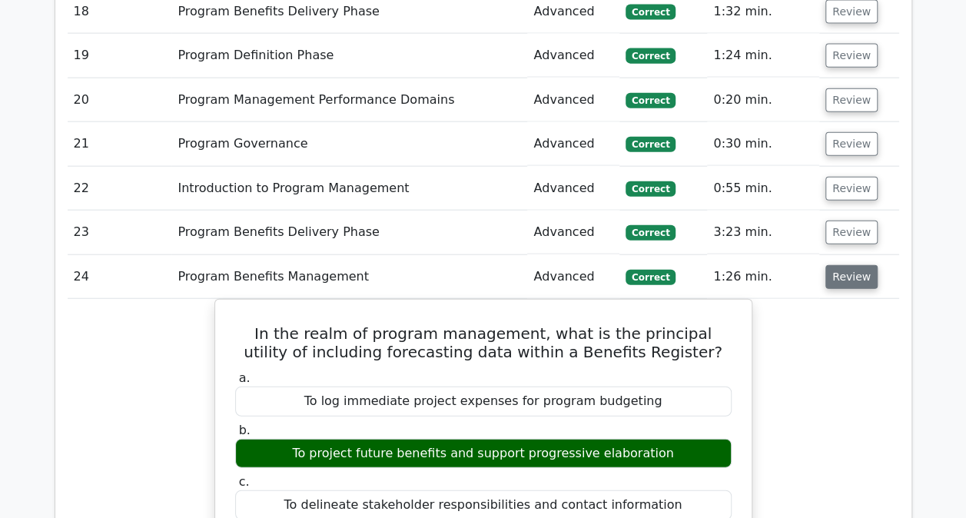
click at [840, 265] on button "Review" at bounding box center [851, 277] width 52 height 24
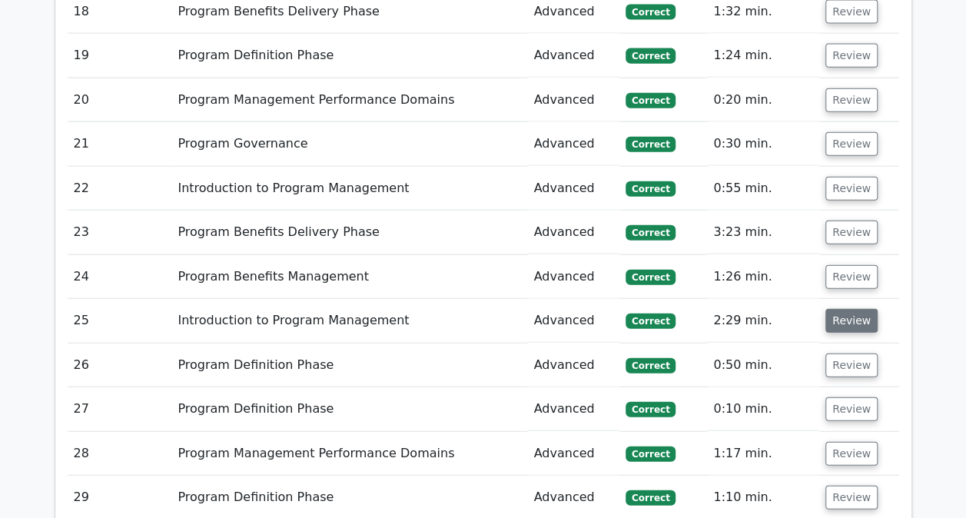
click at [831, 318] on button "Review" at bounding box center [851, 321] width 52 height 24
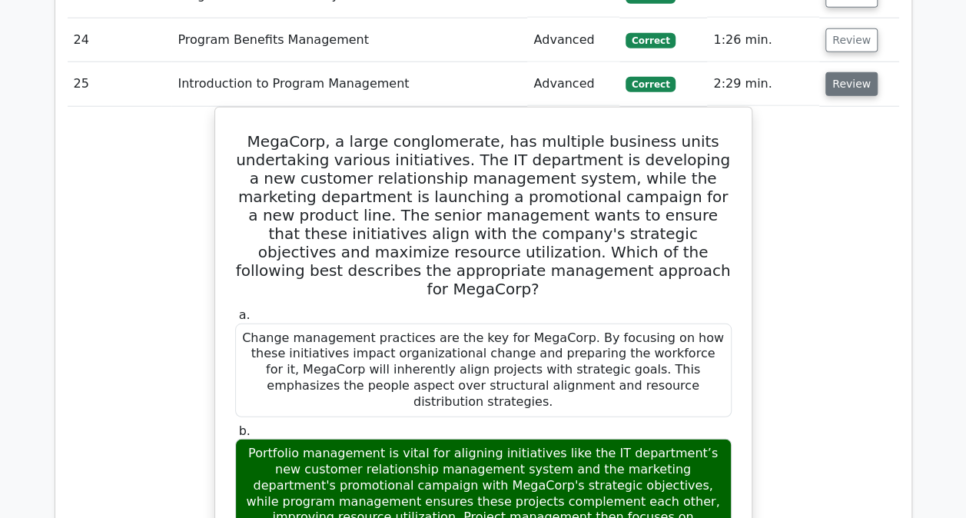
scroll to position [1991, 0]
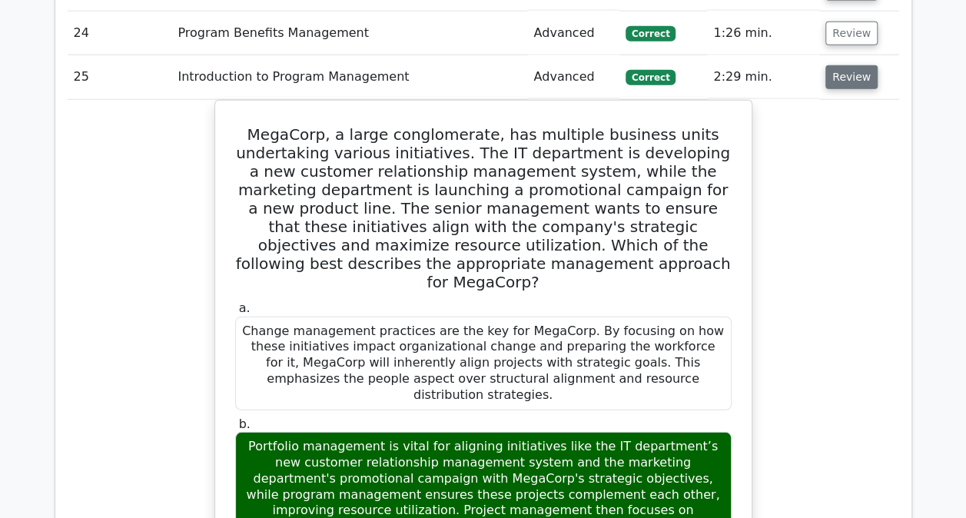
click at [857, 65] on button "Review" at bounding box center [851, 77] width 52 height 24
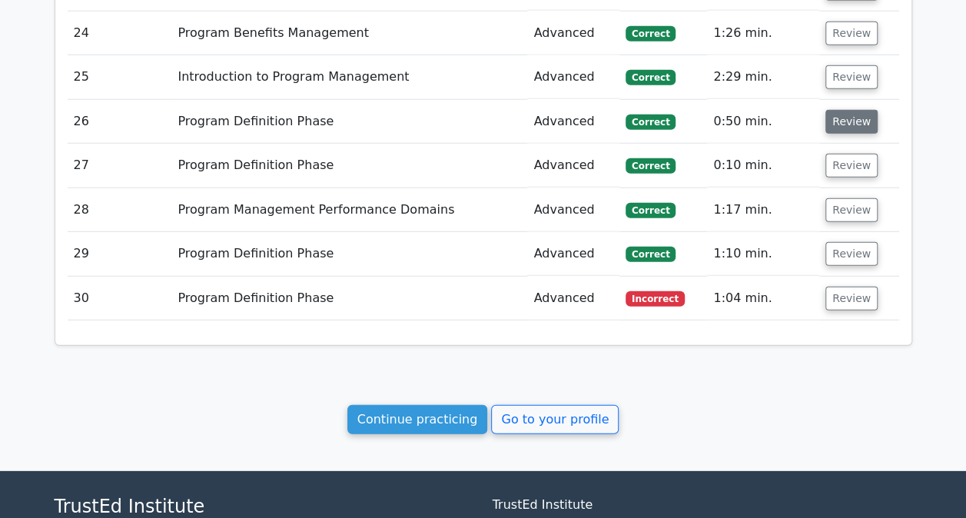
click at [847, 110] on button "Review" at bounding box center [851, 122] width 52 height 24
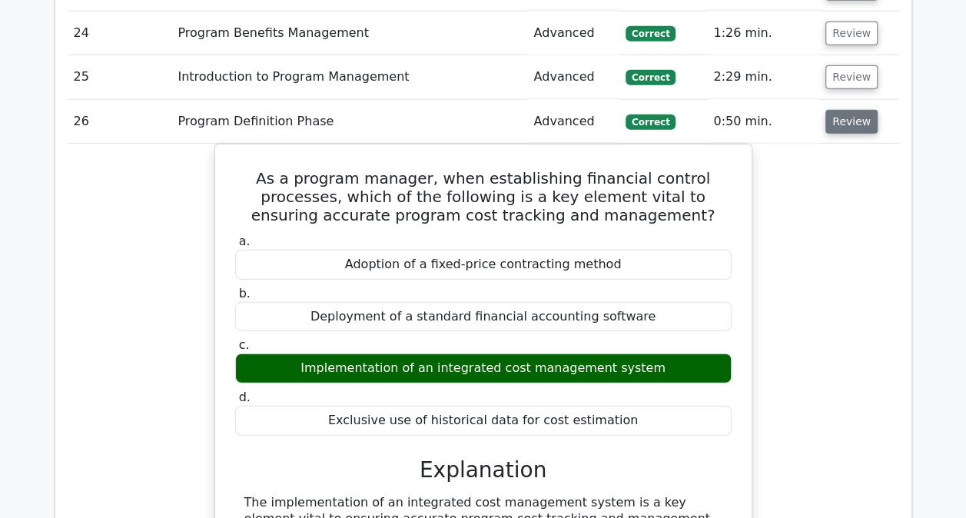
click at [845, 110] on button "Review" at bounding box center [851, 122] width 52 height 24
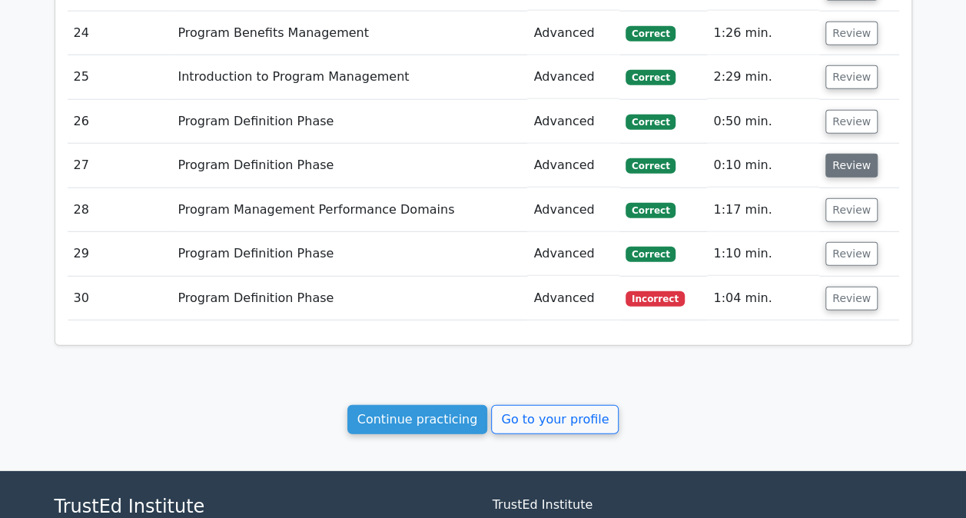
click at [837, 154] on button "Review" at bounding box center [851, 166] width 52 height 24
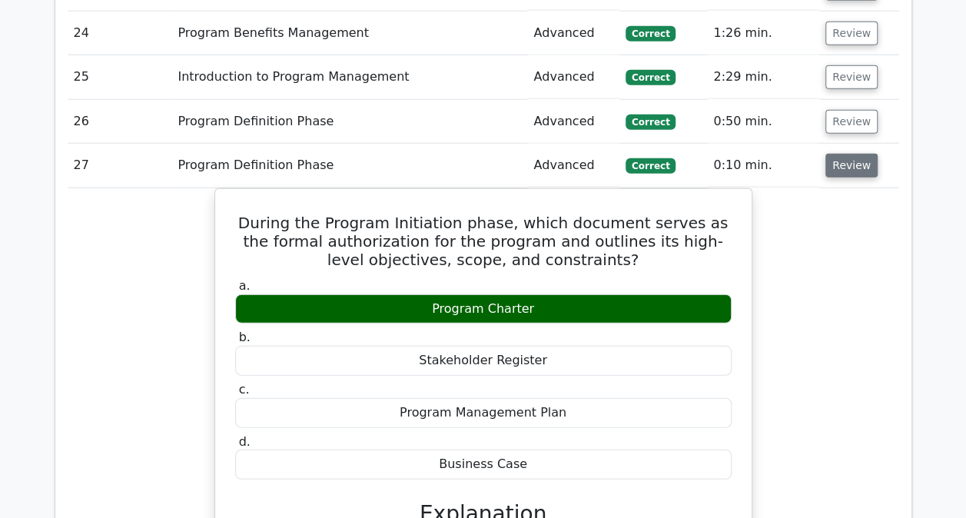
click at [837, 154] on button "Review" at bounding box center [851, 166] width 52 height 24
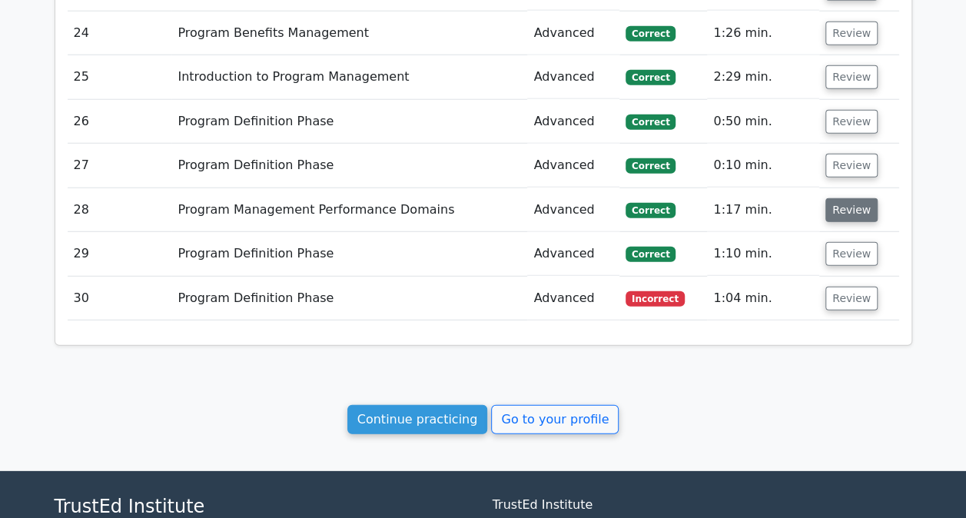
click at [833, 198] on button "Review" at bounding box center [851, 210] width 52 height 24
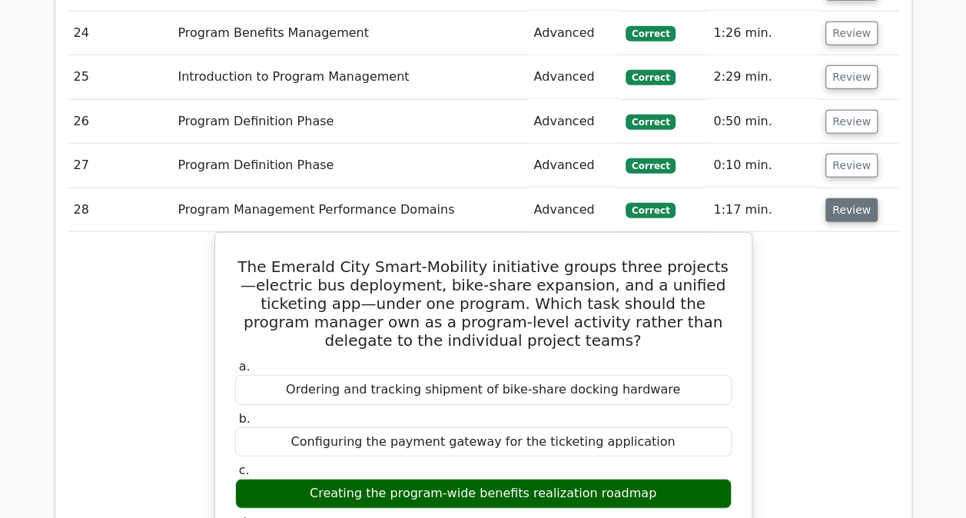
click at [839, 201] on button "Review" at bounding box center [851, 210] width 52 height 24
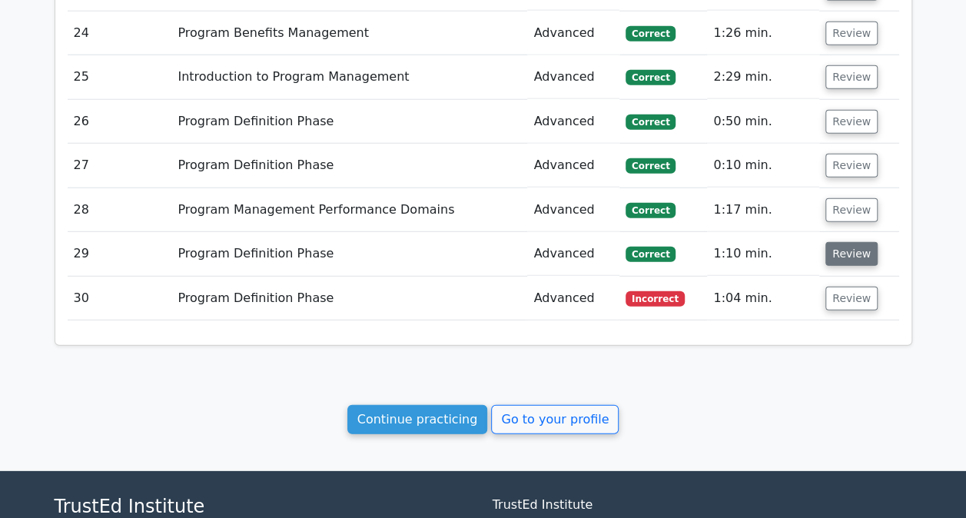
click at [837, 244] on button "Review" at bounding box center [851, 254] width 52 height 24
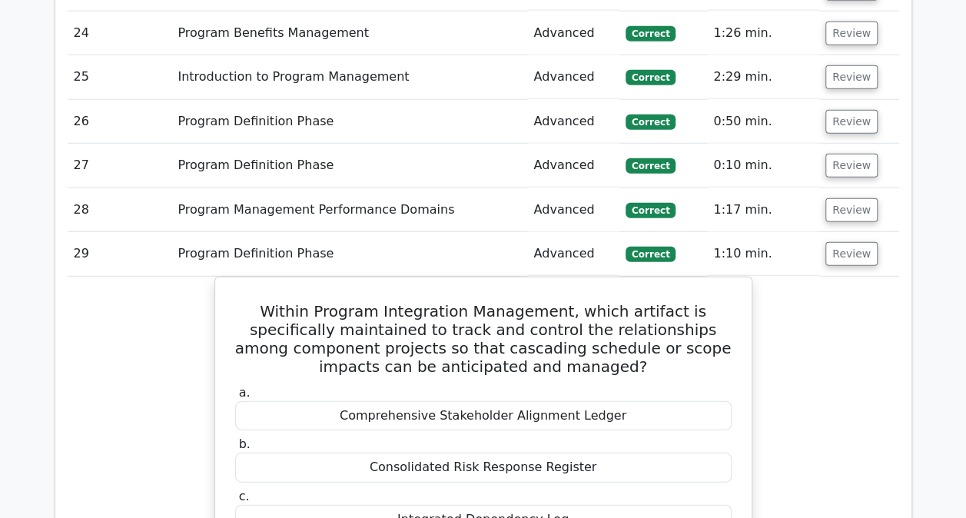
scroll to position [2144, 0]
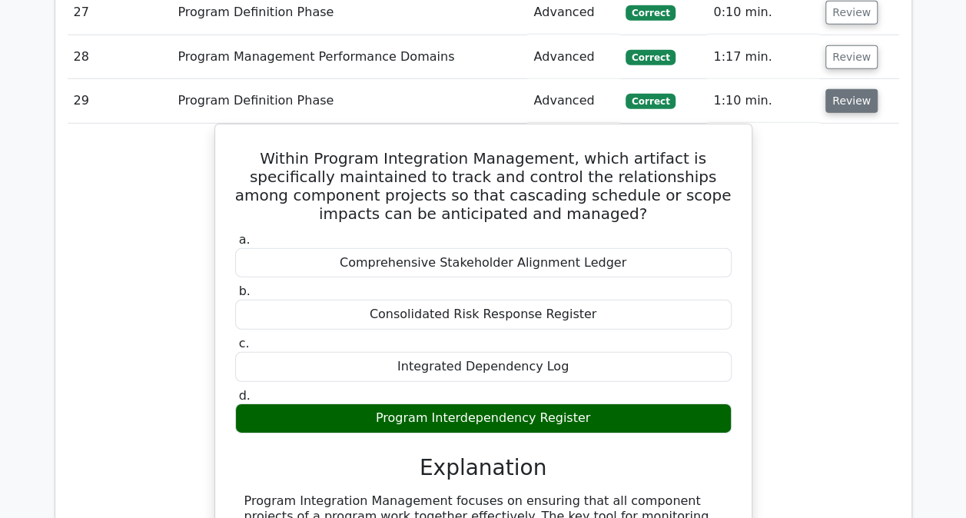
click at [851, 95] on button "Review" at bounding box center [851, 101] width 52 height 24
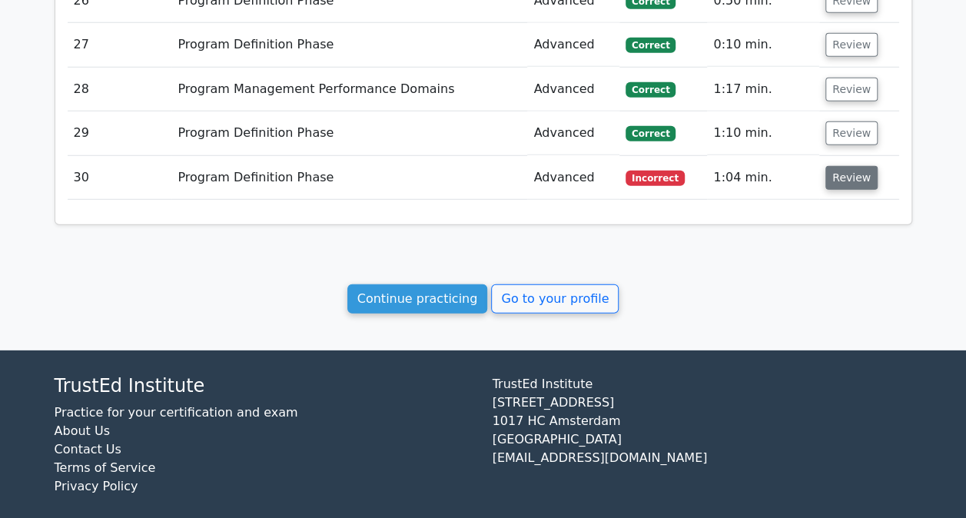
click at [839, 166] on button "Review" at bounding box center [851, 178] width 52 height 24
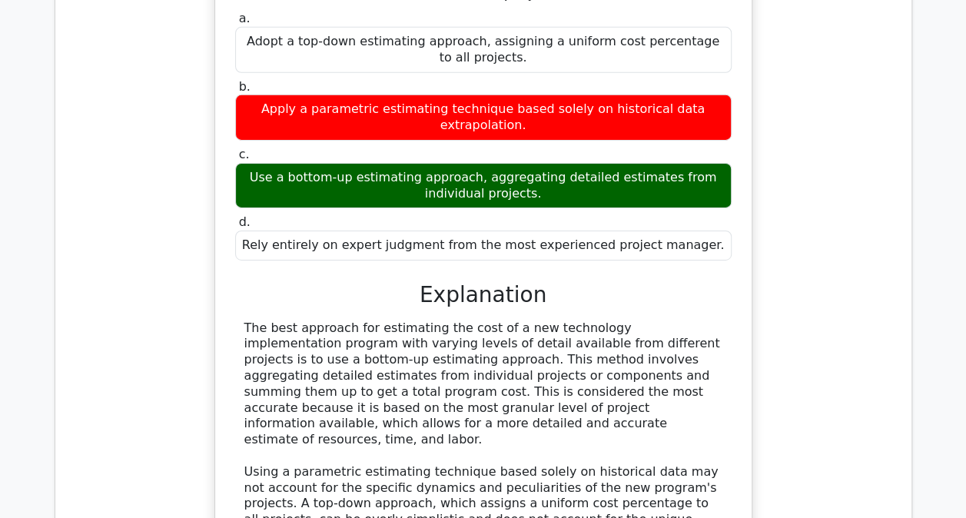
scroll to position [2232, 0]
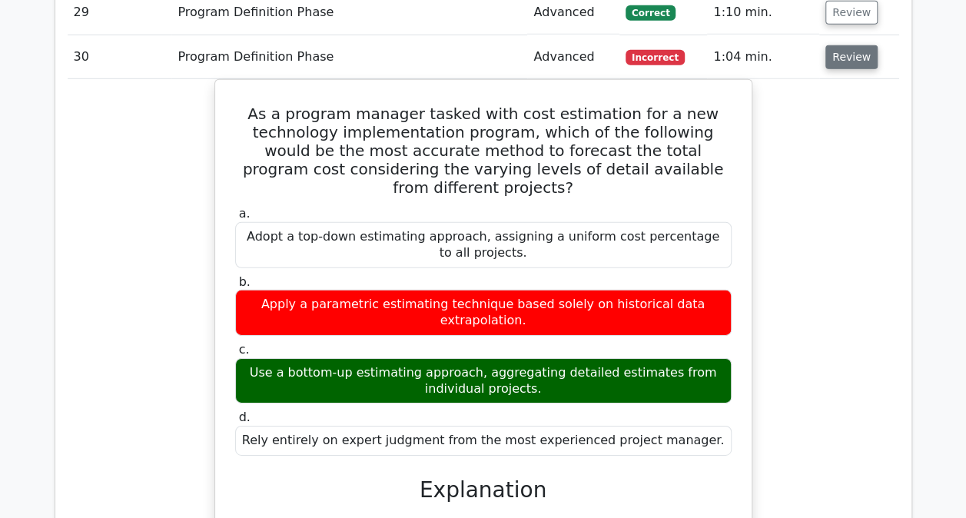
click at [840, 51] on button "Review" at bounding box center [851, 57] width 52 height 24
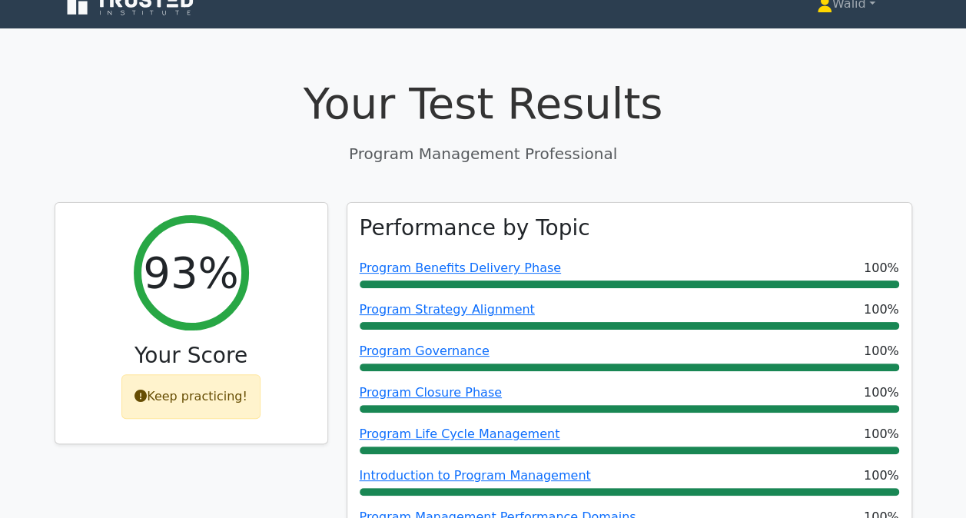
scroll to position [0, 0]
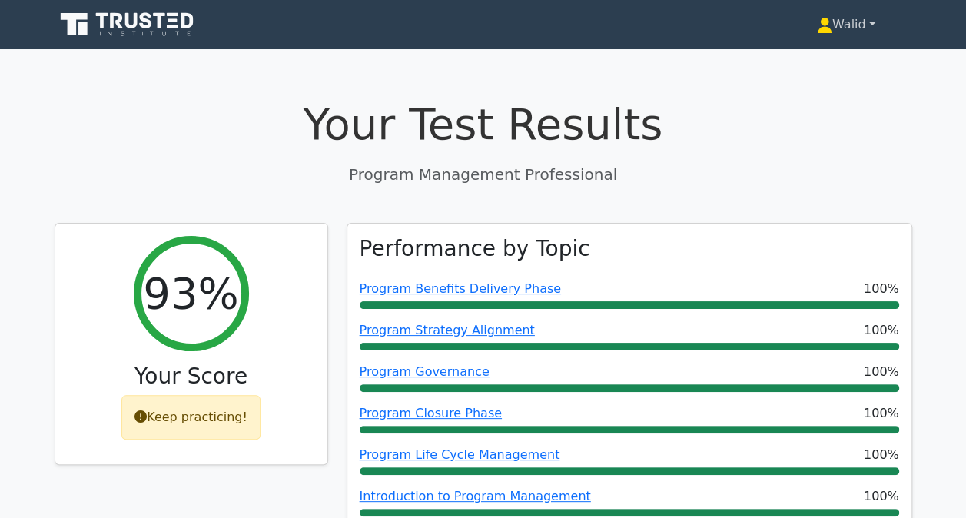
click at [846, 23] on link "Walid" at bounding box center [846, 24] width 132 height 31
drag, startPoint x: 815, startPoint y: 51, endPoint x: 831, endPoint y: 32, distance: 24.5
click at [831, 32] on link "Walid" at bounding box center [846, 24] width 132 height 31
click at [848, 23] on link "Walid" at bounding box center [846, 24] width 132 height 31
click at [808, 65] on link "Profile" at bounding box center [840, 60] width 121 height 25
